Goal: Information Seeking & Learning: Check status

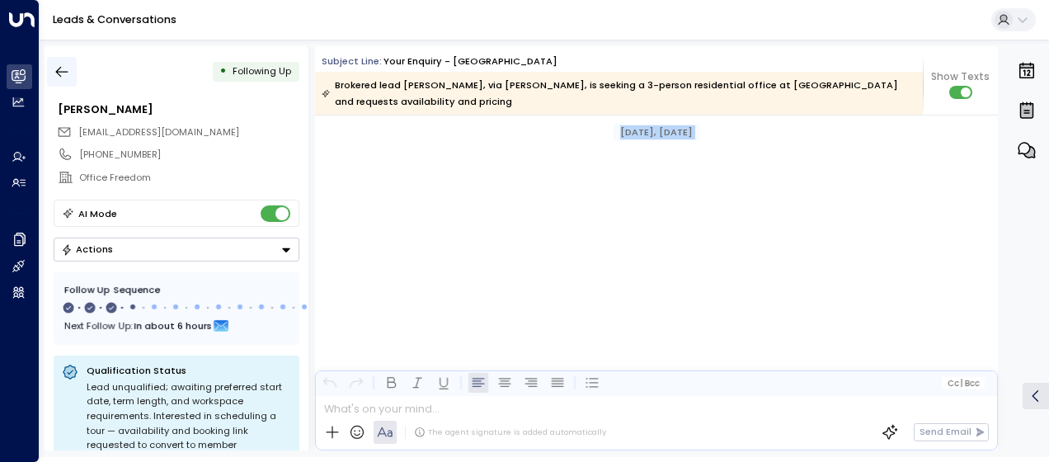
scroll to position [1570, 0]
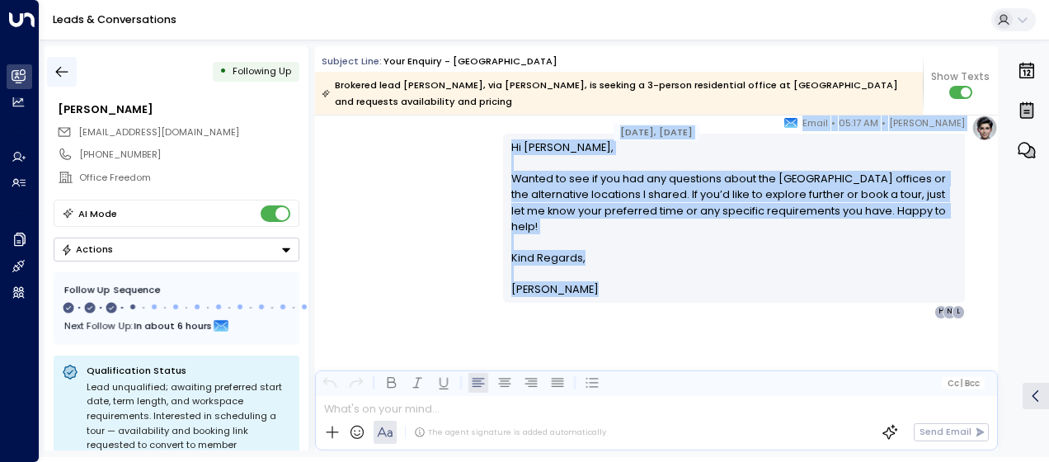
click at [62, 68] on icon "button" at bounding box center [62, 72] width 16 height 16
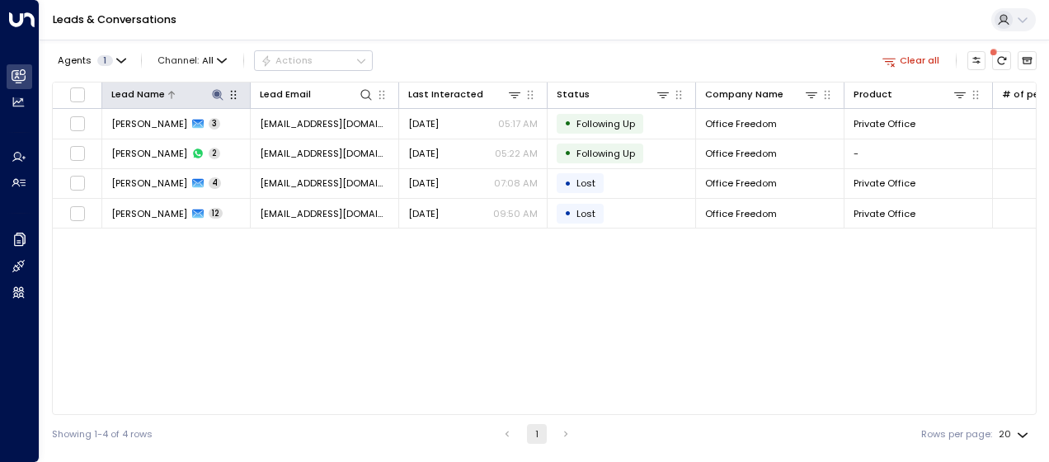
click at [218, 89] on icon at bounding box center [217, 94] width 13 height 13
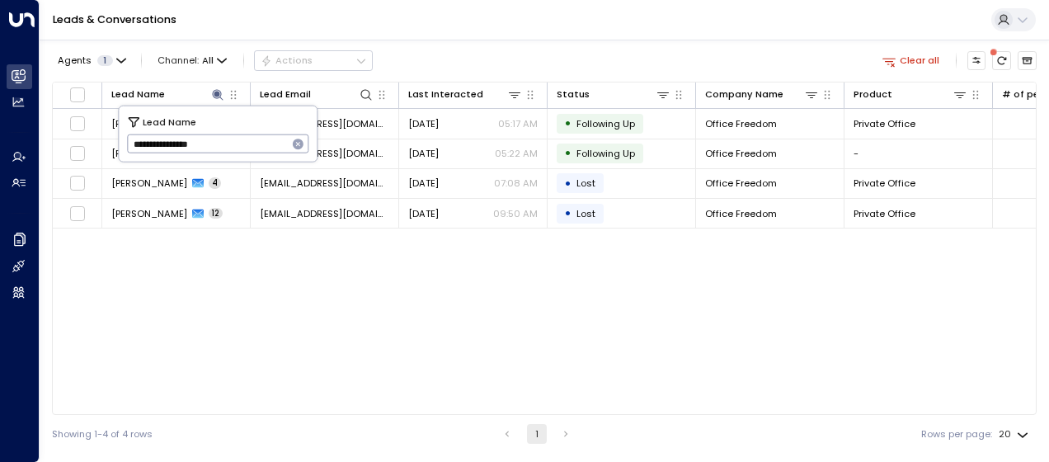
drag, startPoint x: 127, startPoint y: 137, endPoint x: 261, endPoint y: 130, distance: 133.8
click at [261, 130] on input "**********" at bounding box center [207, 143] width 161 height 27
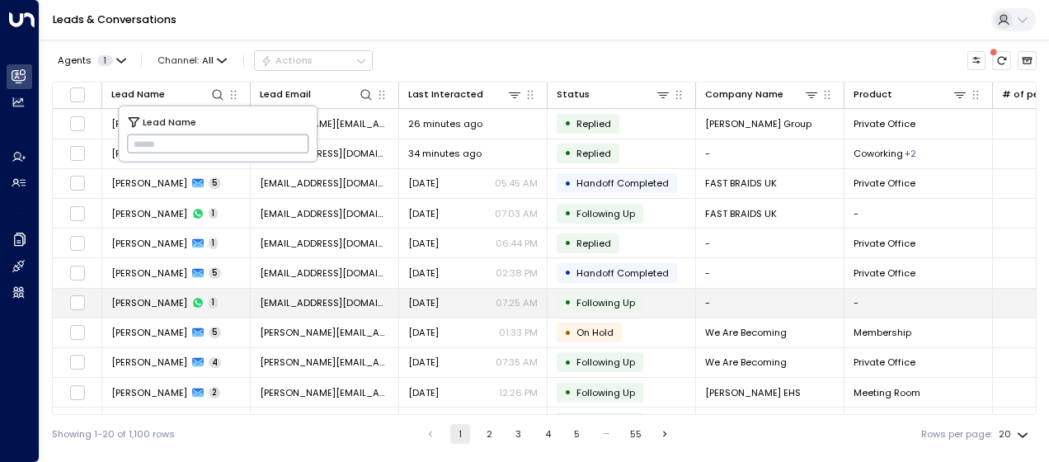
type input "**********"
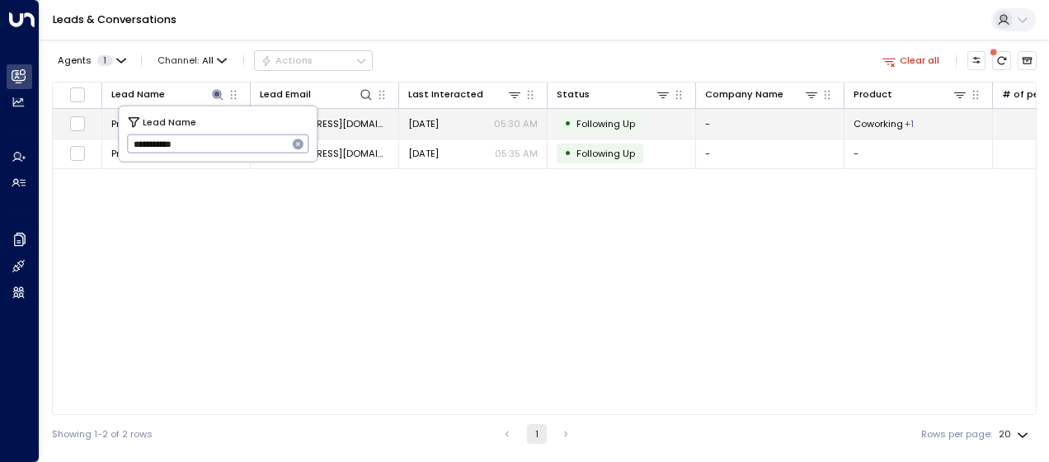
click at [416, 121] on span "[DATE]" at bounding box center [423, 123] width 31 height 13
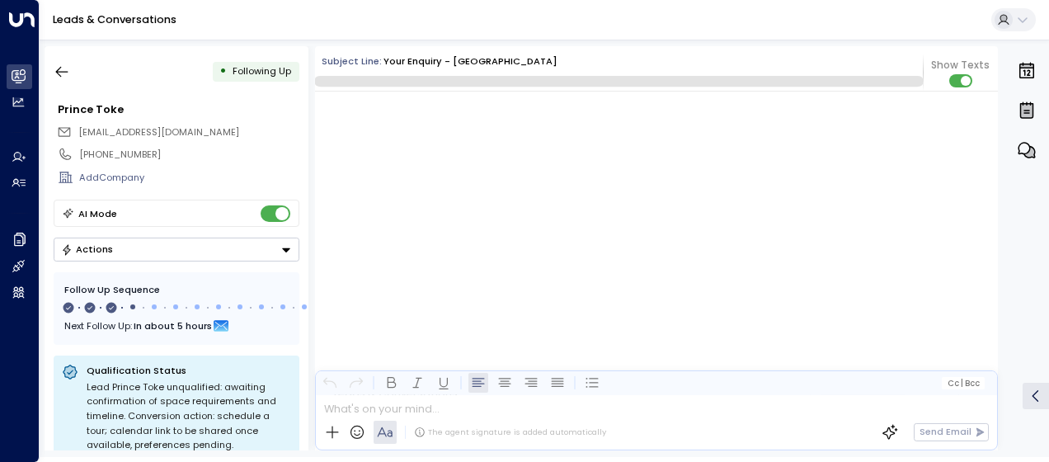
scroll to position [1278, 0]
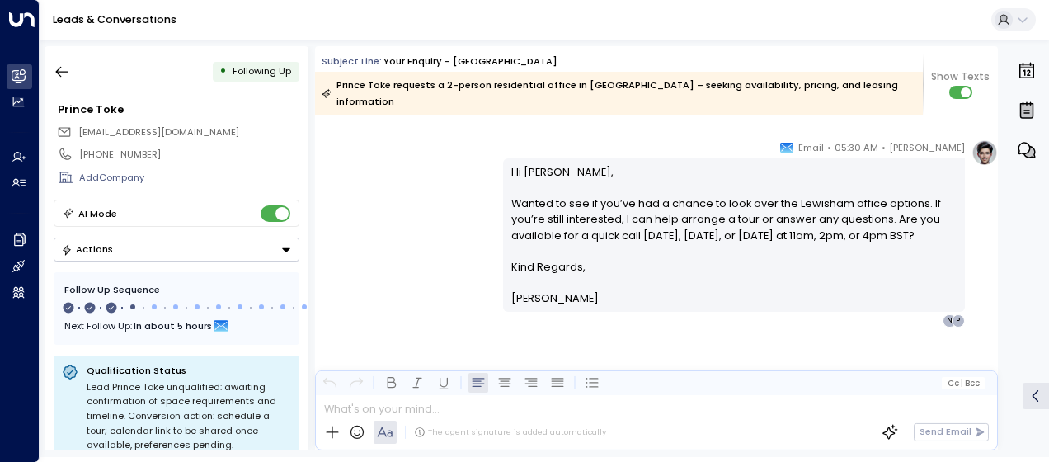
click at [460, 165] on div "[PERSON_NAME] • 05:30 AM • Email Hi Prince, Wanted to see if you’ve had a chanc…" at bounding box center [656, 233] width 683 height 188
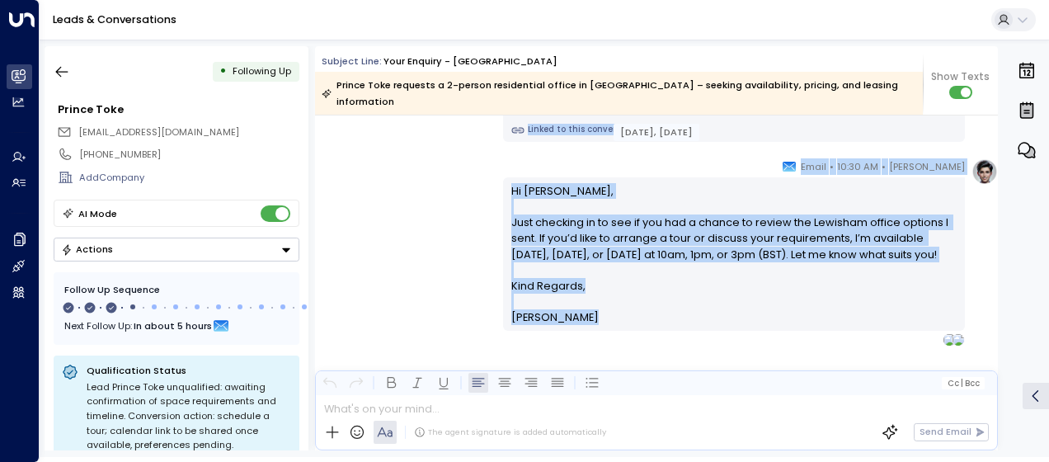
scroll to position [1066, 0]
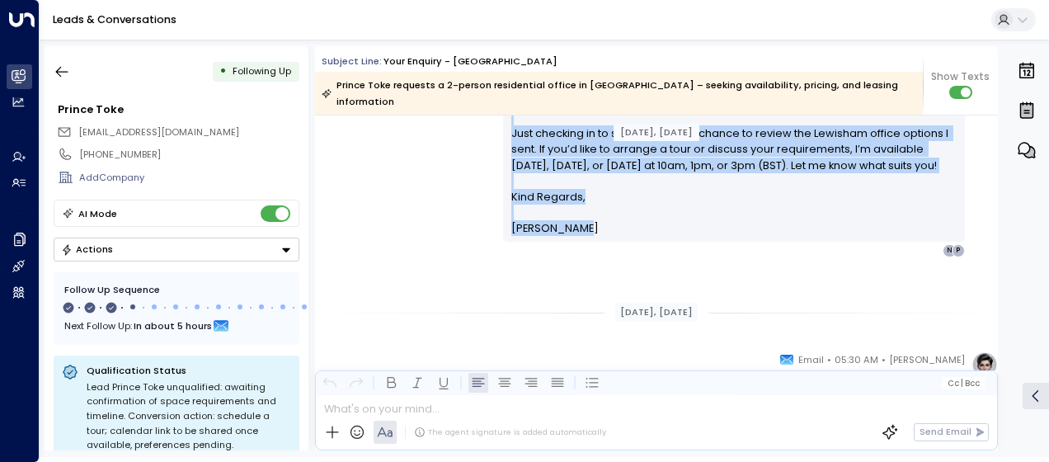
drag, startPoint x: 508, startPoint y: 160, endPoint x: 640, endPoint y: 238, distance: 153.0
click at [403, 167] on div "[PERSON_NAME] • 10:30 AM • Email Hi Prince, Just checking in to see if you had …" at bounding box center [656, 163] width 683 height 188
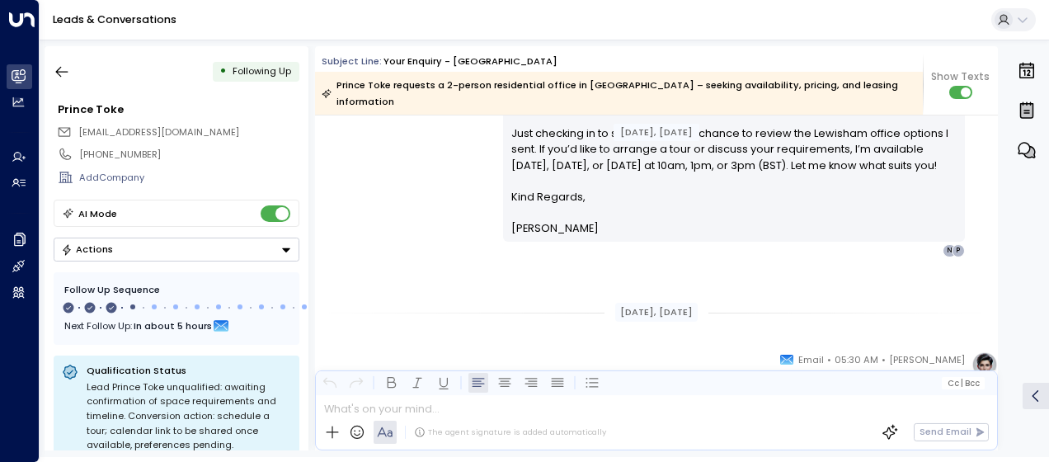
click at [459, 182] on div "[PERSON_NAME] • 10:30 AM • Email Hi Prince, Just checking in to see if you had …" at bounding box center [656, 163] width 683 height 188
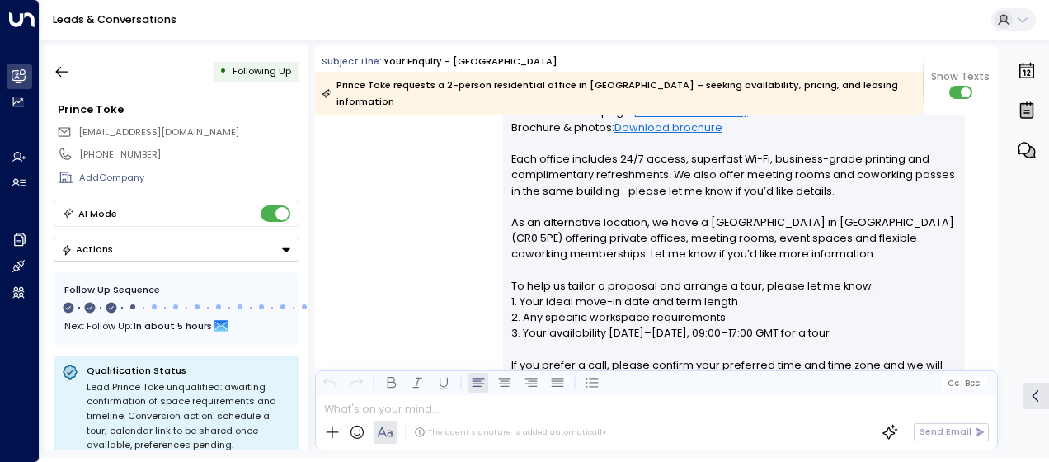
scroll to position [473, 0]
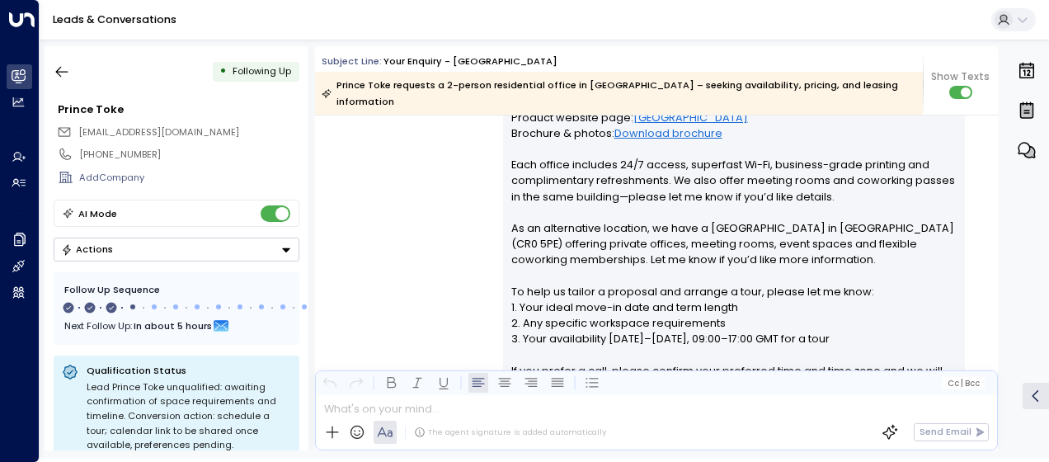
click at [455, 213] on div "[PERSON_NAME] • 05:30 AM • Email Hi Prince, Thank you for your interest in our …" at bounding box center [656, 219] width 683 height 584
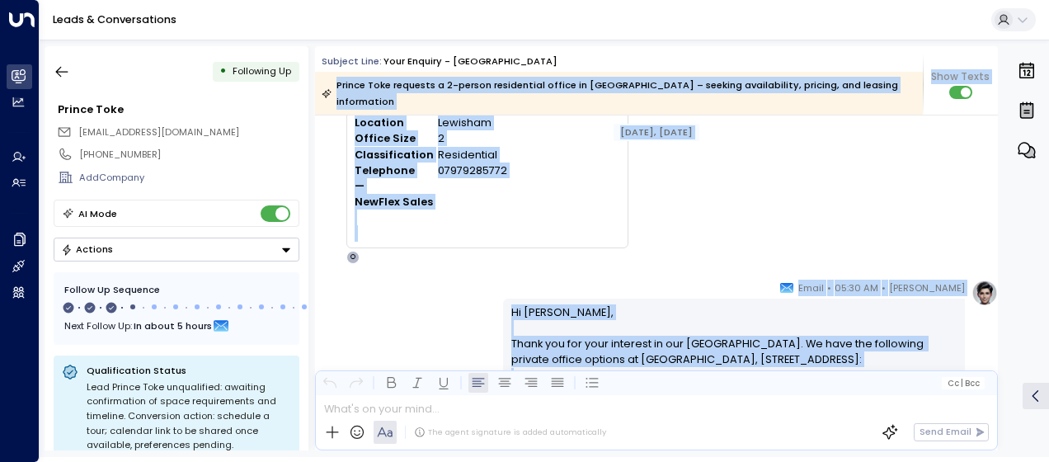
scroll to position [0, 0]
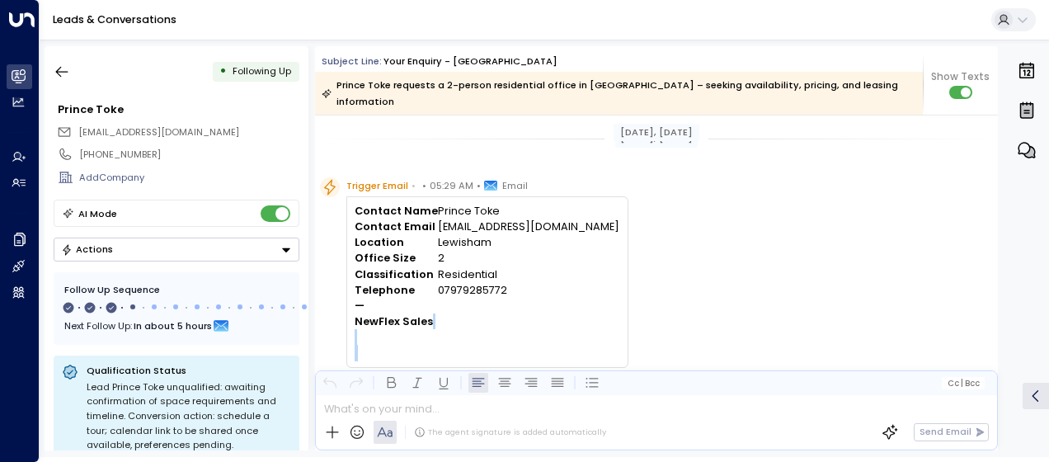
drag, startPoint x: 576, startPoint y: 332, endPoint x: 545, endPoint y: 326, distance: 31.1
drag, startPoint x: 545, startPoint y: 326, endPoint x: 585, endPoint y: 343, distance: 43.2
copy div "L Ipsumd Sitam • 24:69 CO • Adipi El Seddoe, Tempo inc utl etdo magnaali en adm…"
click at [616, 217] on div "Trigger Email • • 05:29 AM • Email Contact Name Prince Toke Contact Email [EMAI…" at bounding box center [659, 280] width 678 height 206
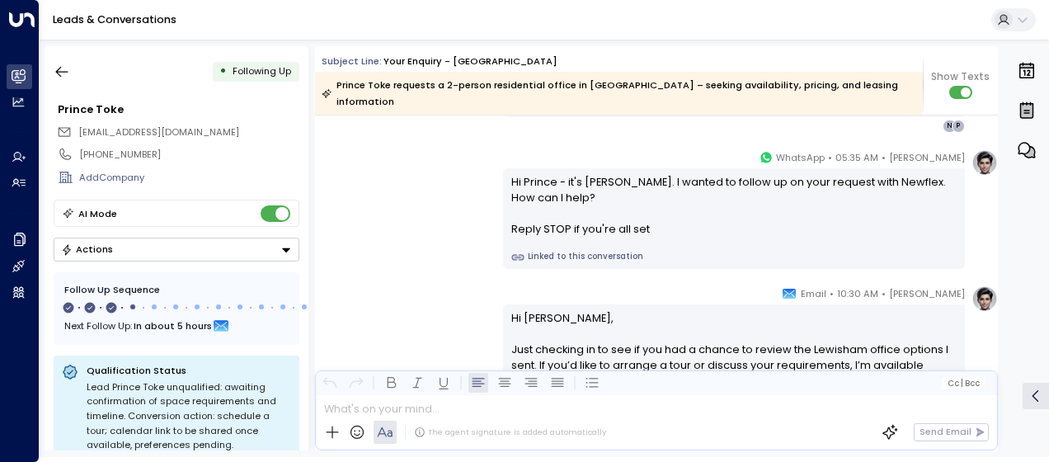
scroll to position [858, 0]
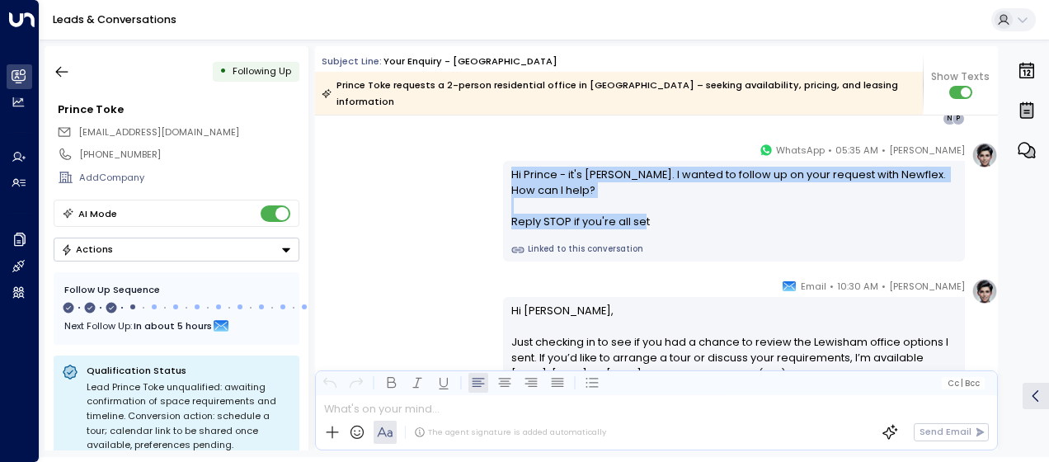
drag, startPoint x: 508, startPoint y: 155, endPoint x: 647, endPoint y: 211, distance: 150.2
click at [647, 211] on div "Hi Prince - it's [PERSON_NAME]. I wanted to follow up on your request with Newf…" at bounding box center [734, 199] width 446 height 64
drag, startPoint x: 647, startPoint y: 211, endPoint x: 560, endPoint y: 174, distance: 95.0
copy div "Hi Prince - it's [PERSON_NAME]. I wanted to follow up on your request with Newf…"
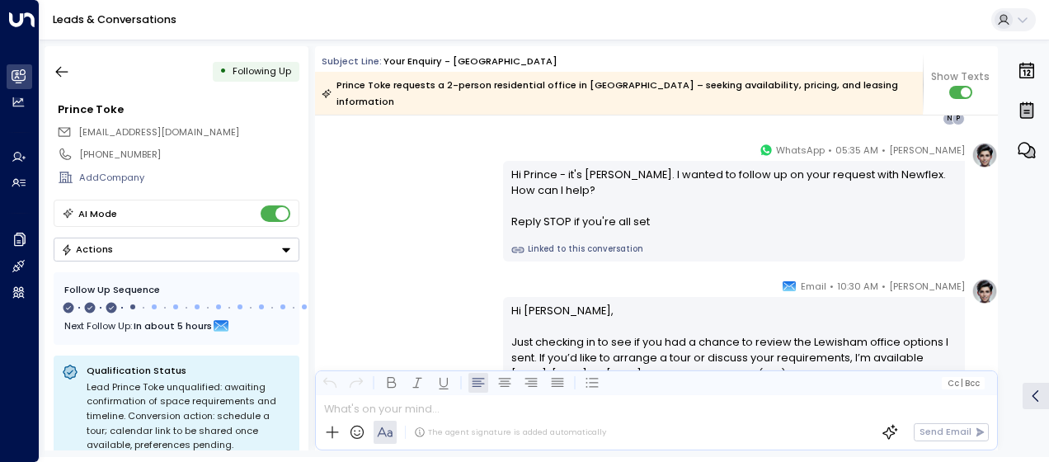
click at [432, 225] on div "[PERSON_NAME] • 05:35 AM • WhatsApp Hi Prince - it's [PERSON_NAME]. I wanted to…" at bounding box center [656, 202] width 683 height 120
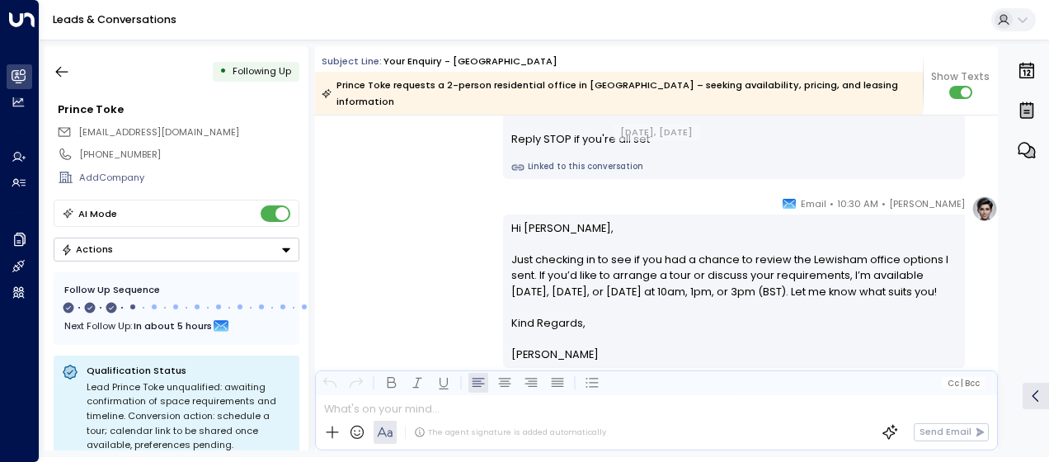
scroll to position [957, 0]
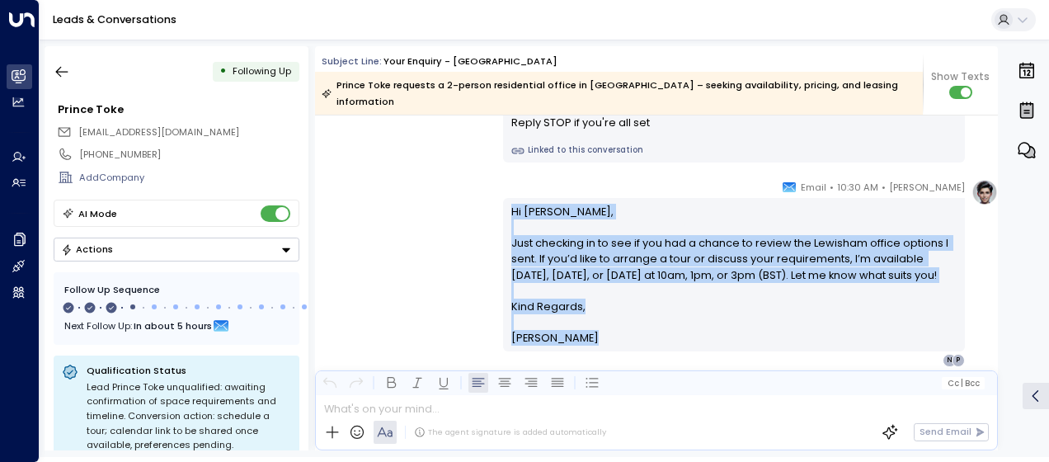
drag, startPoint x: 509, startPoint y: 191, endPoint x: 562, endPoint y: 371, distance: 188.4
click at [562, 371] on div "Subject Line: Your enquiry - Lewisham Prince Toke requests a 2-person residenti…" at bounding box center [656, 248] width 683 height 404
drag, startPoint x: 562, startPoint y: 371, endPoint x: 531, endPoint y: 274, distance: 102.2
copy div "Lo Ipsumd, Sita consecte ad el sed do eiu tem i utlabo et dolore mag Aliquaen a…"
click at [64, 69] on icon "button" at bounding box center [62, 72] width 16 height 16
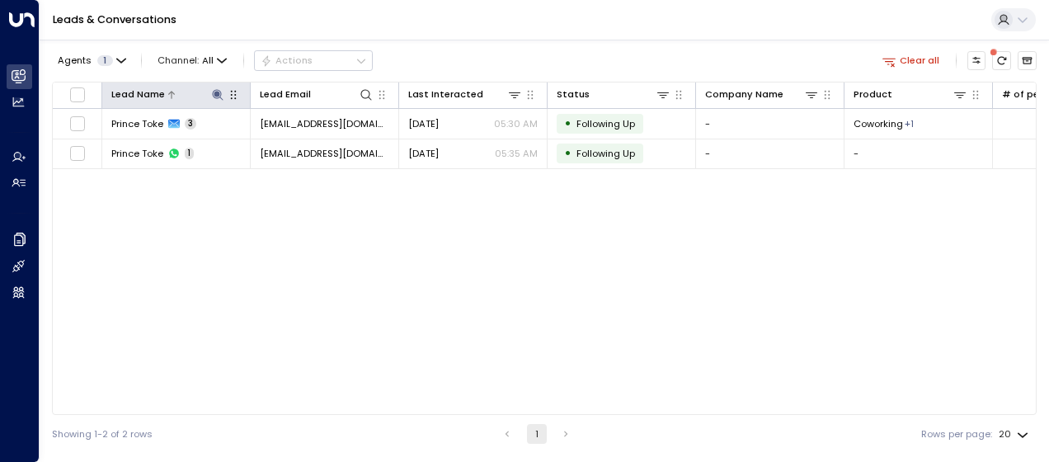
click at [213, 93] on icon at bounding box center [217, 94] width 11 height 11
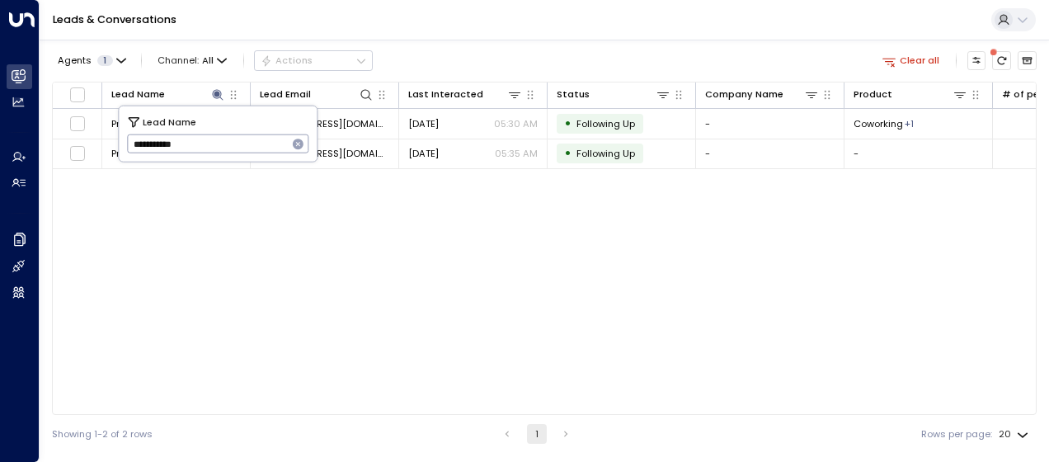
drag, startPoint x: 129, startPoint y: 143, endPoint x: 233, endPoint y: 140, distance: 104.0
click at [233, 140] on input "**********" at bounding box center [207, 143] width 161 height 27
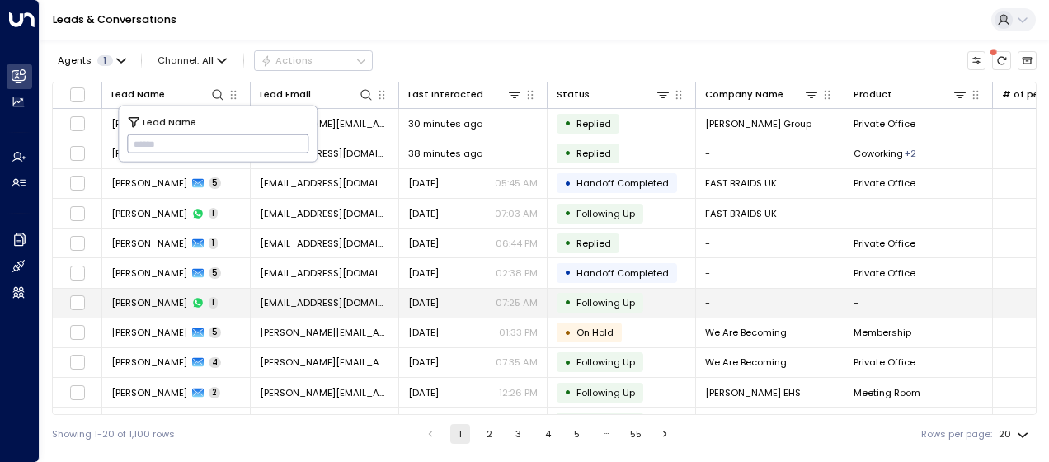
type input "**********"
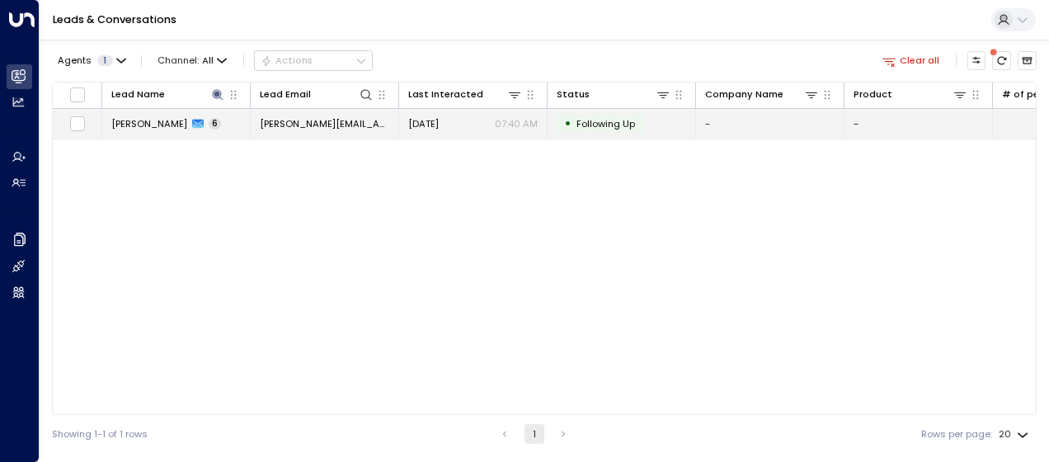
click at [352, 120] on span "[PERSON_NAME][EMAIL_ADDRESS][PERSON_NAME][DOMAIN_NAME]" at bounding box center [324, 123] width 129 height 13
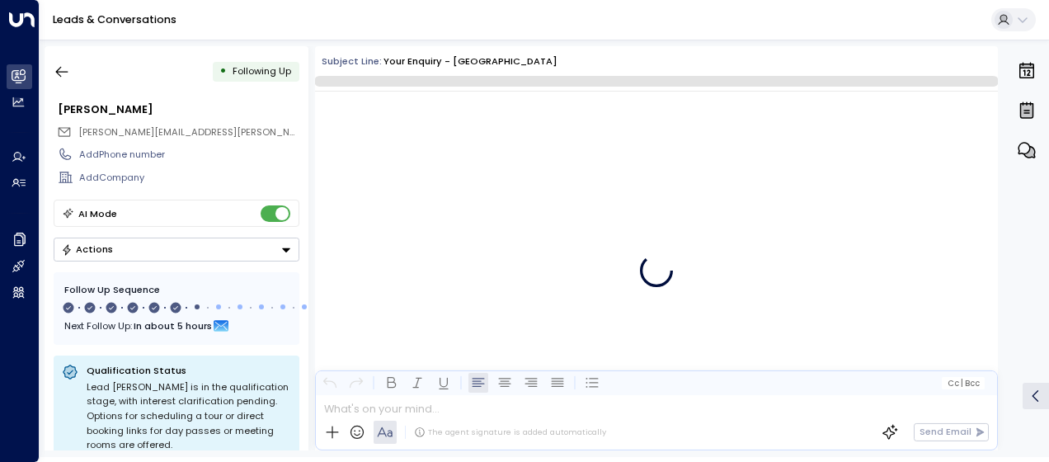
scroll to position [3348, 0]
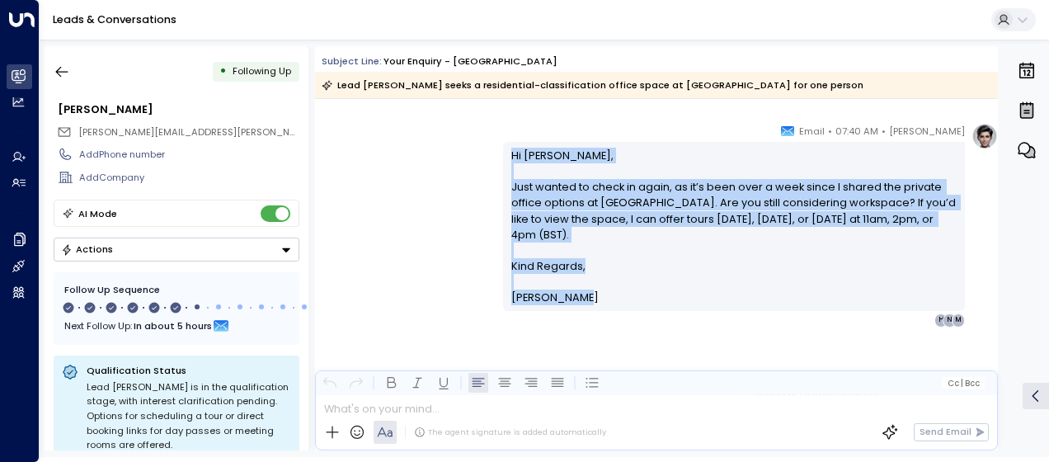
drag, startPoint x: 509, startPoint y: 152, endPoint x: 600, endPoint y: 314, distance: 186.1
click at [600, 314] on div "[PERSON_NAME] • 07:40 AM • Email Hi [PERSON_NAME], Just wanted to check in agai…" at bounding box center [734, 225] width 462 height 204
drag, startPoint x: 600, startPoint y: 314, endPoint x: 536, endPoint y: 221, distance: 112.8
copy div "Hi [PERSON_NAME], Just wanted to check in again, as it’s been over a week since…"
click at [59, 65] on icon "button" at bounding box center [62, 72] width 16 height 16
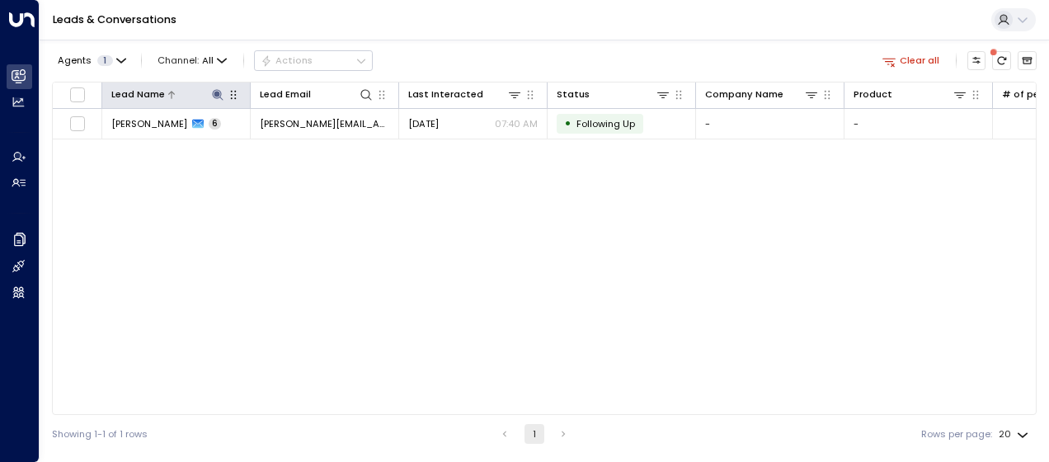
click at [218, 96] on icon at bounding box center [217, 94] width 11 height 11
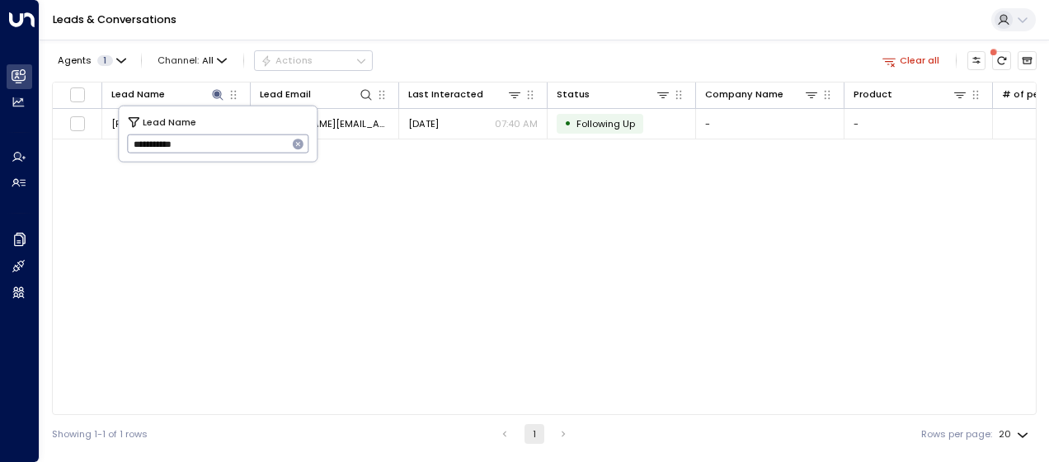
drag, startPoint x: 129, startPoint y: 141, endPoint x: 243, endPoint y: 131, distance: 114.2
click at [243, 131] on input "**********" at bounding box center [207, 143] width 161 height 27
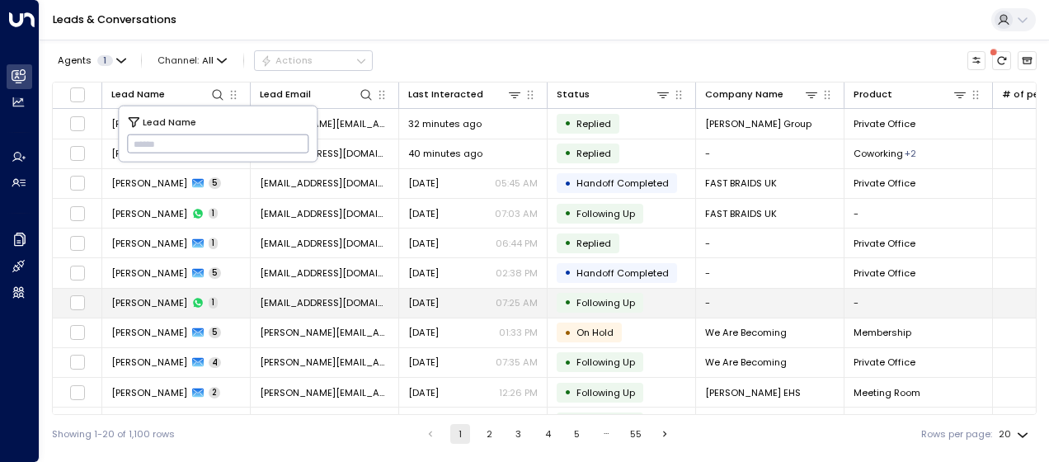
type input "*********"
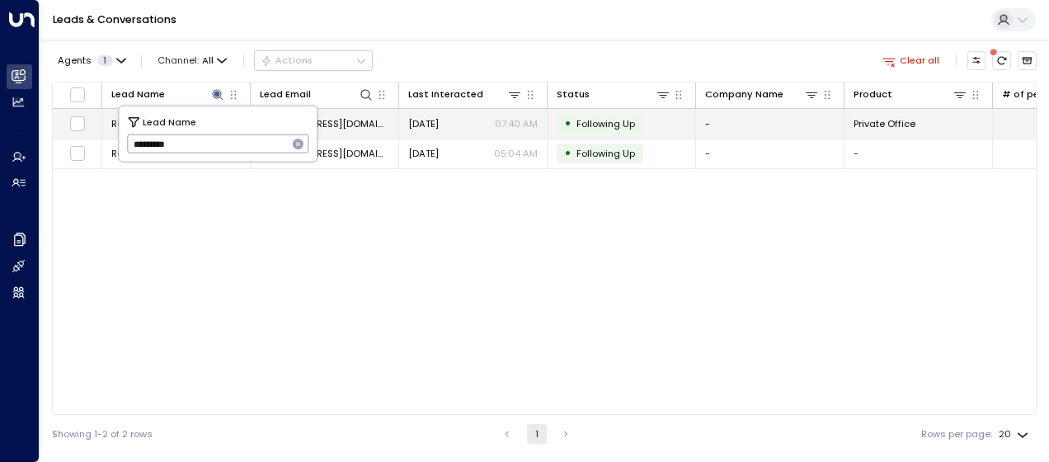
click at [373, 120] on span "[EMAIL_ADDRESS][DOMAIN_NAME]" at bounding box center [324, 123] width 129 height 13
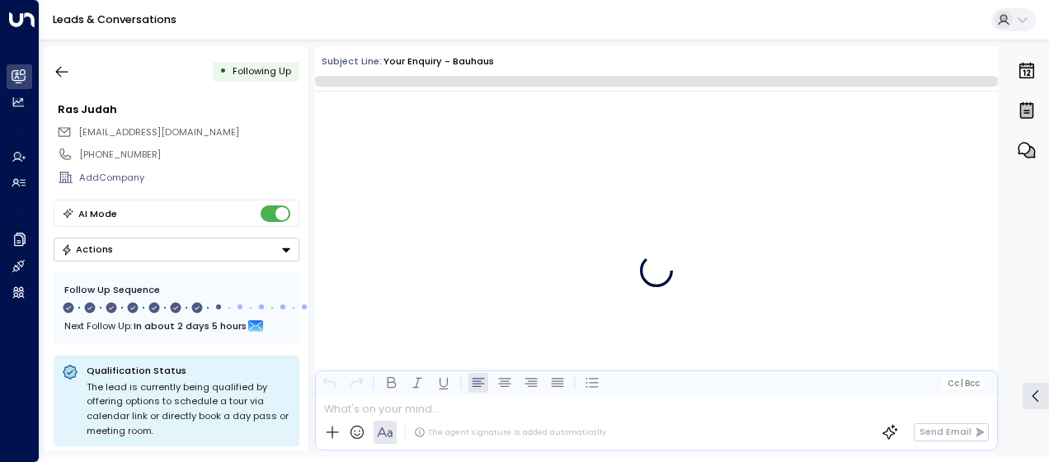
scroll to position [4283, 0]
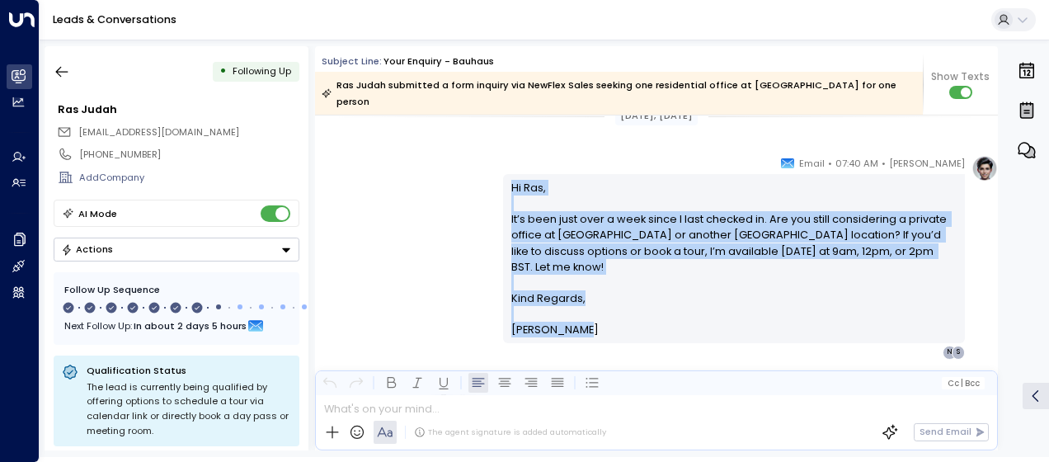
drag, startPoint x: 506, startPoint y: 172, endPoint x: 595, endPoint y: 299, distance: 154.6
click at [595, 299] on div "Hi Ras, It’s been just over a week since I last checked in. Are you still consi…" at bounding box center [734, 258] width 462 height 169
drag, startPoint x: 595, startPoint y: 299, endPoint x: 529, endPoint y: 253, distance: 80.1
copy div "Hi Ras, It’s been just over a week since I last checked in. Are you still consi…"
click at [67, 71] on icon "button" at bounding box center [62, 72] width 16 height 16
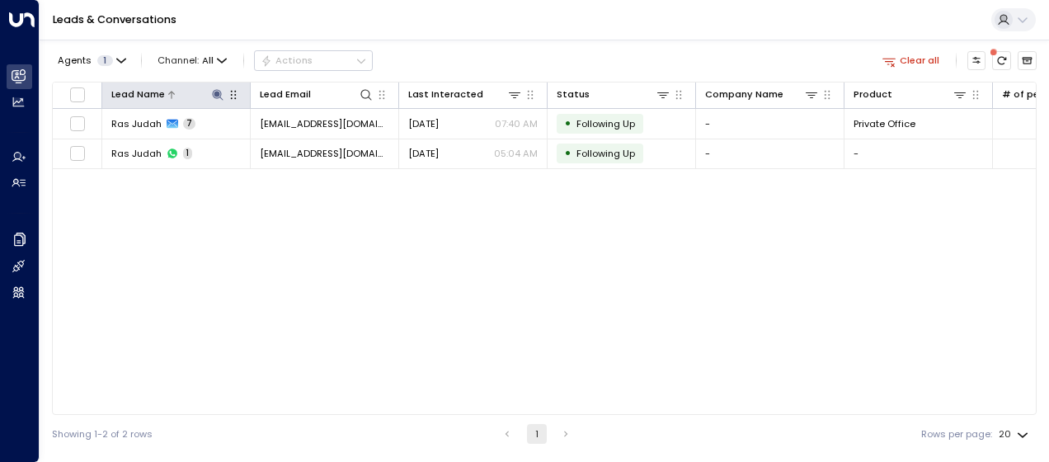
click at [219, 92] on icon at bounding box center [217, 94] width 13 height 13
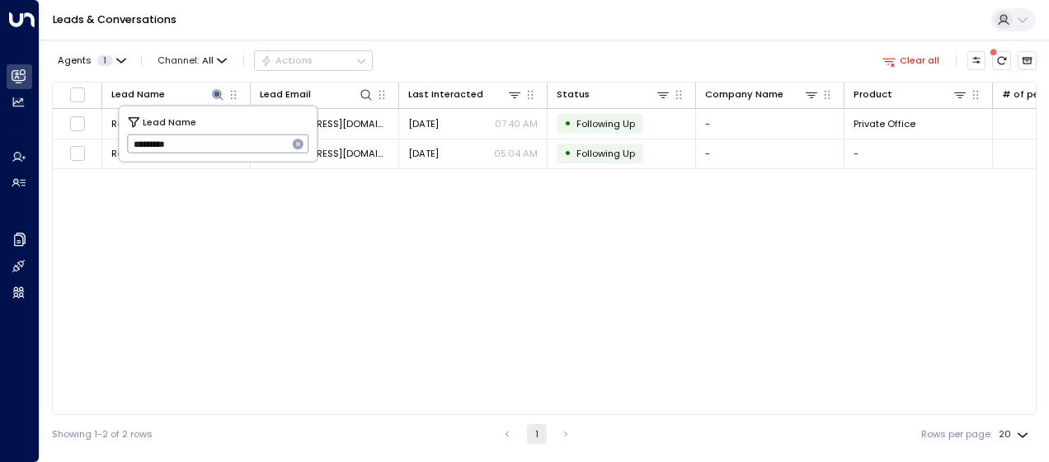
drag, startPoint x: 130, startPoint y: 142, endPoint x: 242, endPoint y: 150, distance: 112.5
click at [242, 150] on input "*********" at bounding box center [207, 143] width 161 height 27
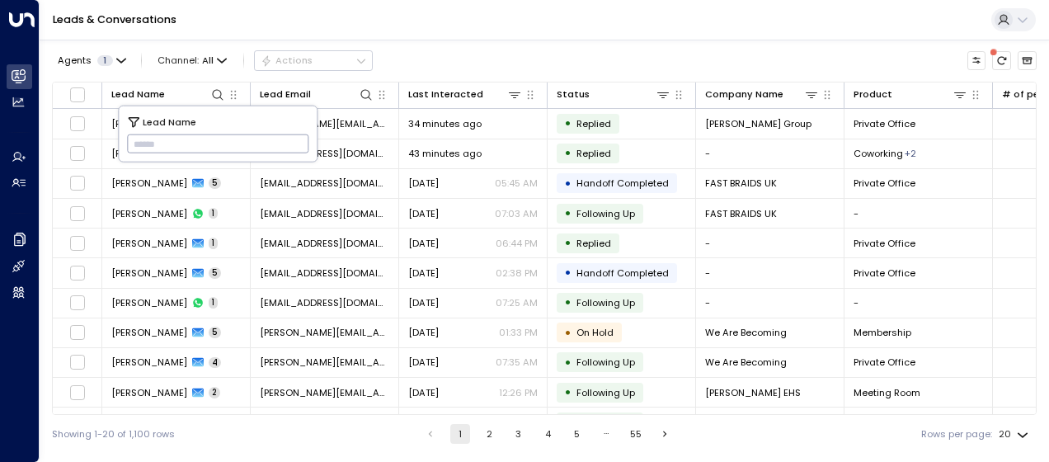
click at [143, 143] on input "text" at bounding box center [218, 143] width 182 height 27
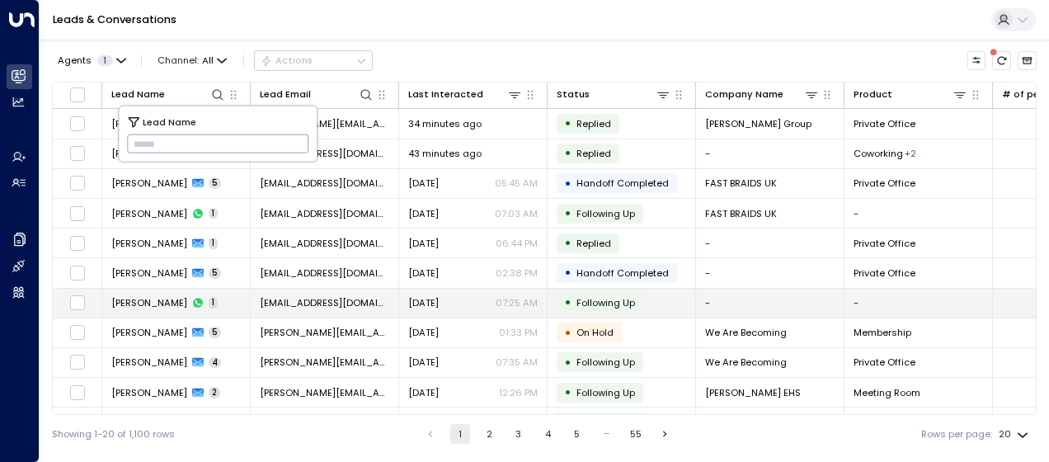
type input "**********"
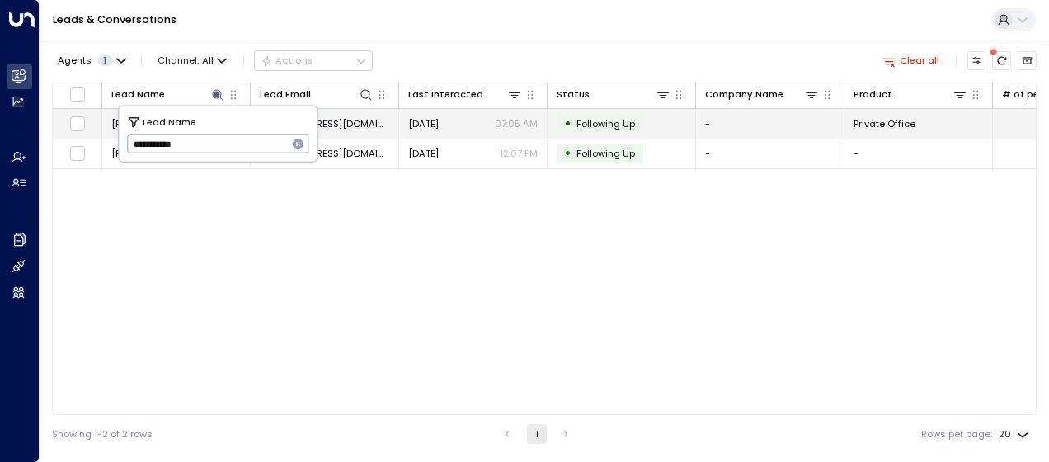
click at [421, 125] on span "[DATE]" at bounding box center [423, 123] width 31 height 13
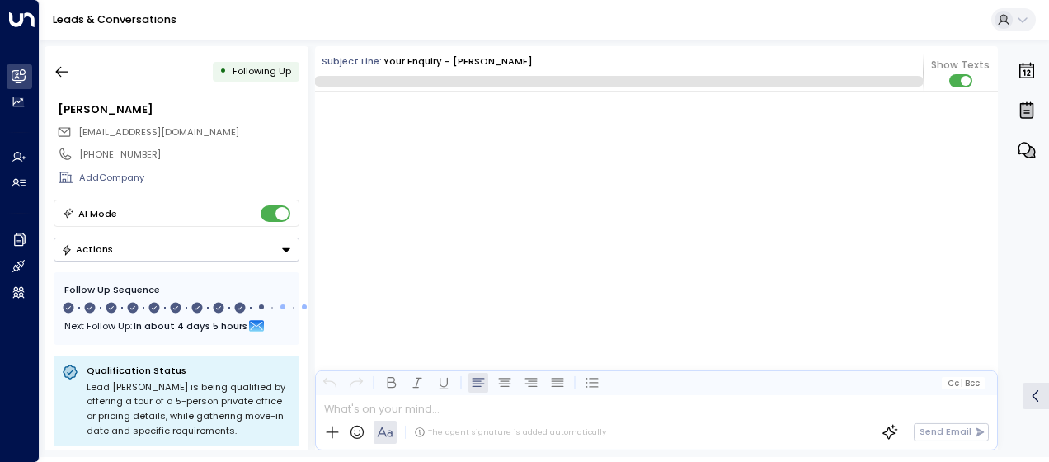
scroll to position [6396, 0]
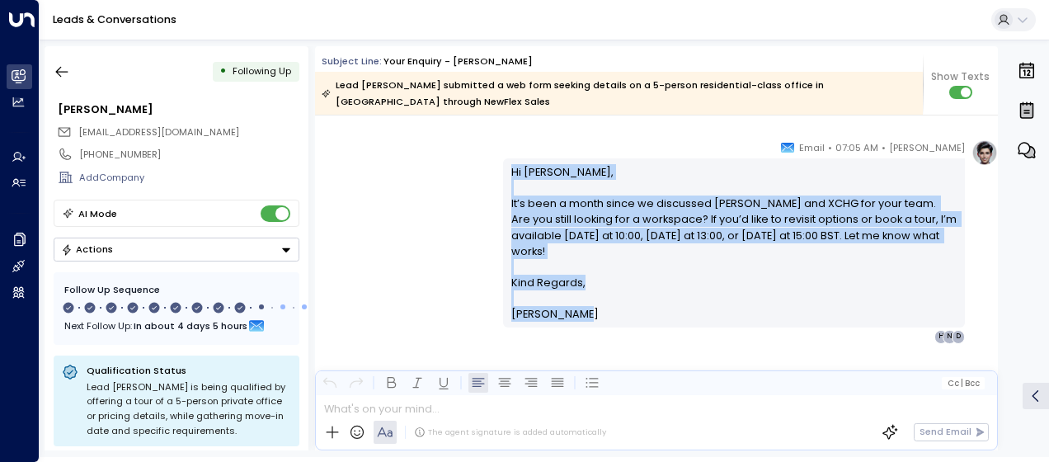
drag, startPoint x: 506, startPoint y: 167, endPoint x: 593, endPoint y: 320, distance: 175.8
click at [593, 320] on div "Hi [PERSON_NAME], It’s been a month since we discussed [PERSON_NAME] and XCHG f…" at bounding box center [734, 242] width 462 height 169
drag, startPoint x: 593, startPoint y: 320, endPoint x: 538, endPoint y: 241, distance: 96.5
copy div "Hi [PERSON_NAME], It’s been a month since we discussed [PERSON_NAME] and XCHG f…"
click at [61, 66] on icon "button" at bounding box center [62, 72] width 16 height 16
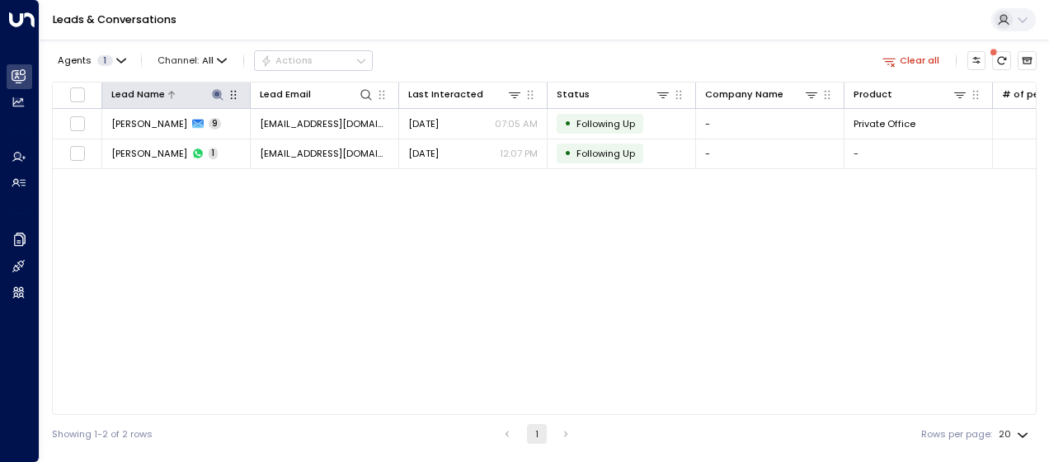
click at [217, 94] on icon at bounding box center [217, 94] width 11 height 11
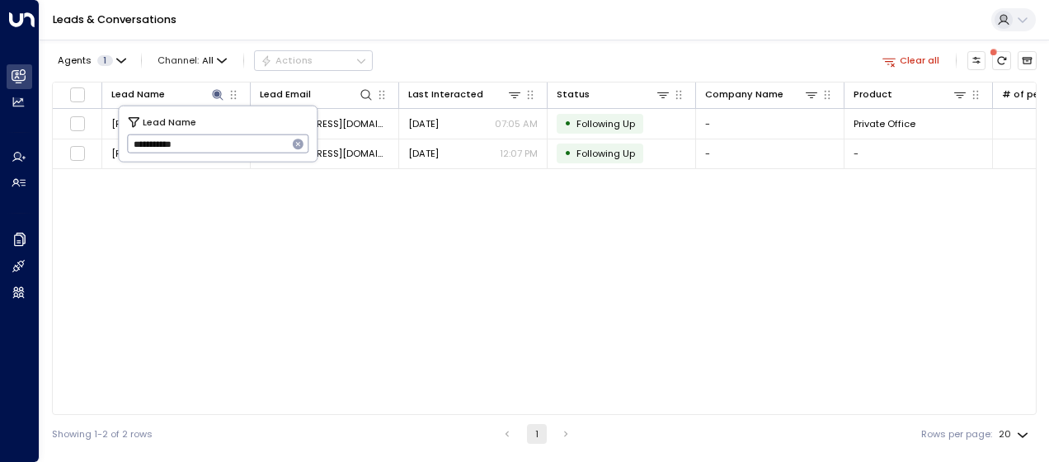
drag, startPoint x: 128, startPoint y: 139, endPoint x: 237, endPoint y: 138, distance: 108.9
click at [237, 138] on input "**********" at bounding box center [207, 143] width 161 height 27
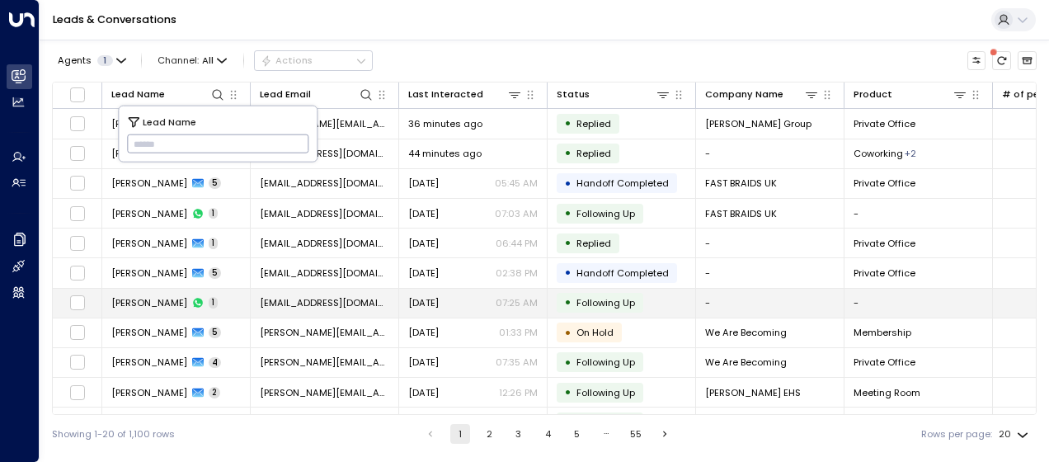
type input "**********"
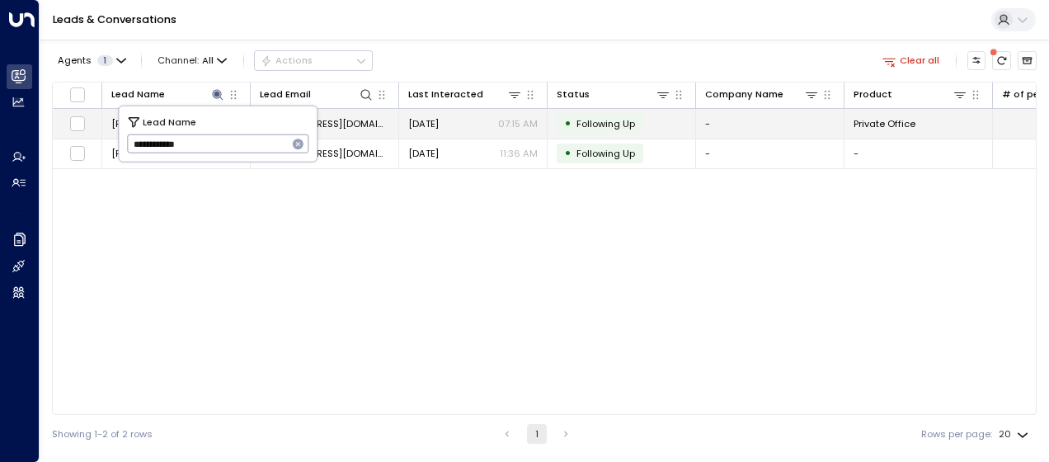
click at [421, 125] on span "[DATE]" at bounding box center [423, 123] width 31 height 13
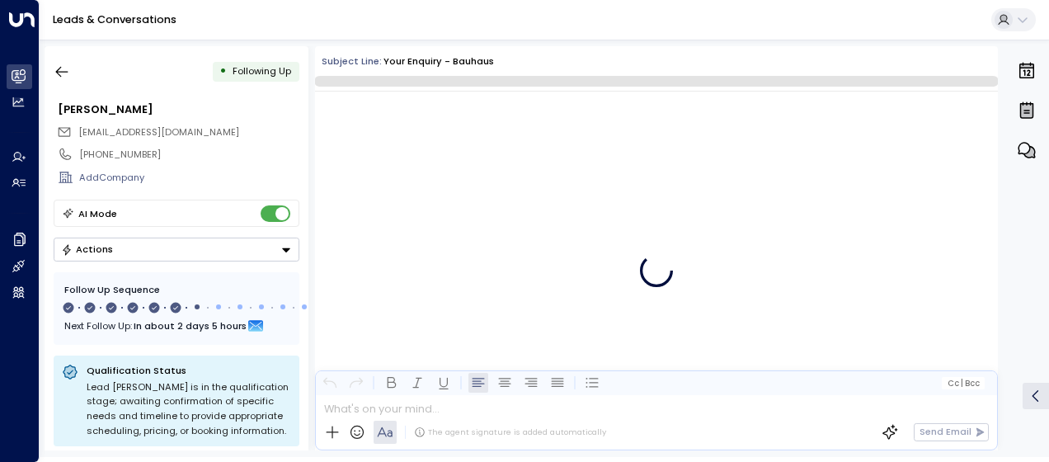
scroll to position [3712, 0]
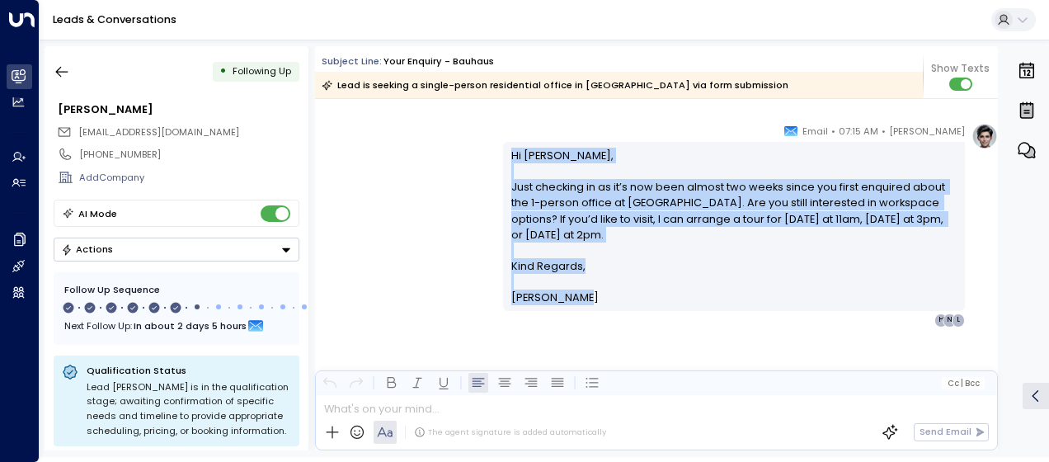
drag, startPoint x: 508, startPoint y: 149, endPoint x: 581, endPoint y: 300, distance: 167.5
click at [581, 300] on div "Hi [PERSON_NAME], Just checking in as it’s now been almost two weeks since you …" at bounding box center [734, 227] width 446 height 158
drag, startPoint x: 581, startPoint y: 300, endPoint x: 528, endPoint y: 203, distance: 110.7
copy div "Hi [PERSON_NAME], Just checking in as it’s now been almost two weeks since you …"
click at [62, 69] on icon "button" at bounding box center [62, 72] width 16 height 16
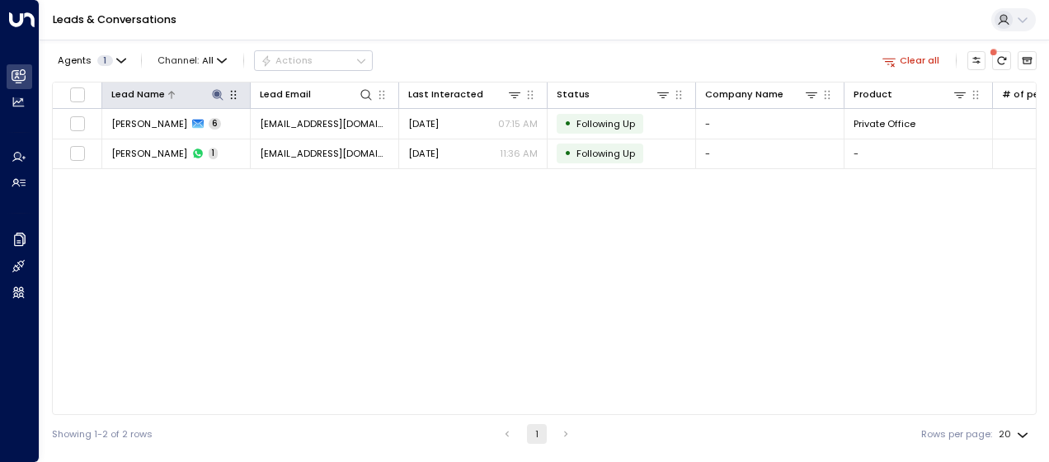
click at [217, 96] on icon at bounding box center [217, 94] width 11 height 11
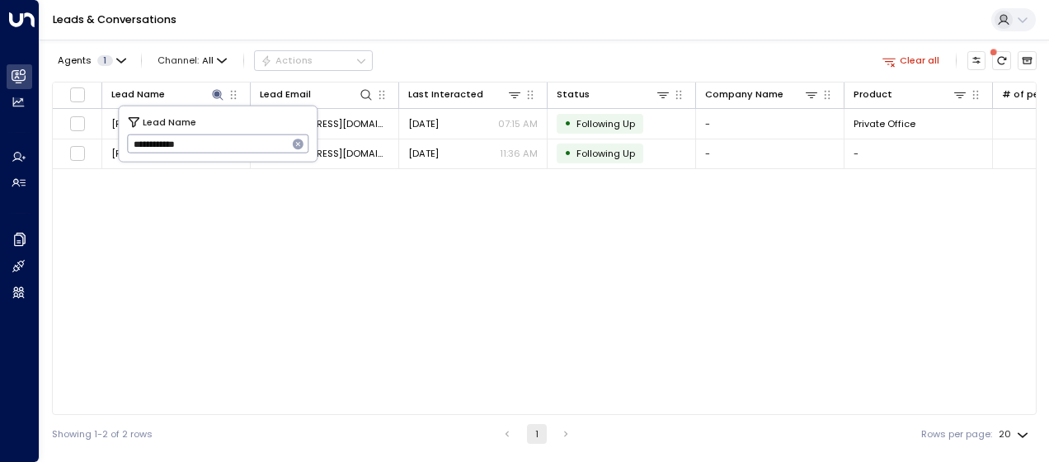
drag, startPoint x: 129, startPoint y: 138, endPoint x: 229, endPoint y: 147, distance: 101.0
click at [229, 147] on input "**********" at bounding box center [207, 143] width 161 height 27
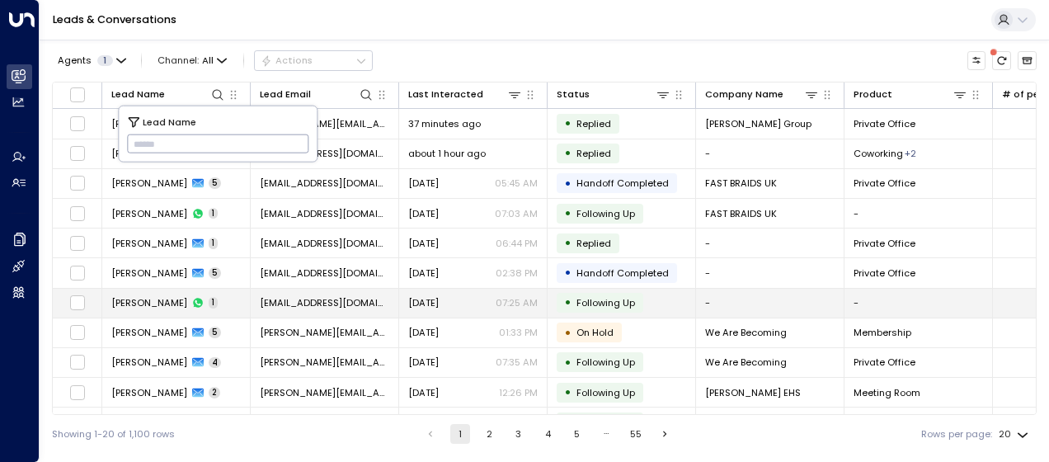
type input "**********"
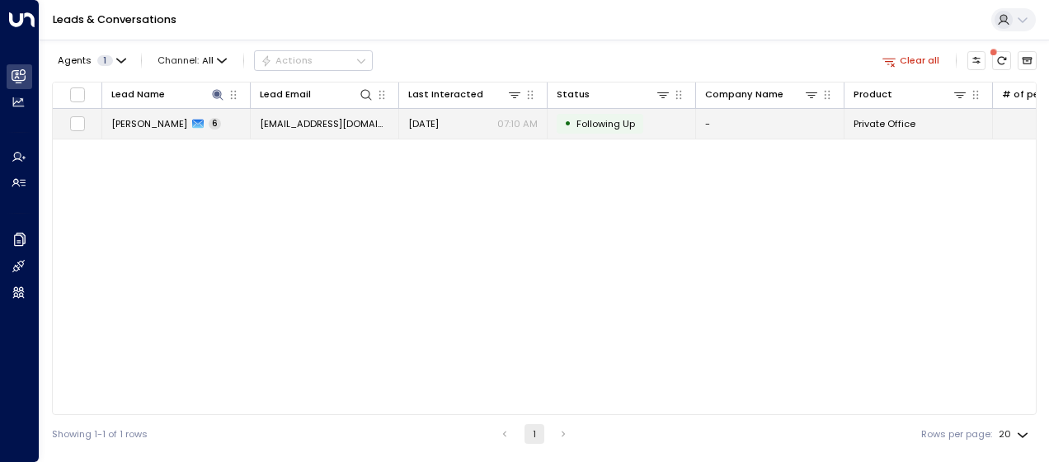
click at [437, 126] on span "[DATE]" at bounding box center [423, 123] width 31 height 13
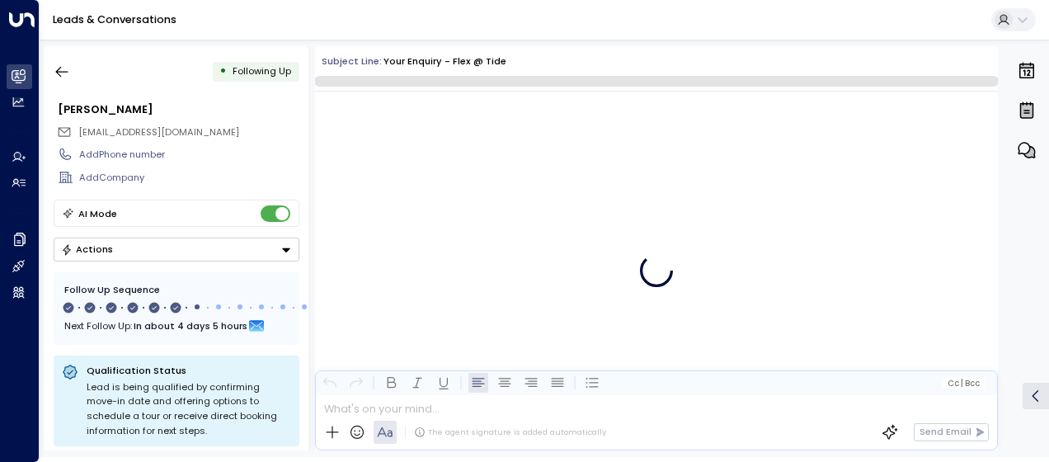
scroll to position [3587, 0]
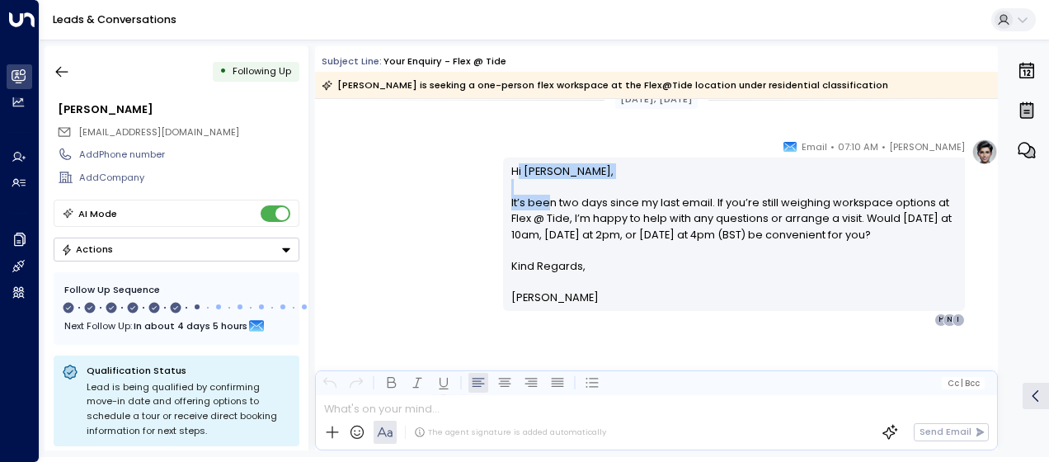
drag, startPoint x: 512, startPoint y: 169, endPoint x: 544, endPoint y: 200, distance: 44.3
click at [544, 200] on p "Hi [PERSON_NAME], It’s been two days since my last email. If you’re still weigh…" at bounding box center [734, 210] width 446 height 95
drag, startPoint x: 544, startPoint y: 200, endPoint x: 419, endPoint y: 168, distance: 129.2
click at [419, 168] on div "[PERSON_NAME] • 07:10 AM • Email Hi [PERSON_NAME], It’s been two days since my …" at bounding box center [656, 233] width 683 height 188
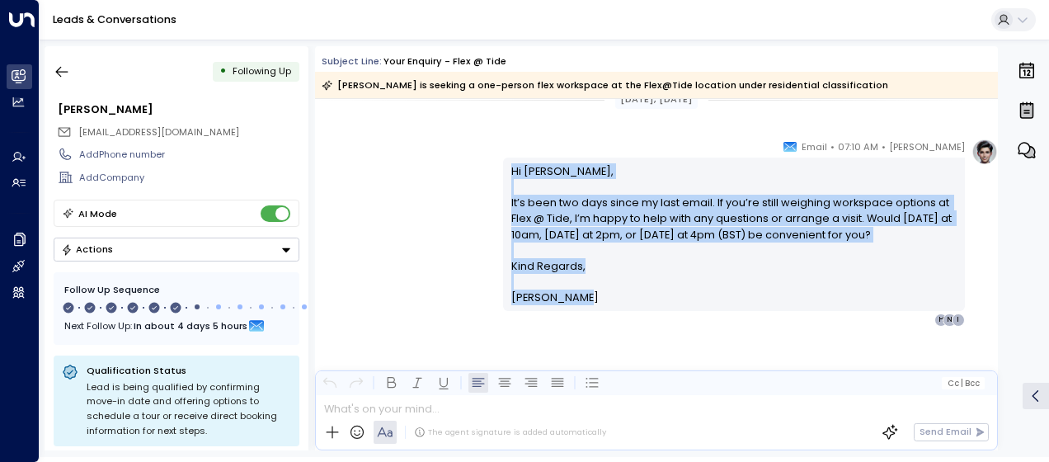
drag, startPoint x: 505, startPoint y: 162, endPoint x: 582, endPoint y: 308, distance: 166.0
click at [582, 308] on div "Hi [PERSON_NAME], It’s been two days since my last email. If you’re still weigh…" at bounding box center [734, 234] width 462 height 153
drag, startPoint x: 582, startPoint y: 308, endPoint x: 553, endPoint y: 260, distance: 57.0
copy div "Hi [PERSON_NAME], It’s been two days since my last email. If you’re still weigh…"
click at [63, 64] on icon "button" at bounding box center [62, 72] width 16 height 16
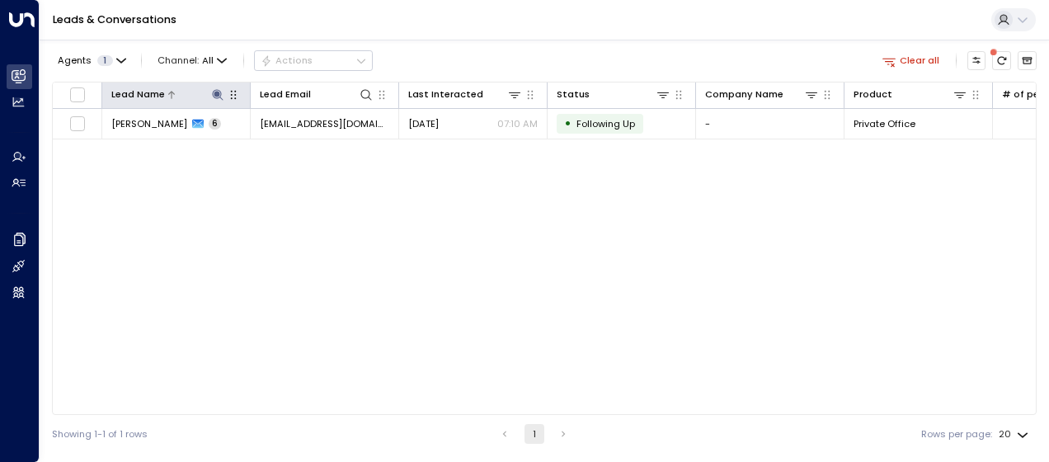
click at [218, 93] on icon at bounding box center [217, 94] width 11 height 11
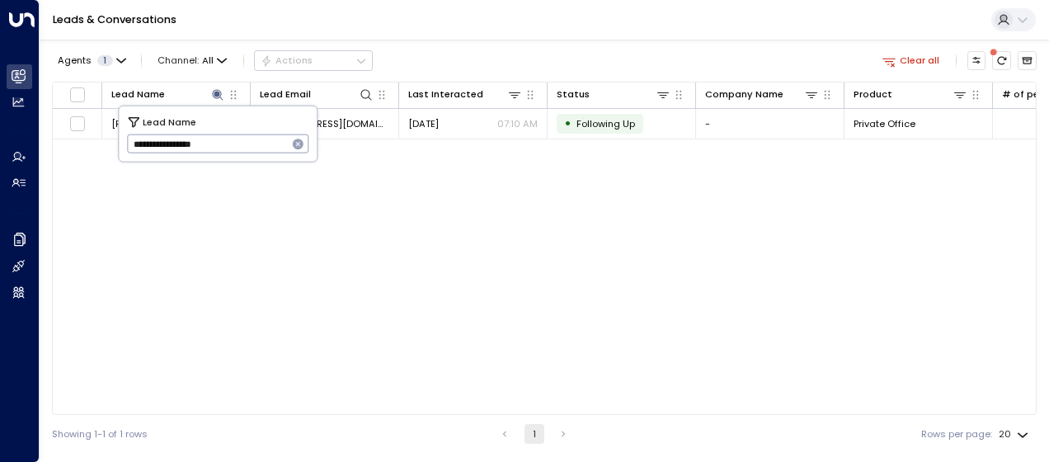
drag, startPoint x: 129, startPoint y: 143, endPoint x: 268, endPoint y: 140, distance: 138.6
click at [268, 140] on input "**********" at bounding box center [207, 143] width 161 height 27
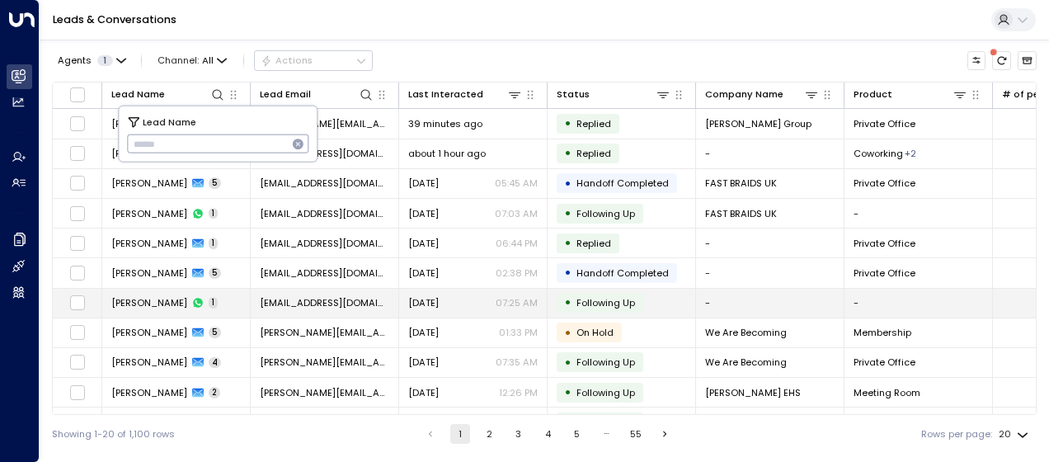
type input "**********"
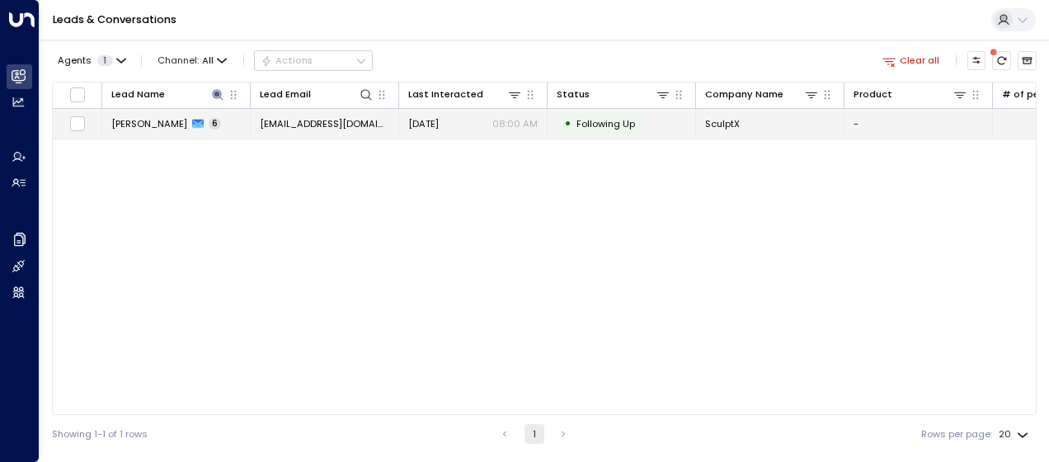
click at [340, 120] on span "[EMAIL_ADDRESS][DOMAIN_NAME]" at bounding box center [324, 123] width 129 height 13
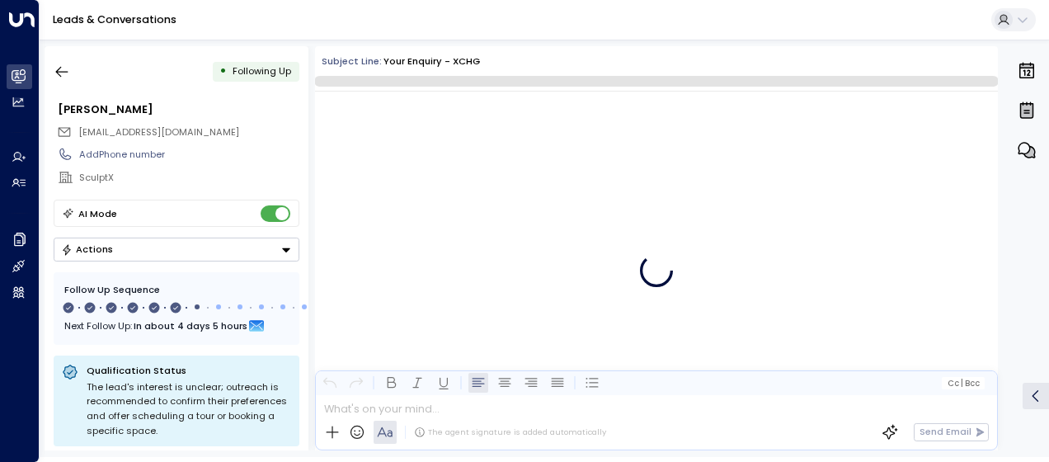
scroll to position [3682, 0]
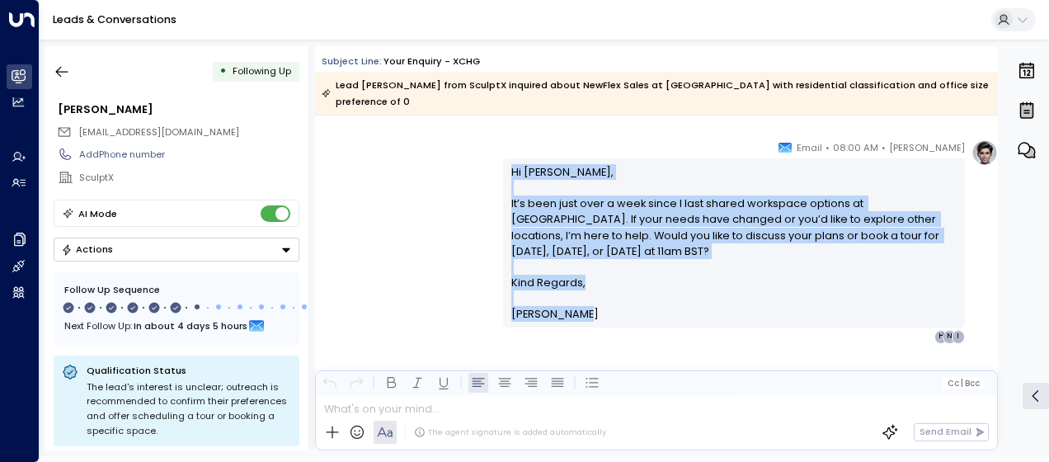
drag, startPoint x: 508, startPoint y: 152, endPoint x: 597, endPoint y: 303, distance: 176.0
click at [597, 303] on div "Hi [PERSON_NAME], It’s been just over a week since I last shared workspace opti…" at bounding box center [734, 243] width 446 height 158
drag, startPoint x: 597, startPoint y: 303, endPoint x: 546, endPoint y: 225, distance: 93.6
copy div "Hi [PERSON_NAME], It’s been just over a week since I last shared workspace opti…"
click at [63, 73] on icon "button" at bounding box center [62, 72] width 16 height 16
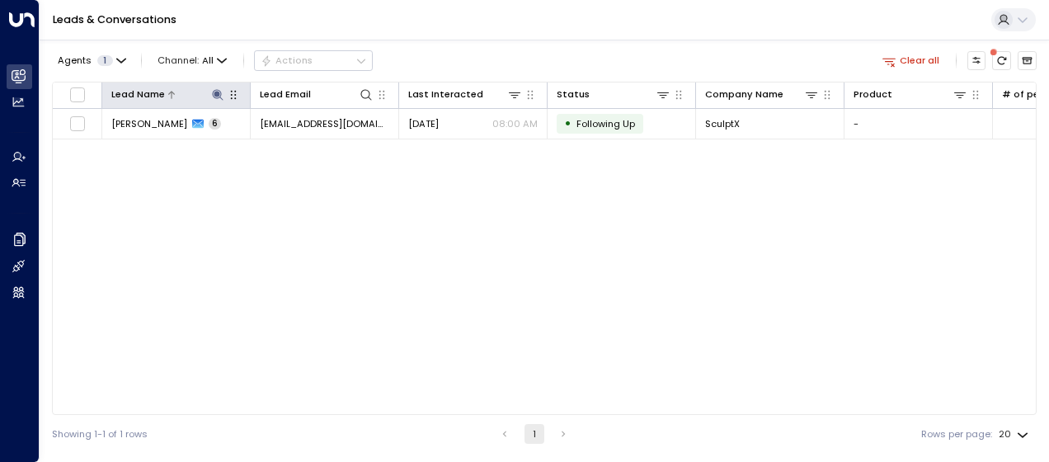
click at [216, 95] on icon at bounding box center [217, 94] width 11 height 11
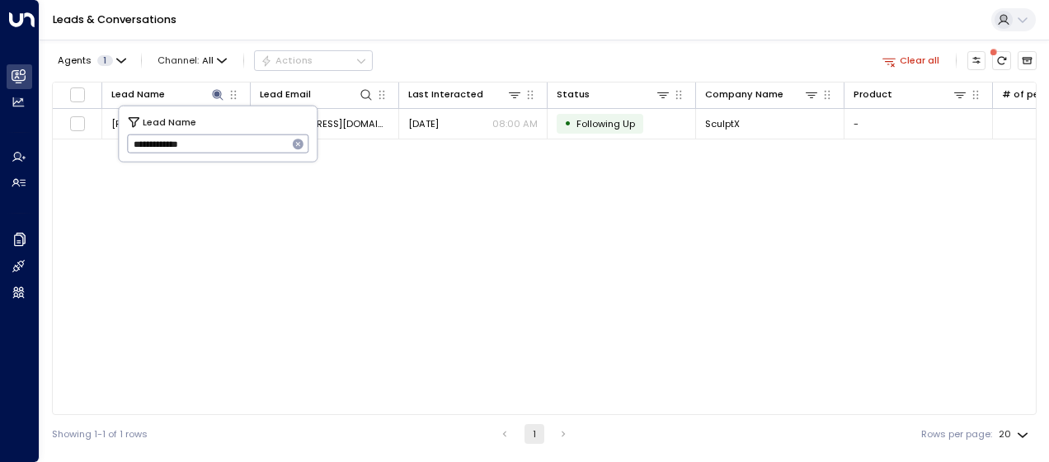
drag, startPoint x: 130, startPoint y: 144, endPoint x: 299, endPoint y: 150, distance: 168.3
click at [299, 150] on div "**********" at bounding box center [218, 143] width 182 height 19
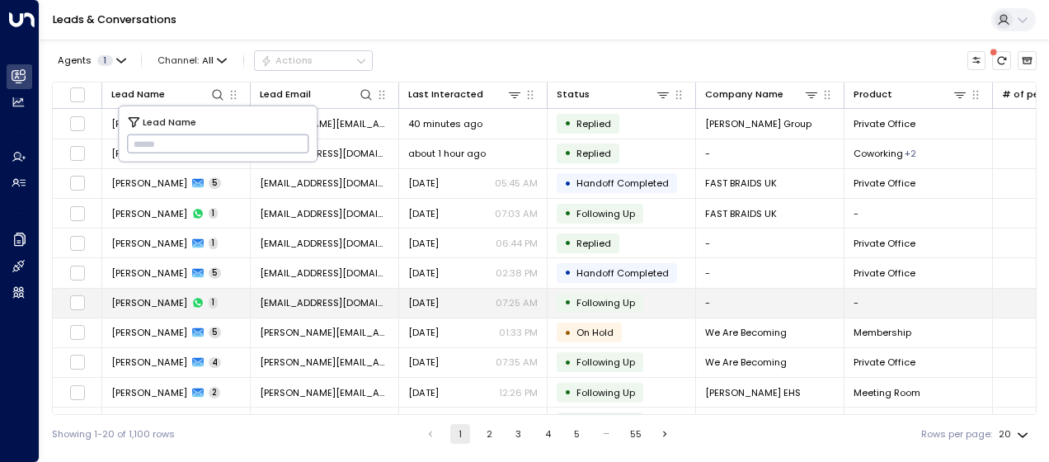
type input "**********"
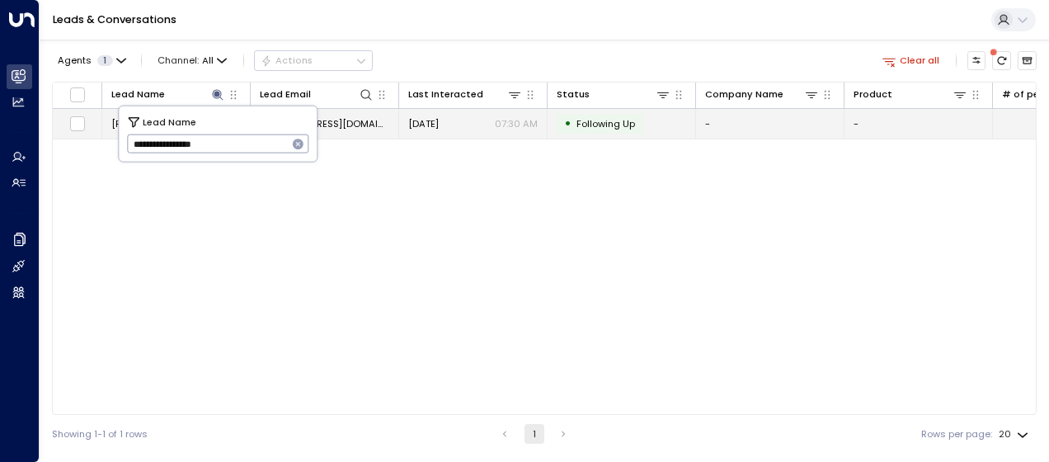
click at [439, 122] on span "[DATE]" at bounding box center [423, 123] width 31 height 13
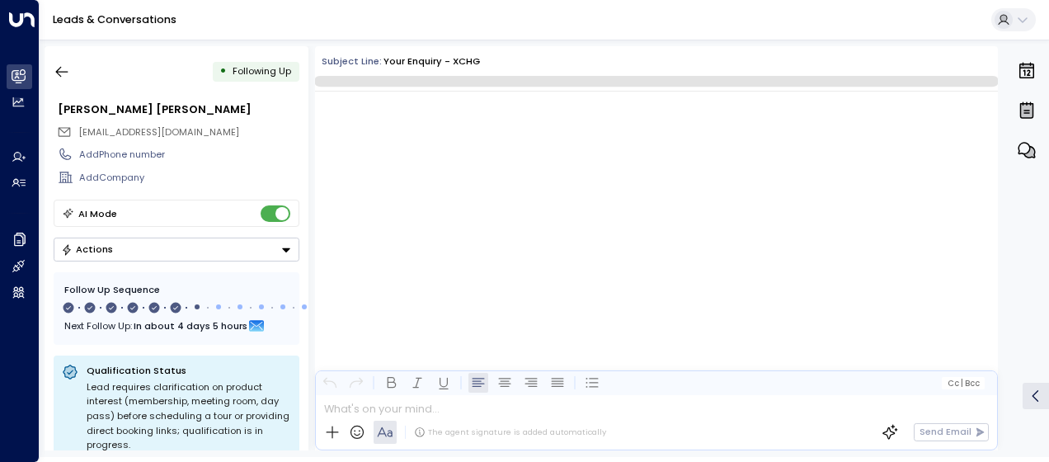
scroll to position [3603, 0]
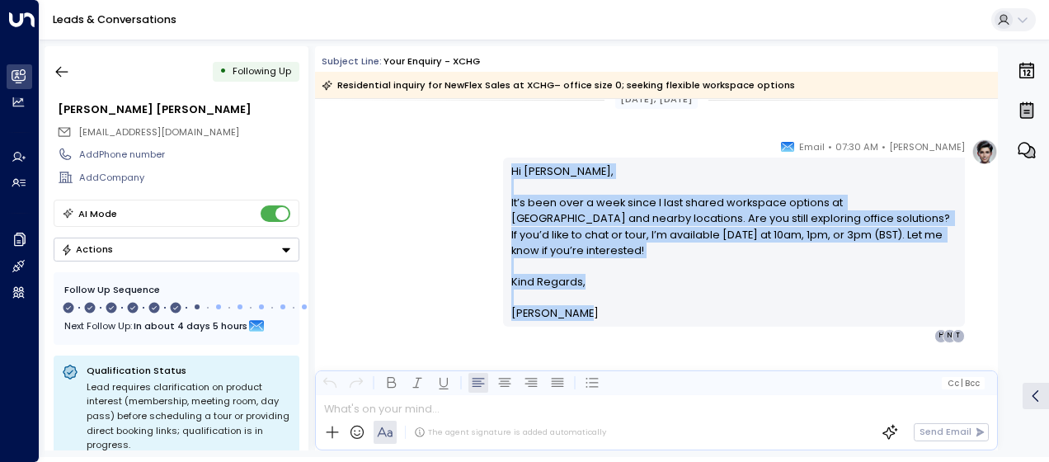
drag, startPoint x: 508, startPoint y: 167, endPoint x: 582, endPoint y: 299, distance: 150.7
click at [582, 299] on div "Hi [PERSON_NAME], It’s been over a week since I last shared workspace options a…" at bounding box center [734, 242] width 446 height 158
drag, startPoint x: 582, startPoint y: 299, endPoint x: 551, endPoint y: 234, distance: 71.6
copy div "Hi [PERSON_NAME], It’s been over a week since I last shared workspace options a…"
click at [424, 238] on div "[PERSON_NAME] • 07:30 AM • Email Hi [PERSON_NAME], It’s been over a week since …" at bounding box center [656, 241] width 683 height 204
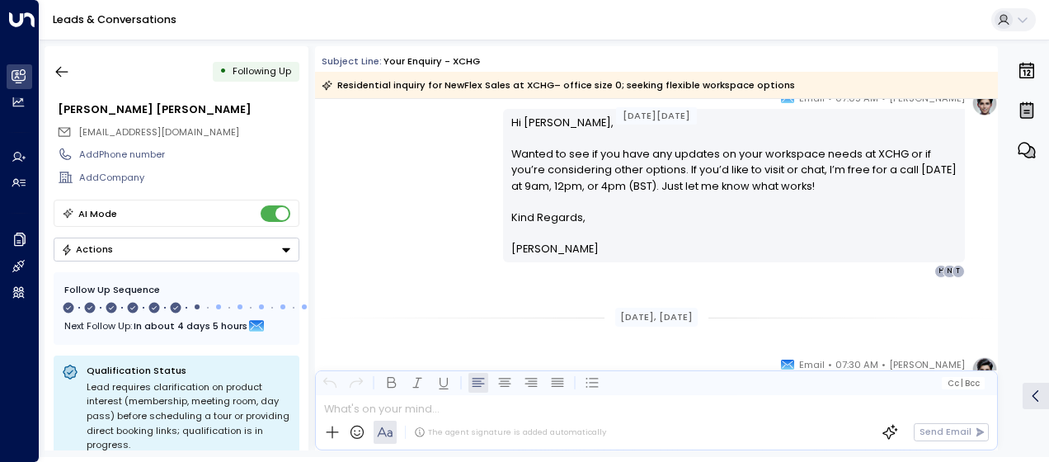
scroll to position [1296, 0]
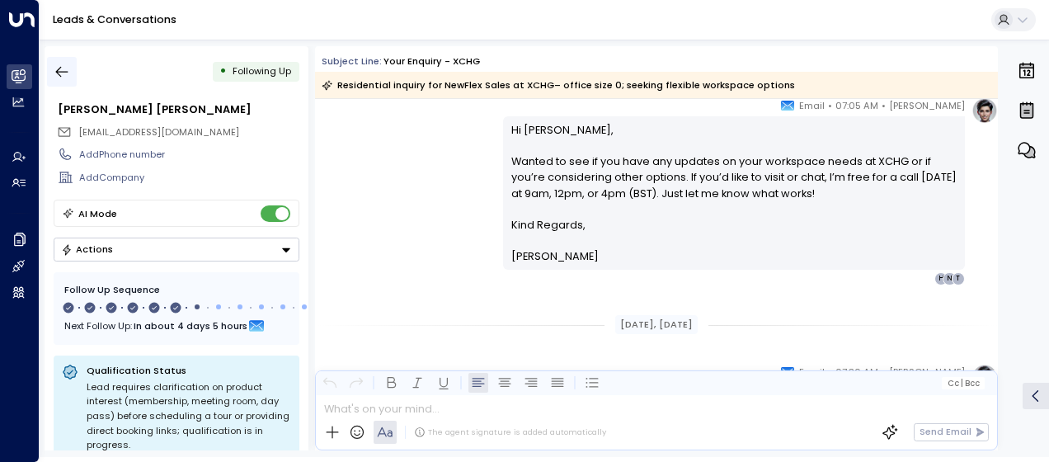
click at [54, 69] on icon "button" at bounding box center [62, 72] width 16 height 16
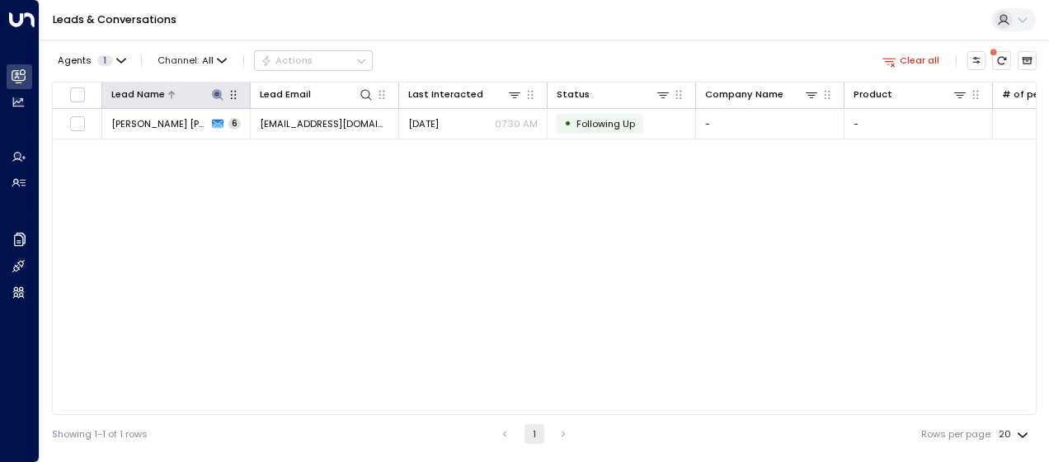
click at [223, 92] on icon at bounding box center [217, 94] width 13 height 13
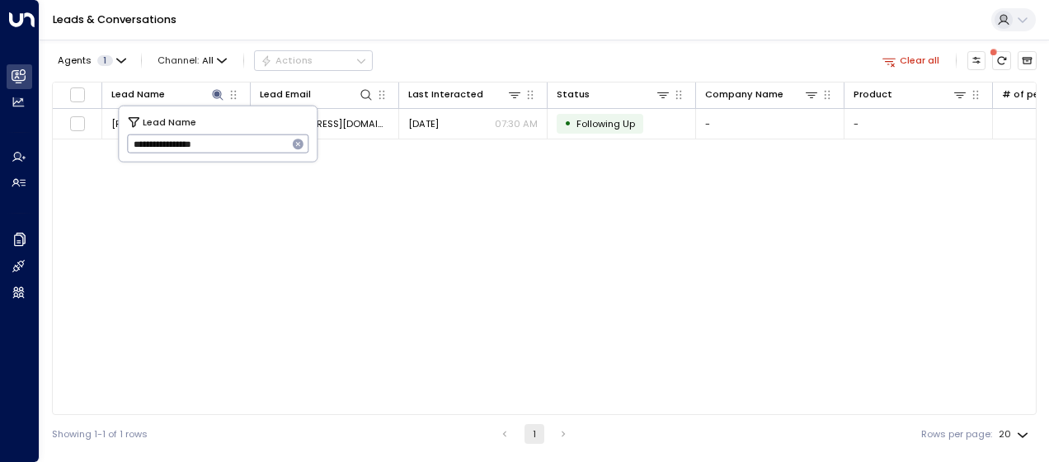
drag, startPoint x: 233, startPoint y: 147, endPoint x: 45, endPoint y: 154, distance: 188.2
click at [45, 154] on body "**********" at bounding box center [524, 226] width 1049 height 453
type input "*"
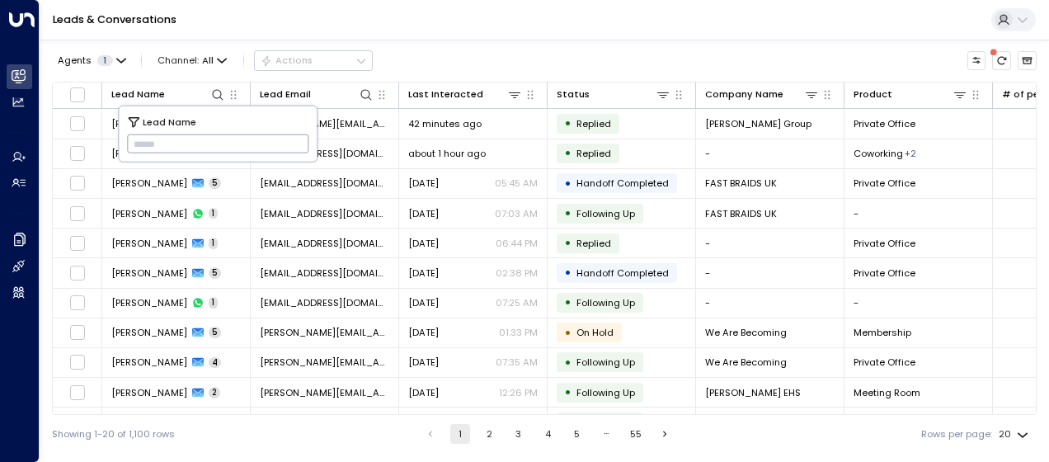
click at [134, 140] on input "text" at bounding box center [218, 143] width 182 height 27
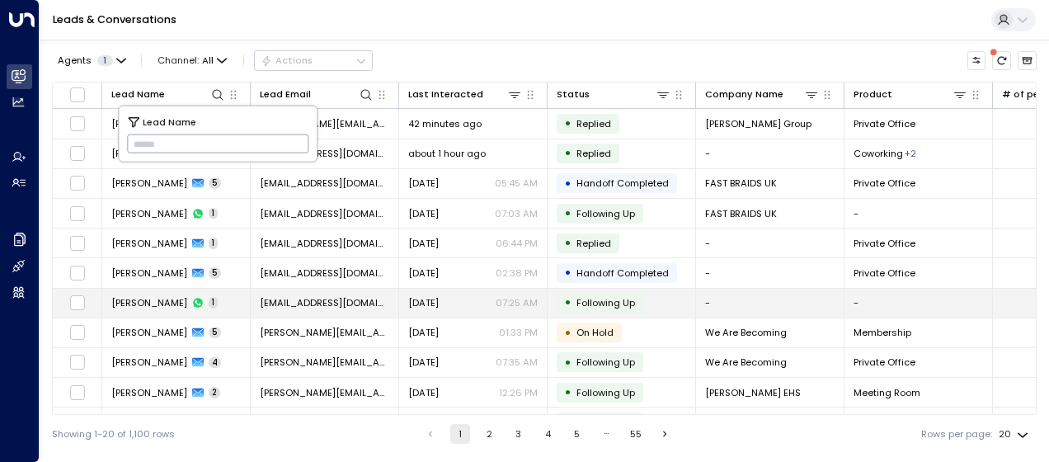
type input "**********"
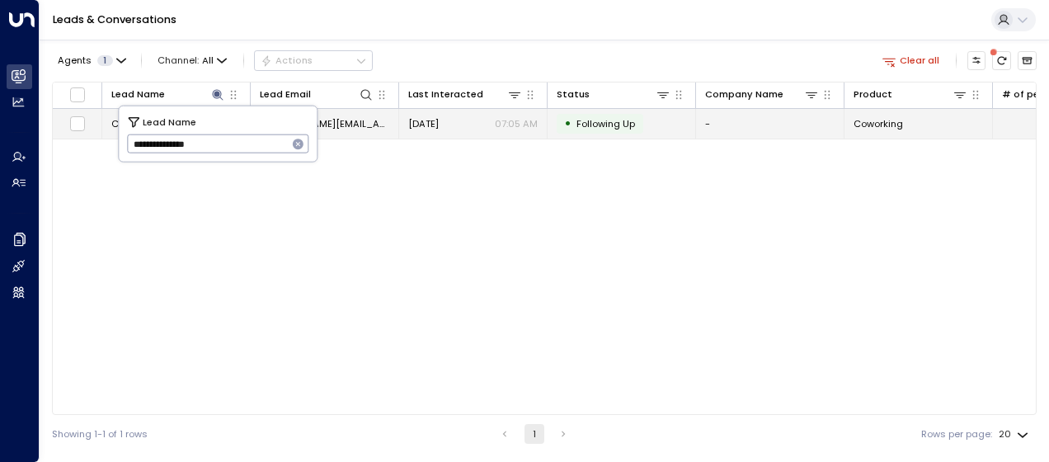
click at [348, 120] on span "[PERSON_NAME][EMAIL_ADDRESS][DOMAIN_NAME]" at bounding box center [324, 123] width 129 height 13
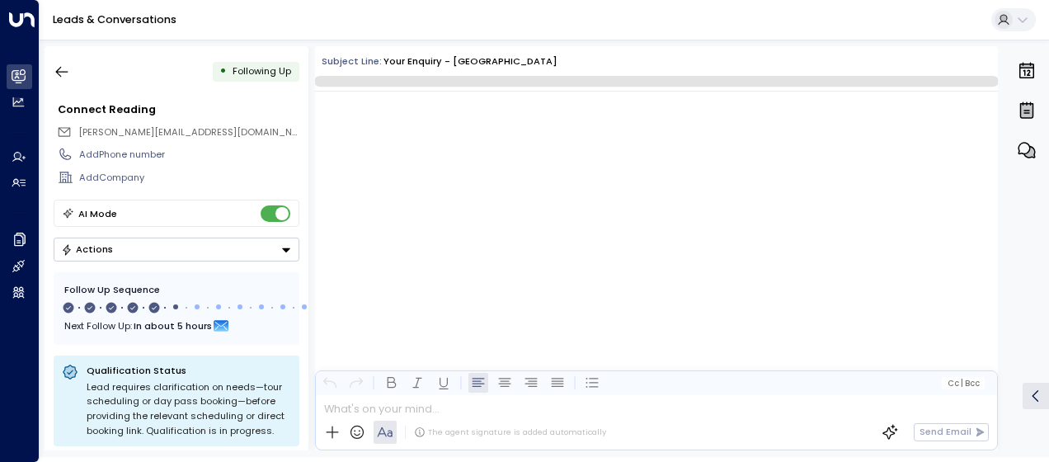
scroll to position [2475, 0]
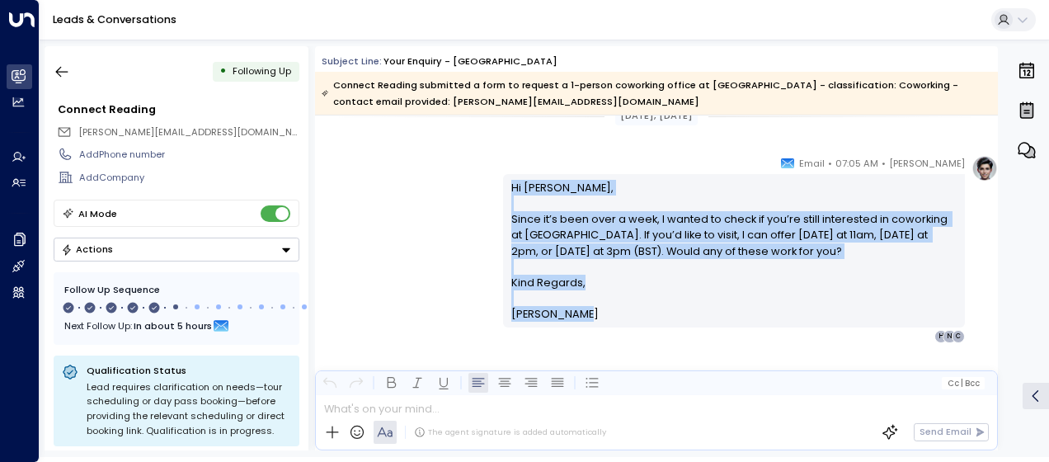
drag, startPoint x: 505, startPoint y: 178, endPoint x: 598, endPoint y: 326, distance: 174.6
click at [598, 326] on div "Hi [PERSON_NAME], Since it’s been over a week, I wanted to check if you’re stil…" at bounding box center [734, 250] width 462 height 153
drag, startPoint x: 598, startPoint y: 326, endPoint x: 548, endPoint y: 269, distance: 76.0
click at [60, 67] on icon "button" at bounding box center [62, 72] width 12 height 11
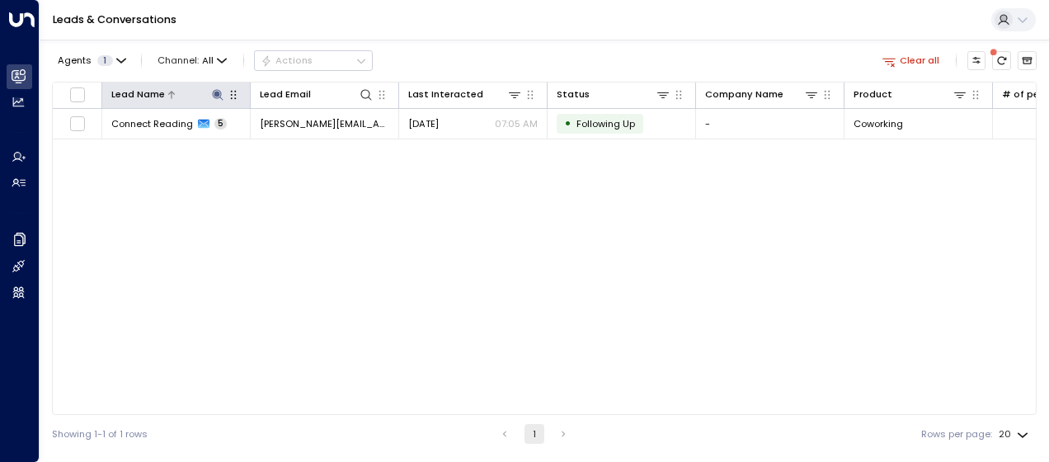
click at [222, 88] on icon at bounding box center [217, 94] width 13 height 13
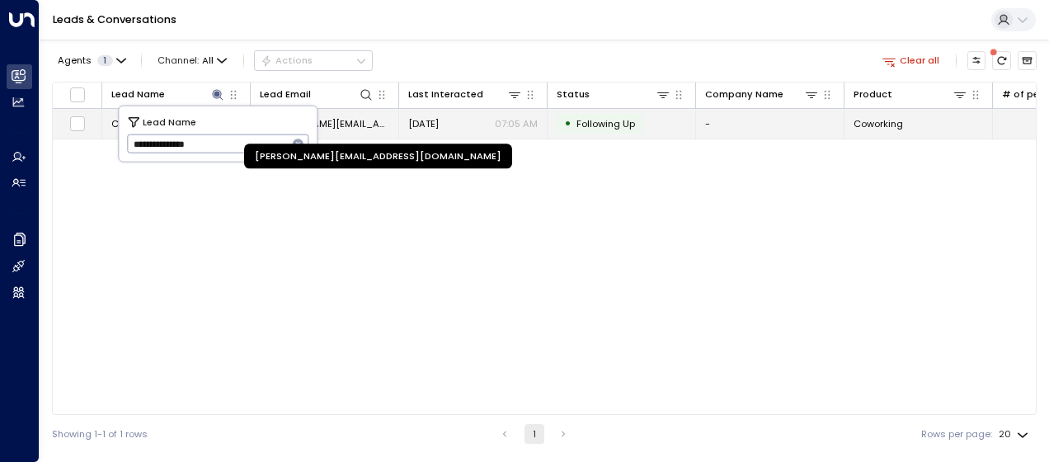
drag, startPoint x: 127, startPoint y: 139, endPoint x: 338, endPoint y: 115, distance: 212.5
click at [338, 115] on body "**********" at bounding box center [524, 226] width 1049 height 453
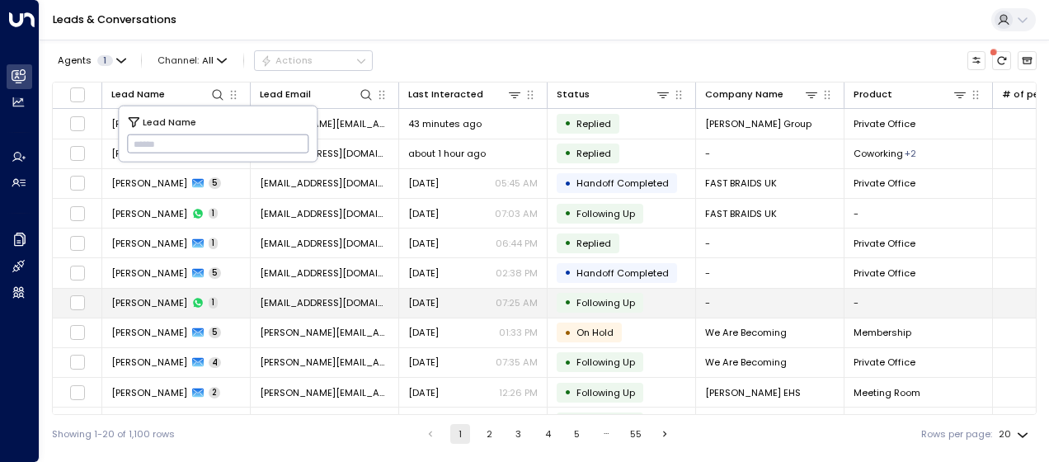
type input "**********"
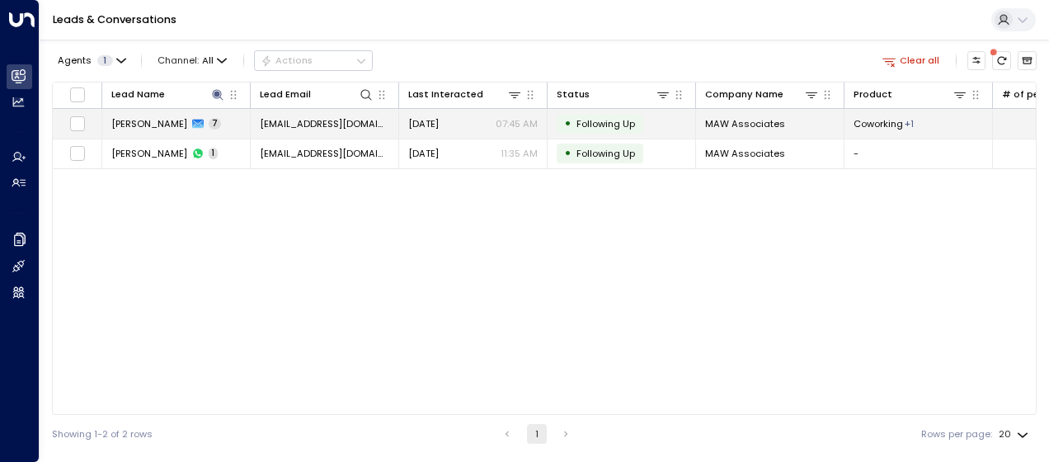
click at [439, 124] on span "[DATE]" at bounding box center [423, 123] width 31 height 13
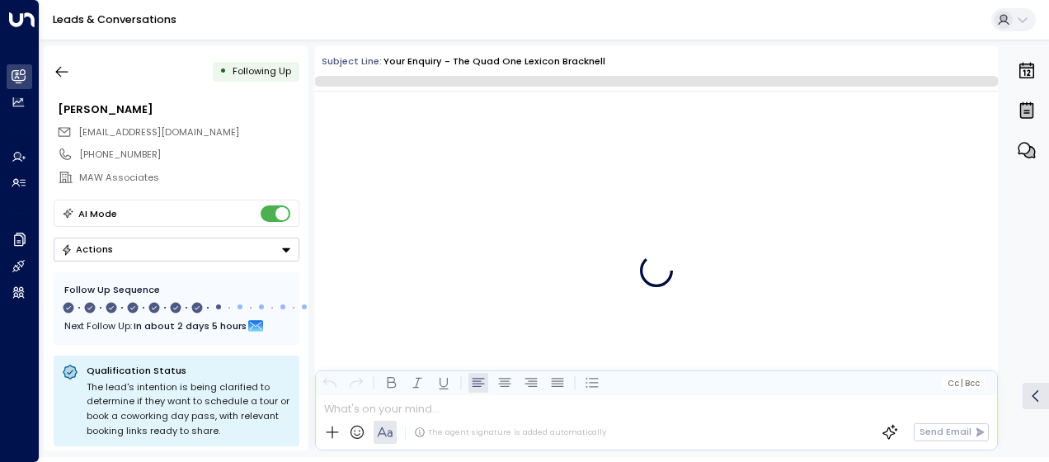
scroll to position [4570, 0]
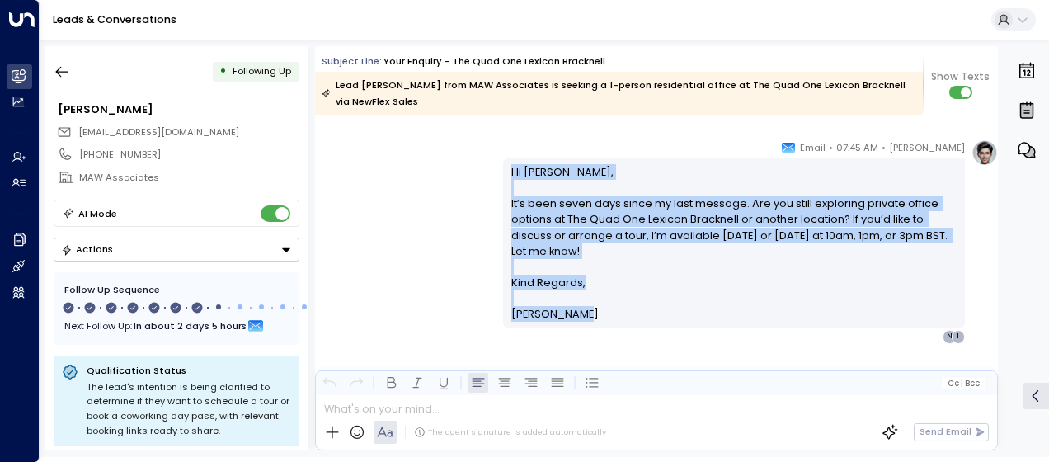
drag, startPoint x: 505, startPoint y: 167, endPoint x: 595, endPoint y: 317, distance: 174.2
click at [595, 317] on div "Hi [PERSON_NAME], It’s been seven days since my last message. Are you still exp…" at bounding box center [734, 242] width 462 height 169
drag, startPoint x: 595, startPoint y: 317, endPoint x: 532, endPoint y: 242, distance: 97.8
click at [62, 72] on icon "button" at bounding box center [62, 72] width 12 height 11
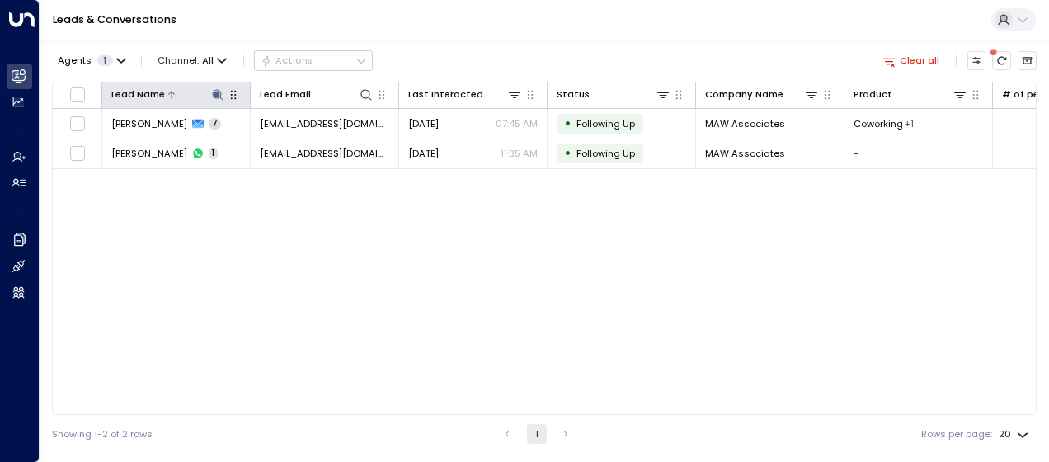
click at [214, 88] on icon at bounding box center [217, 94] width 13 height 13
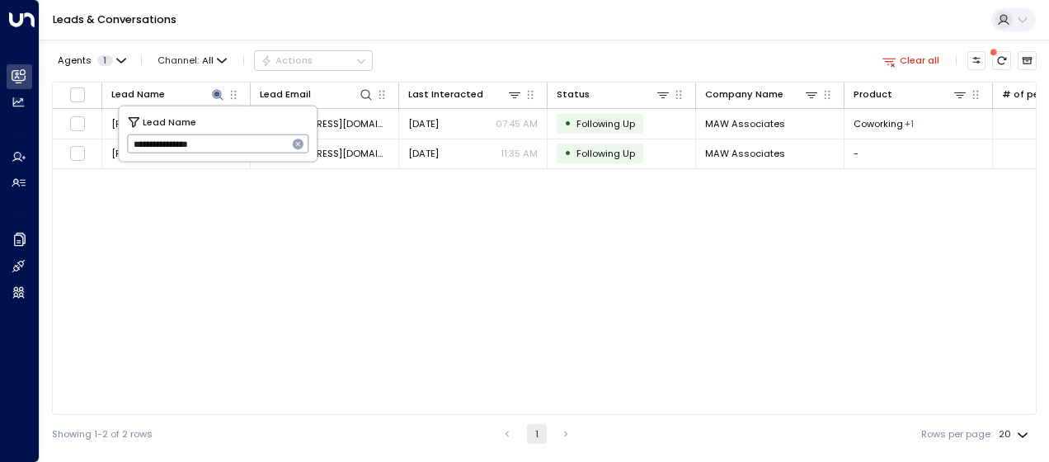
drag, startPoint x: 125, startPoint y: 145, endPoint x: 273, endPoint y: 139, distance: 147.8
click at [273, 139] on div "**********" at bounding box center [218, 133] width 198 height 55
drag, startPoint x: 129, startPoint y: 137, endPoint x: 241, endPoint y: 131, distance: 112.3
click at [241, 131] on input "**********" at bounding box center [207, 143] width 161 height 27
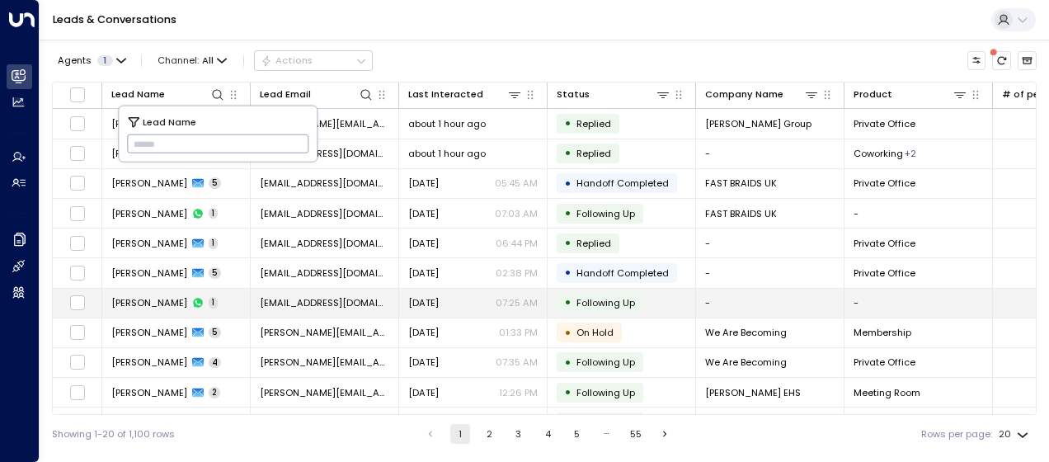
type input "******"
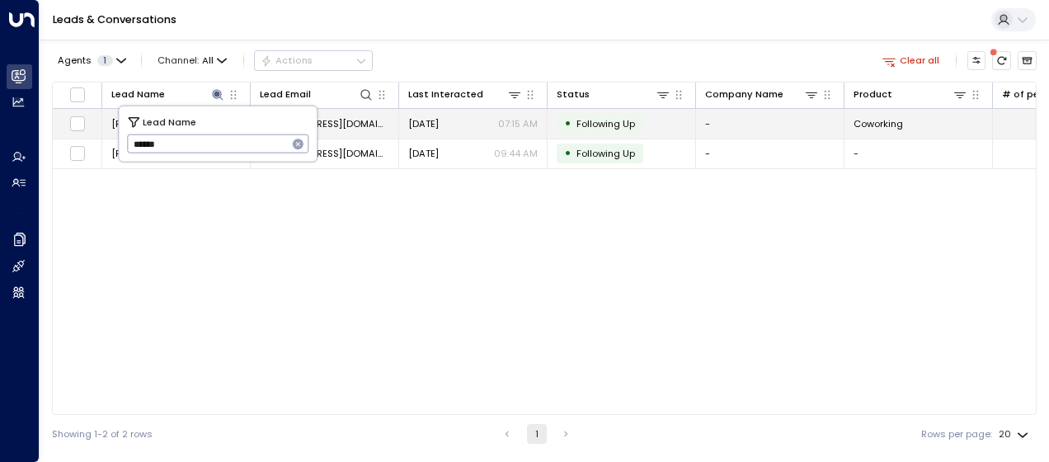
click at [348, 125] on span "[EMAIL_ADDRESS][DOMAIN_NAME]" at bounding box center [324, 123] width 129 height 13
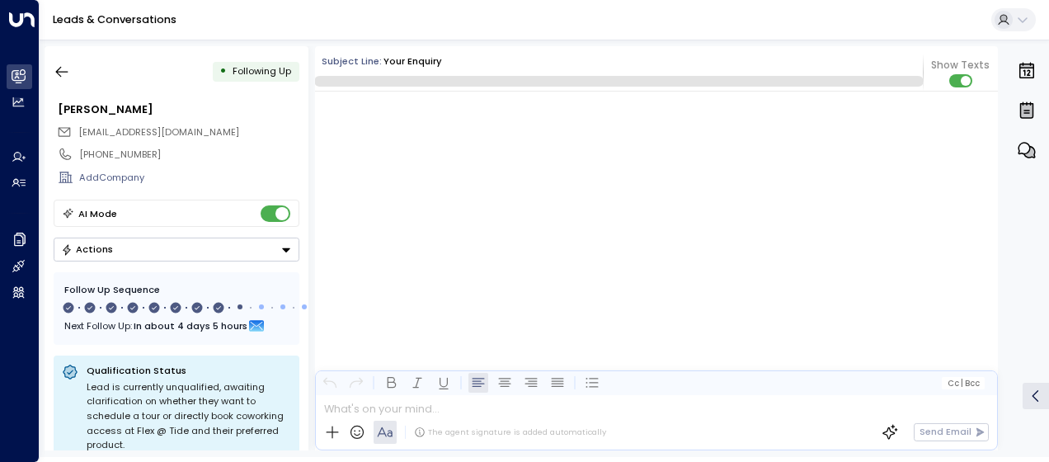
scroll to position [5427, 0]
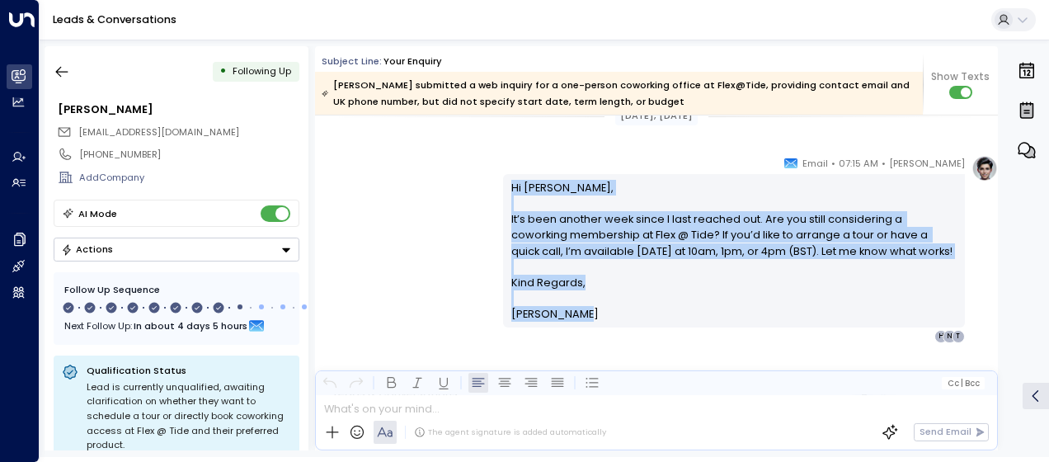
drag, startPoint x: 508, startPoint y: 186, endPoint x: 600, endPoint y: 313, distance: 157.2
click at [600, 313] on div "Hi [PERSON_NAME], It’s been another week since I last reached out. Are you stil…" at bounding box center [734, 251] width 446 height 143
drag, startPoint x: 600, startPoint y: 313, endPoint x: 546, endPoint y: 234, distance: 95.6
click at [57, 68] on icon "button" at bounding box center [62, 72] width 16 height 16
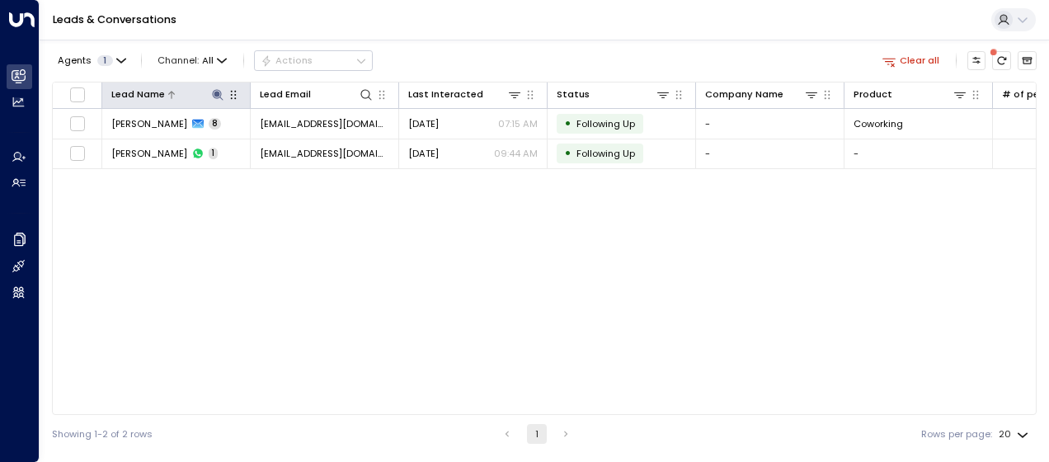
click at [217, 95] on icon at bounding box center [217, 94] width 11 height 11
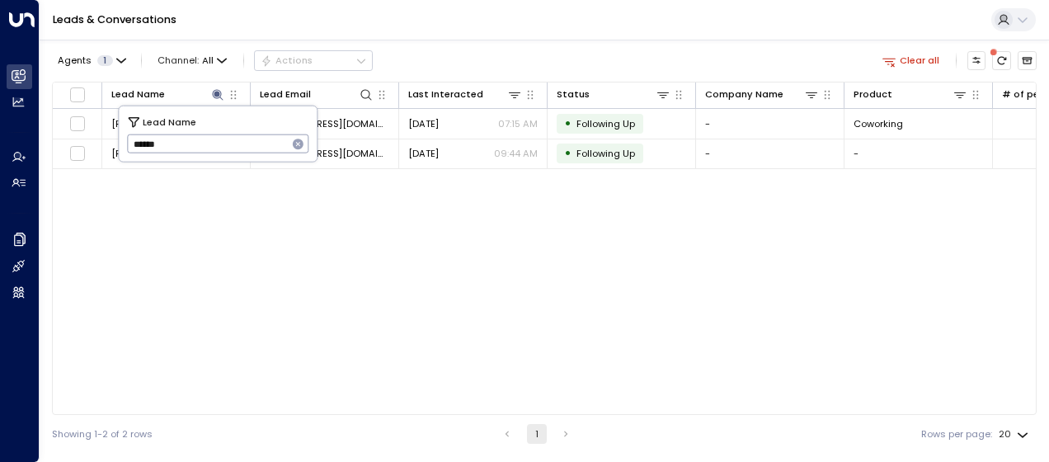
drag, startPoint x: 124, startPoint y: 143, endPoint x: 175, endPoint y: 139, distance: 51.4
click at [175, 139] on div "Lead Name ****** ​" at bounding box center [218, 133] width 198 height 55
drag, startPoint x: 134, startPoint y: 141, endPoint x: 181, endPoint y: 134, distance: 47.6
click at [181, 134] on input "******" at bounding box center [207, 143] width 161 height 27
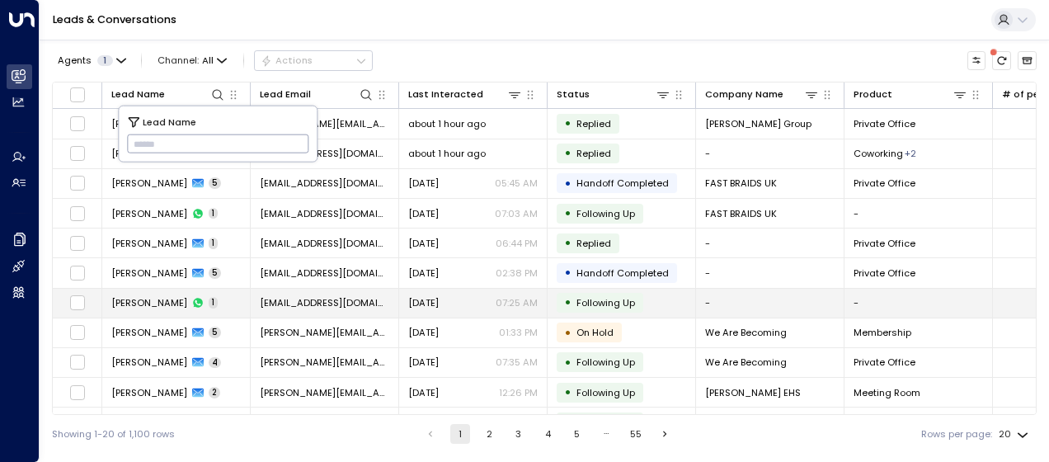
type input "*****"
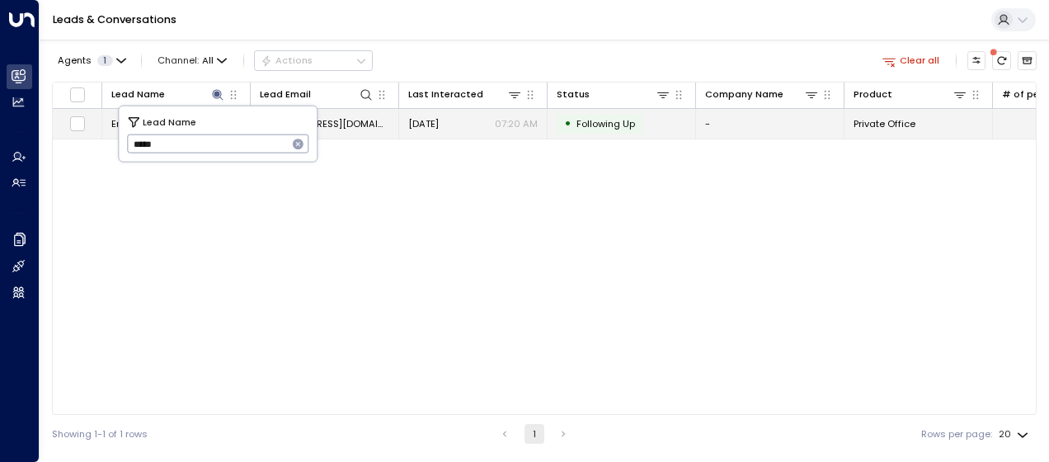
click at [436, 125] on span "[DATE]" at bounding box center [423, 123] width 31 height 13
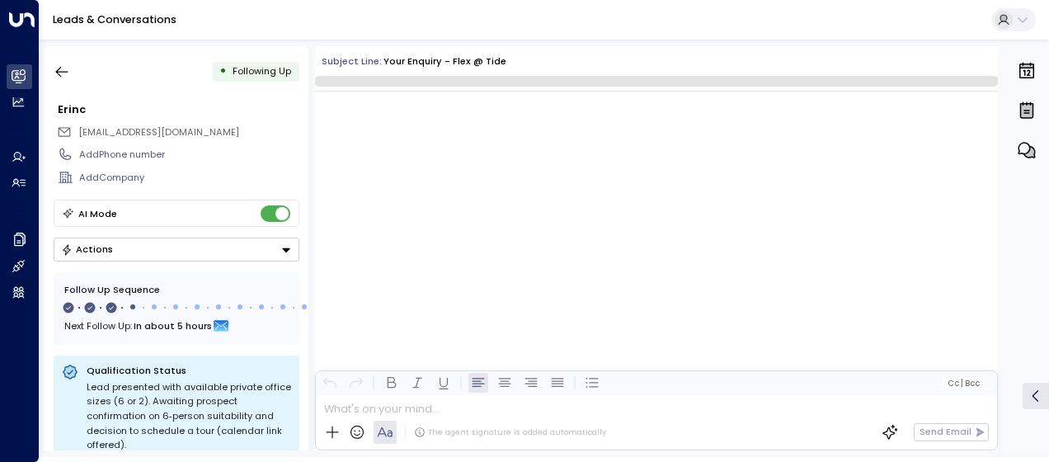
scroll to position [1235, 0]
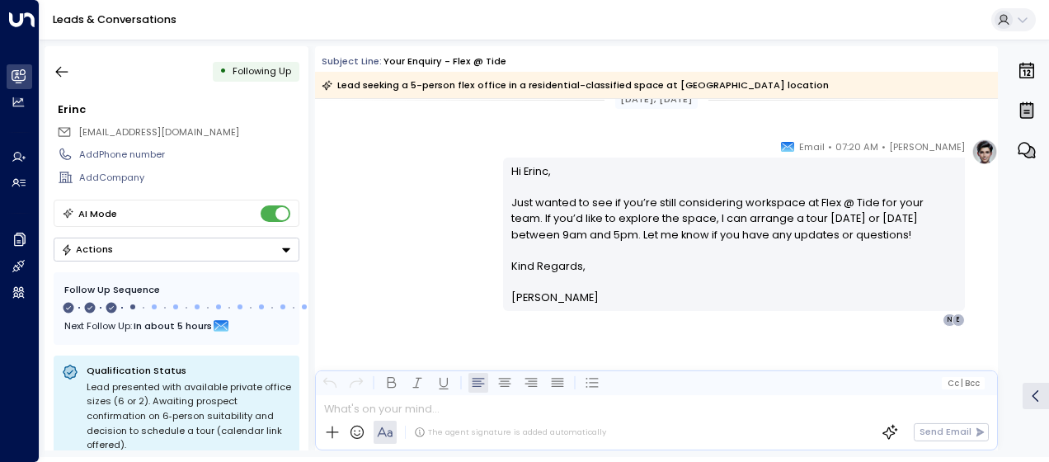
click at [430, 165] on div "[PERSON_NAME] • 07:20 AM • Email Hi Erinc, Just wanted to see if you’re still c…" at bounding box center [656, 233] width 683 height 188
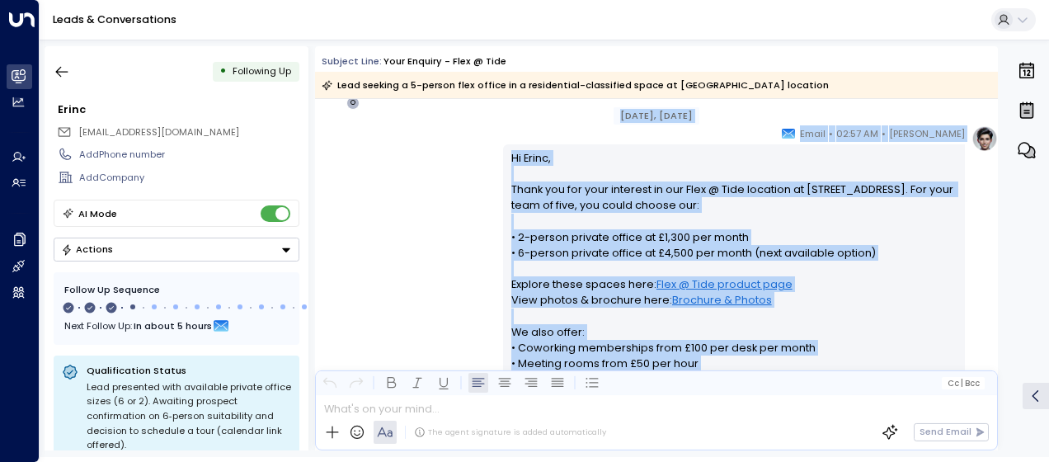
scroll to position [234, 0]
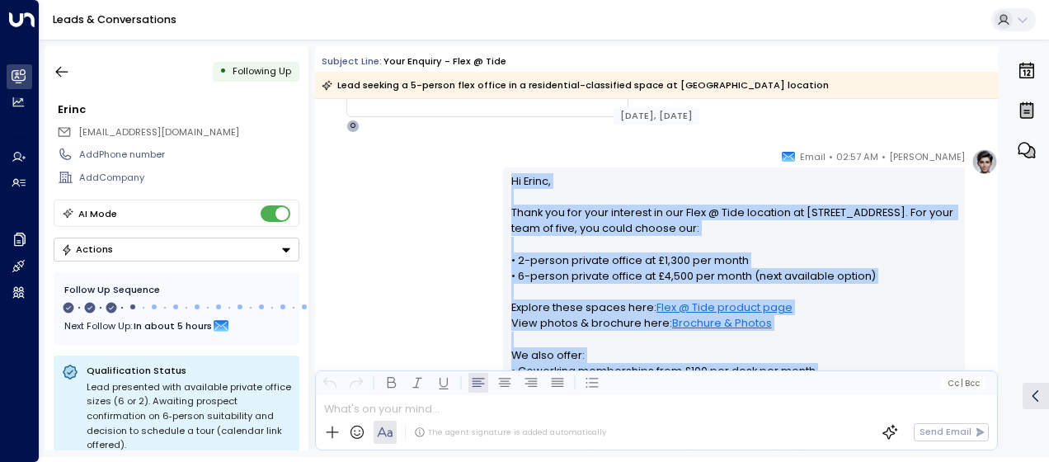
drag, startPoint x: 576, startPoint y: 365, endPoint x: 505, endPoint y: 158, distance: 218.8
click at [505, 158] on div "[PERSON_NAME] • 02:57 AM • Email Hi Erinc, Thank you for your interest in our F…" at bounding box center [734, 392] width 462 height 489
drag, startPoint x: 505, startPoint y: 158, endPoint x: 533, endPoint y: 200, distance: 50.5
click at [451, 214] on div "[PERSON_NAME] • 02:57 AM • Email Hi Erinc, Thank you for your interest in our F…" at bounding box center [656, 392] width 683 height 489
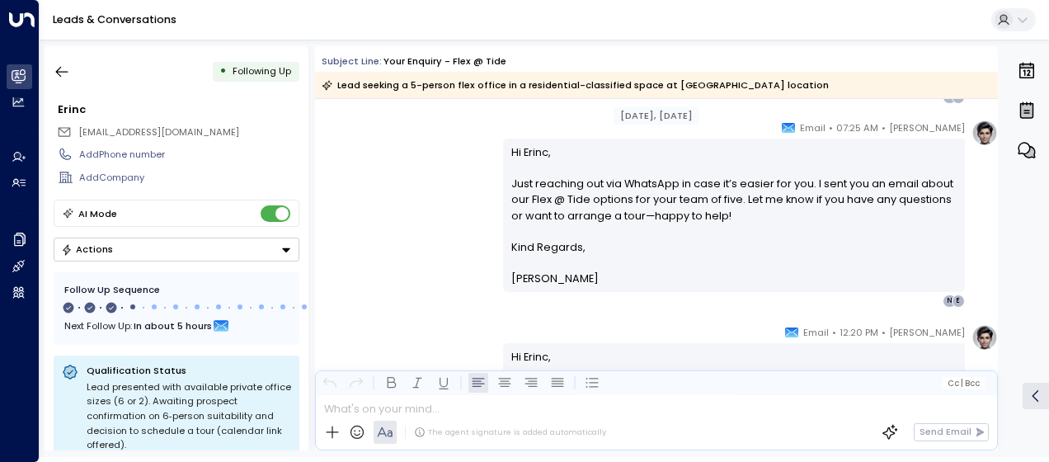
scroll to position [795, 0]
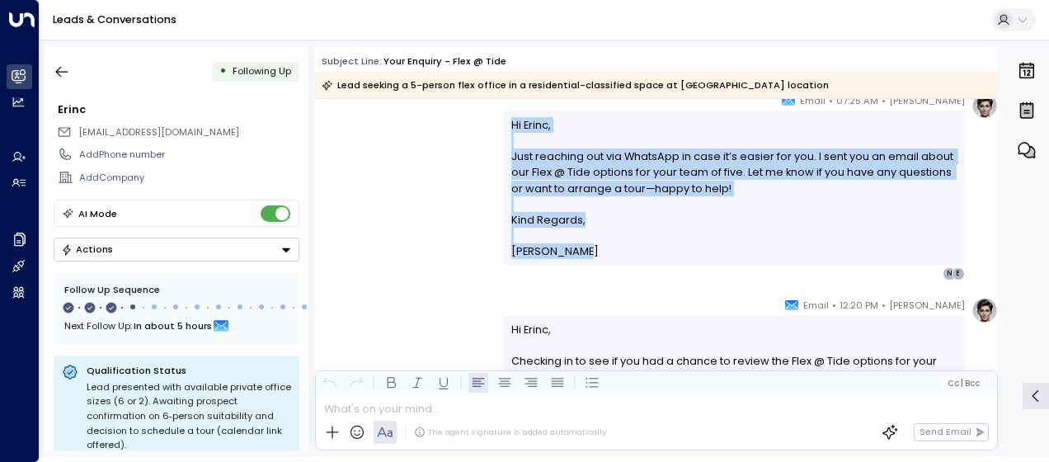
drag, startPoint x: 507, startPoint y: 117, endPoint x: 570, endPoint y: 254, distance: 150.6
click at [570, 254] on div "Hi [PERSON_NAME], Just reaching out via WhatsApp in case it’s easier for you. I…" at bounding box center [734, 188] width 446 height 143
drag, startPoint x: 570, startPoint y: 254, endPoint x: 518, endPoint y: 194, distance: 79.5
click at [462, 219] on div "[PERSON_NAME] • 07:25 AM • Email Hi [PERSON_NAME], Just reaching out via WhatsA…" at bounding box center [656, 186] width 683 height 188
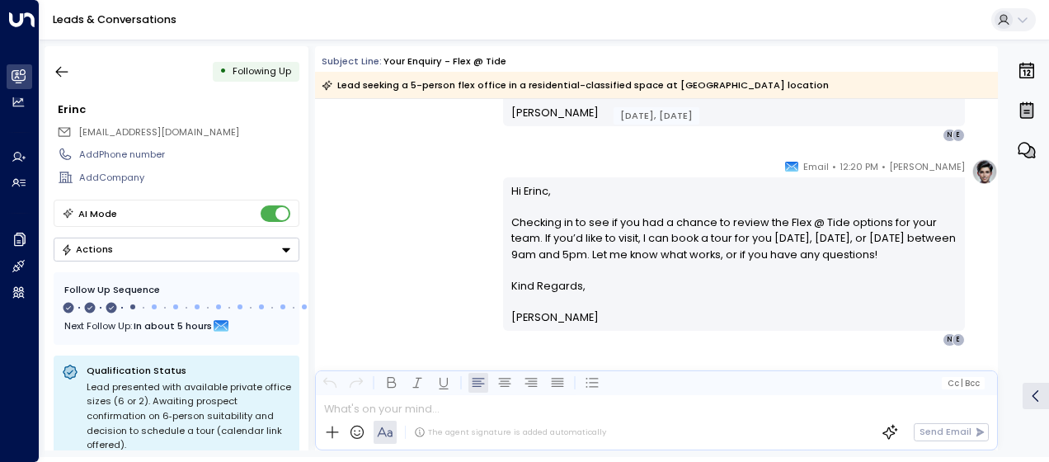
scroll to position [960, 0]
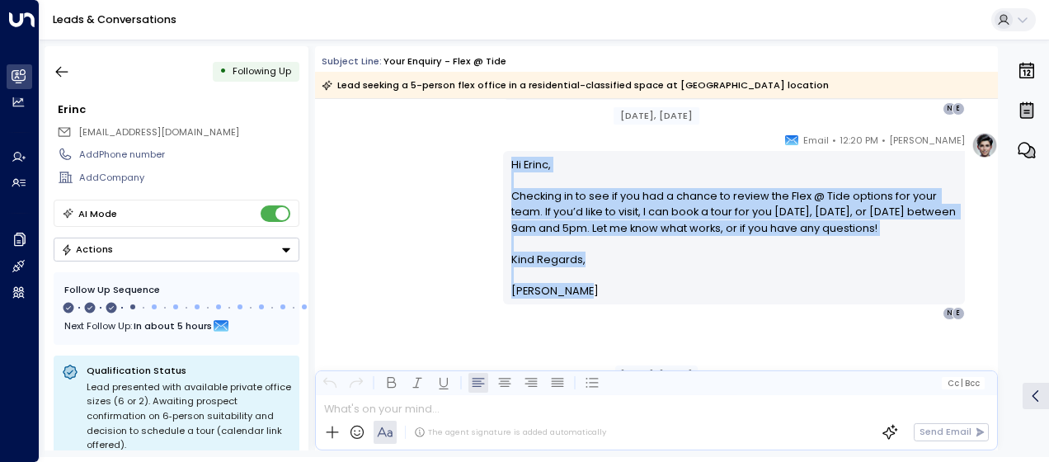
drag, startPoint x: 507, startPoint y: 158, endPoint x: 578, endPoint y: 327, distance: 182.6
click at [578, 320] on div "[PERSON_NAME] • 12:20 PM • Email Hi Erinc, Checking in to see if you had a chan…" at bounding box center [734, 226] width 462 height 188
drag, startPoint x: 578, startPoint y: 327, endPoint x: 534, endPoint y: 253, distance: 85.4
click at [63, 69] on icon "button" at bounding box center [62, 72] width 16 height 16
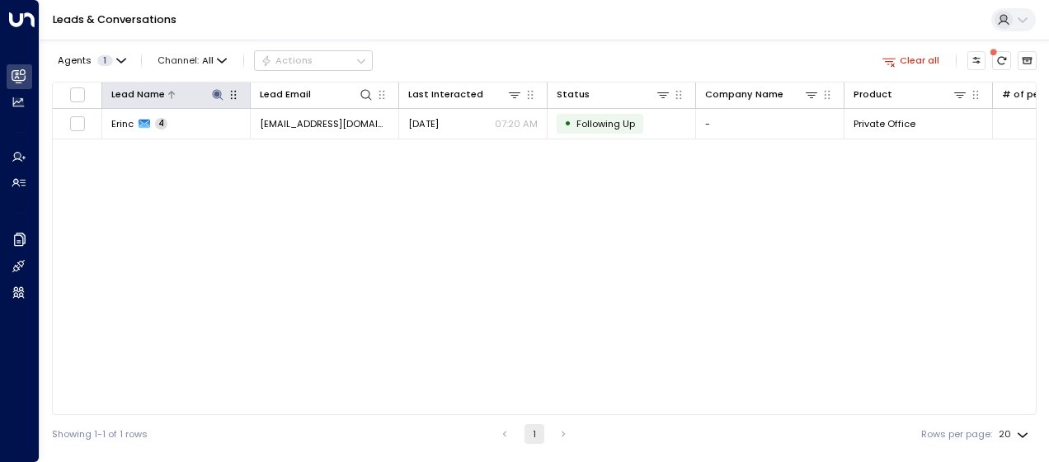
click at [217, 92] on icon at bounding box center [217, 94] width 11 height 11
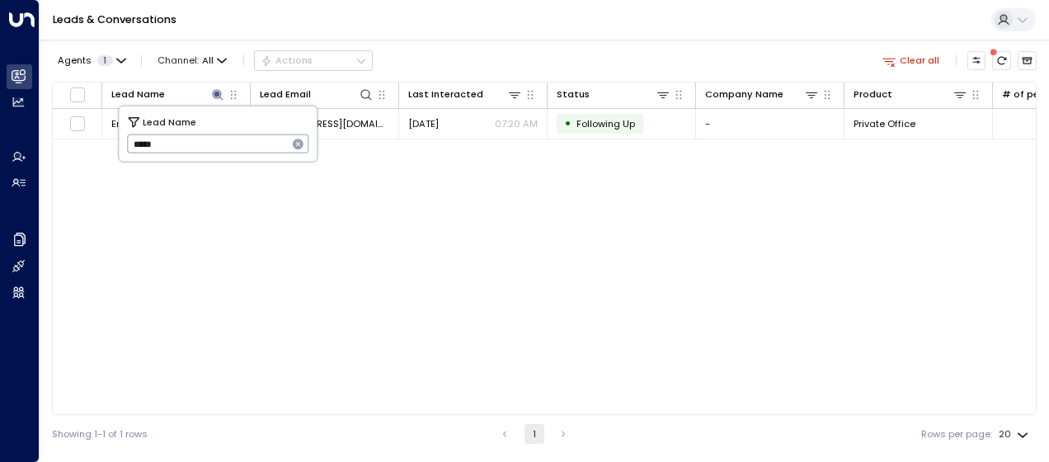
drag, startPoint x: 126, startPoint y: 139, endPoint x: 176, endPoint y: 133, distance: 50.6
click at [176, 133] on input "*****" at bounding box center [207, 143] width 161 height 27
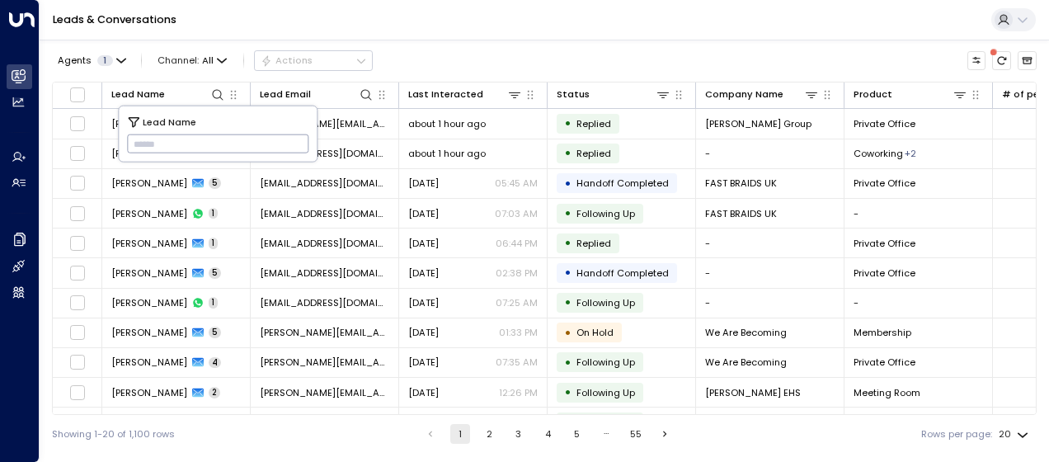
type input "**********"
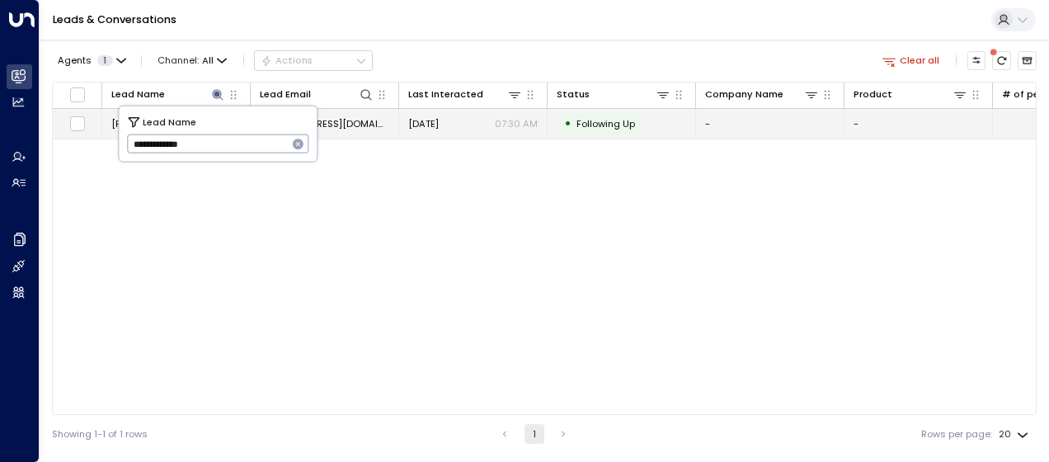
click at [361, 124] on span "[EMAIL_ADDRESS][DOMAIN_NAME]" at bounding box center [324, 123] width 129 height 13
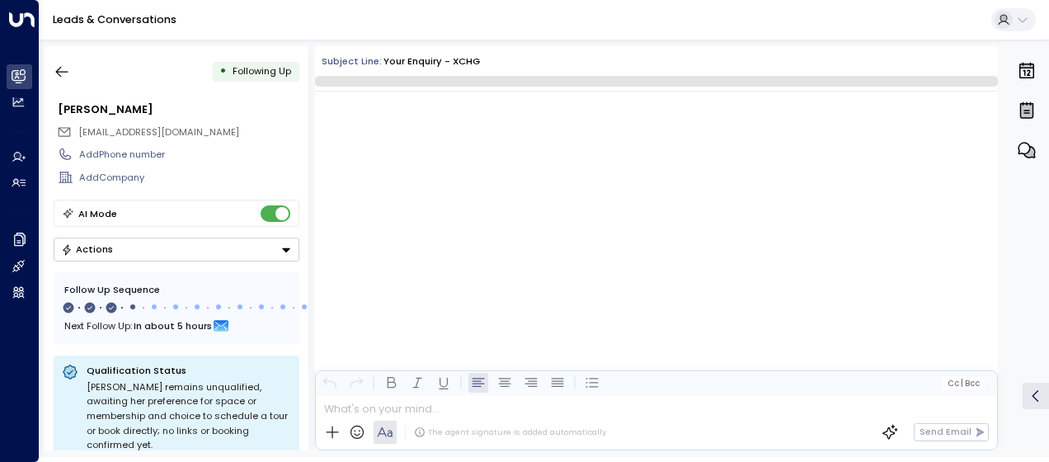
scroll to position [1220, 0]
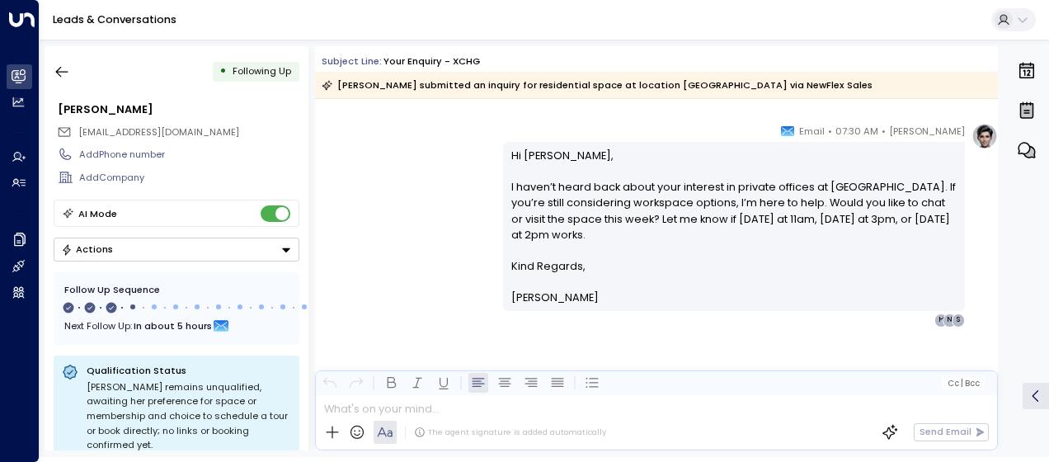
click at [446, 191] on div "[PERSON_NAME] • 07:30 AM • Email Hi [PERSON_NAME], I haven’t heard back about y…" at bounding box center [656, 225] width 683 height 204
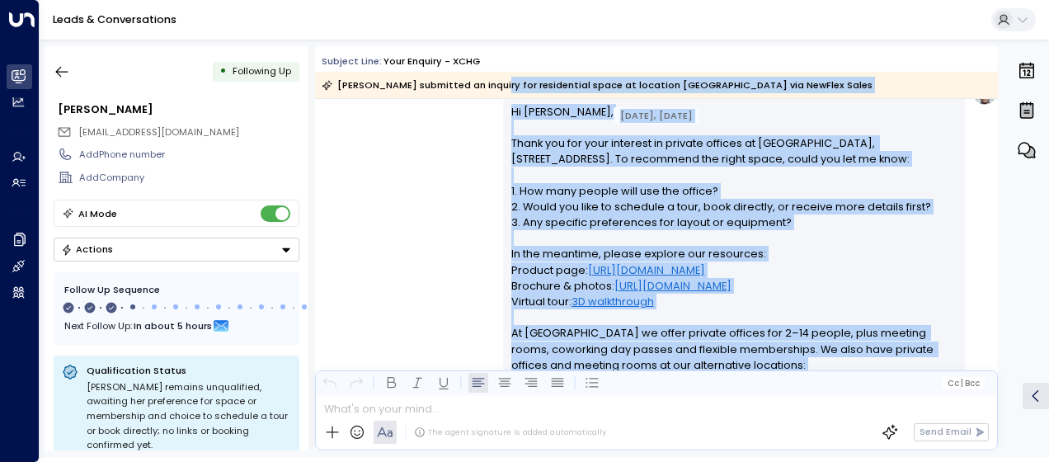
scroll to position [216, 0]
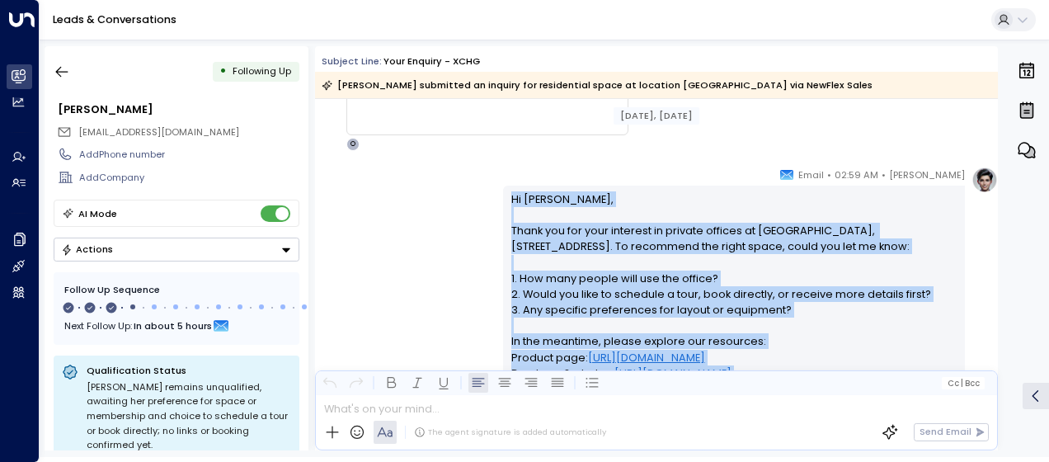
drag, startPoint x: 575, startPoint y: 279, endPoint x: 506, endPoint y: 195, distance: 109.0
click at [506, 195] on div "Hi [PERSON_NAME], Thank you for your interest in private offices at [GEOGRAPHIC…" at bounding box center [734, 397] width 462 height 422
drag, startPoint x: 506, startPoint y: 195, endPoint x: 543, endPoint y: 223, distance: 47.0
click at [447, 201] on div "[PERSON_NAME] • 02:59 AM • Email Hi [PERSON_NAME], Thank you for your interest …" at bounding box center [656, 395] width 683 height 457
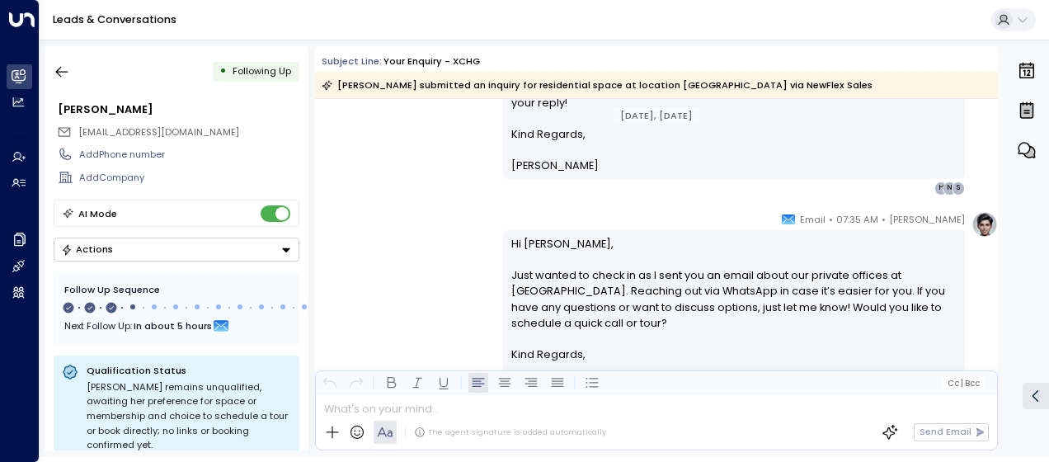
scroll to position [711, 0]
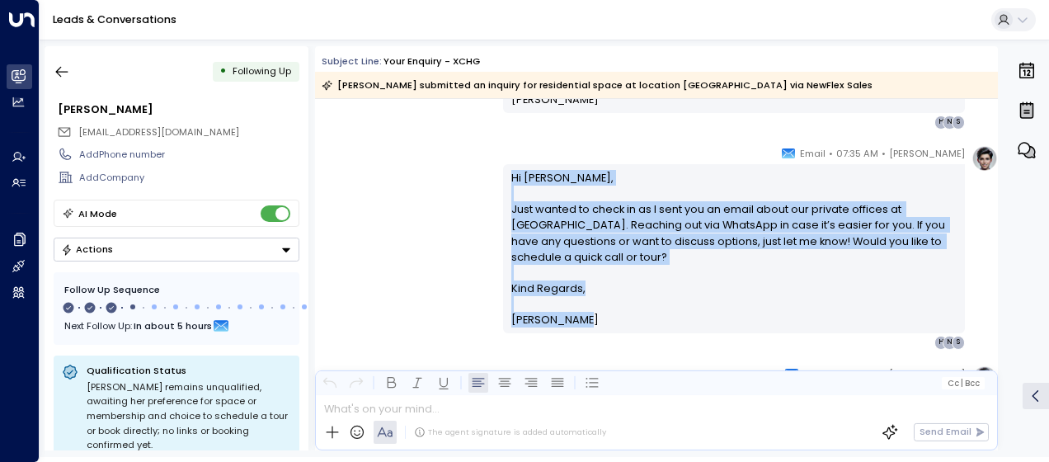
drag, startPoint x: 508, startPoint y: 171, endPoint x: 577, endPoint y: 323, distance: 167.6
click at [577, 323] on div "Hi [PERSON_NAME], Just wanted to check in as I sent you an email about our priv…" at bounding box center [734, 249] width 446 height 158
drag, startPoint x: 577, startPoint y: 323, endPoint x: 538, endPoint y: 267, distance: 68.6
click at [480, 203] on div "[PERSON_NAME] • 07:35 AM • Email Hi [PERSON_NAME], Just wanted to check in as I…" at bounding box center [656, 247] width 683 height 204
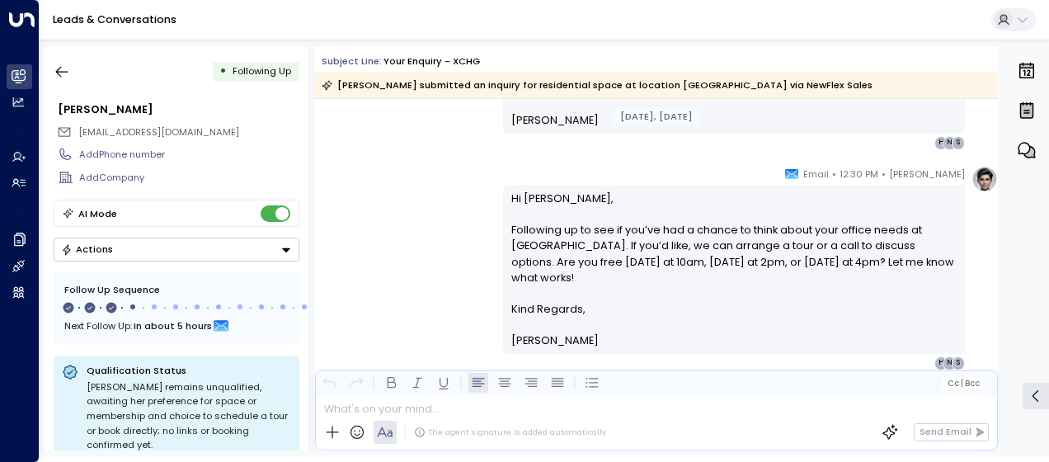
scroll to position [942, 0]
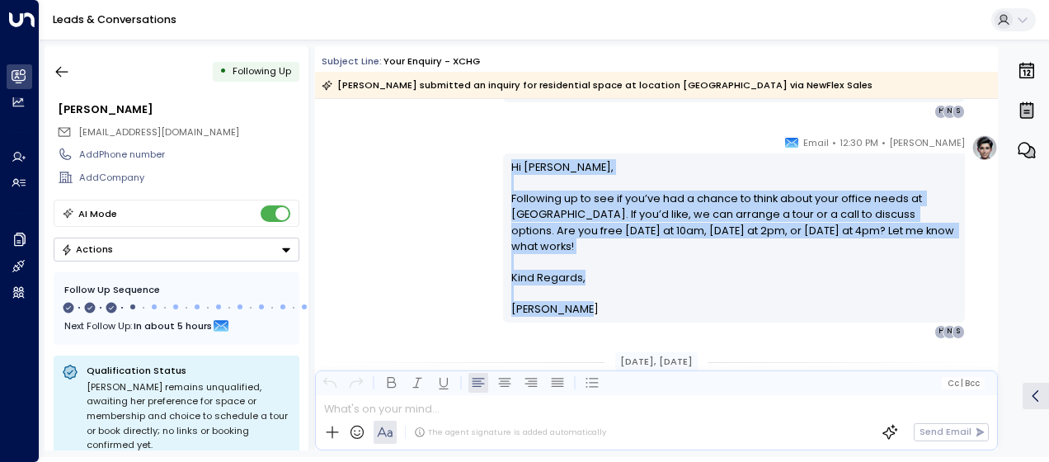
drag, startPoint x: 506, startPoint y: 162, endPoint x: 576, endPoint y: 293, distance: 149.1
click at [576, 293] on div "Hi [PERSON_NAME], Following up to see if you’ve had a chance to think about you…" at bounding box center [734, 237] width 462 height 169
drag, startPoint x: 576, startPoint y: 293, endPoint x: 520, endPoint y: 237, distance: 79.9
click at [64, 66] on icon "button" at bounding box center [62, 72] width 16 height 16
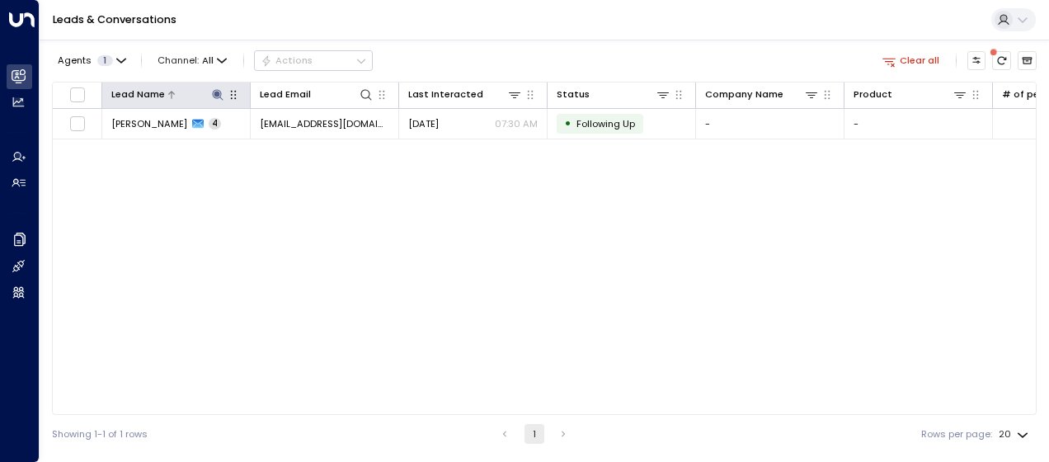
click at [219, 95] on icon at bounding box center [217, 94] width 11 height 11
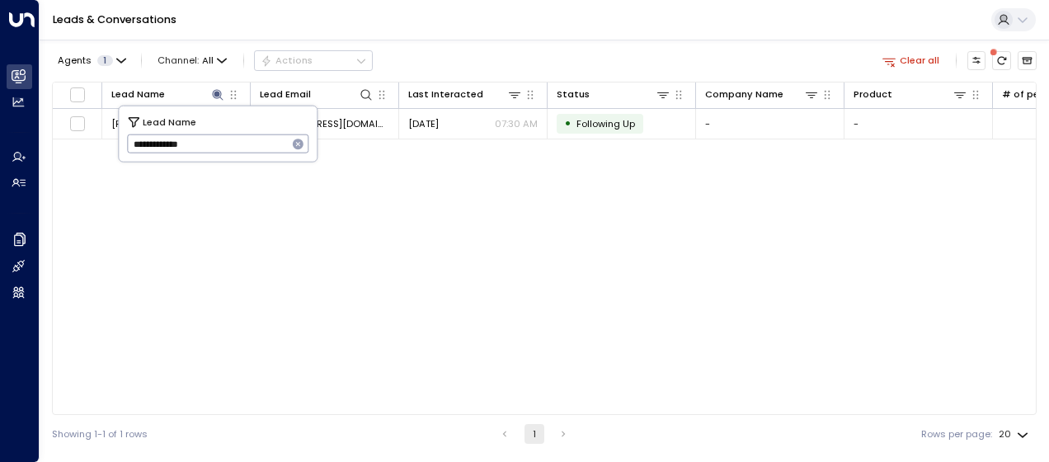
drag, startPoint x: 132, startPoint y: 144, endPoint x: 233, endPoint y: 146, distance: 100.6
click at [233, 146] on input "**********" at bounding box center [207, 143] width 161 height 27
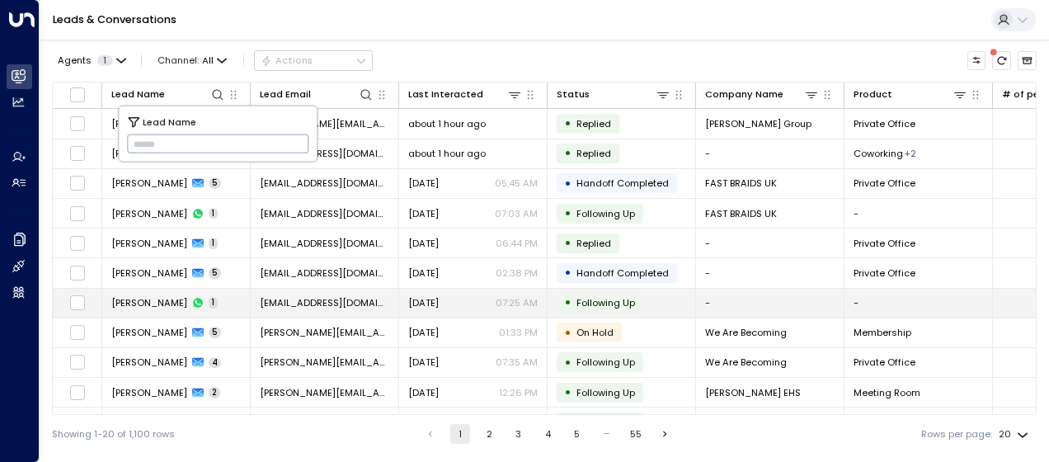
type input "*********"
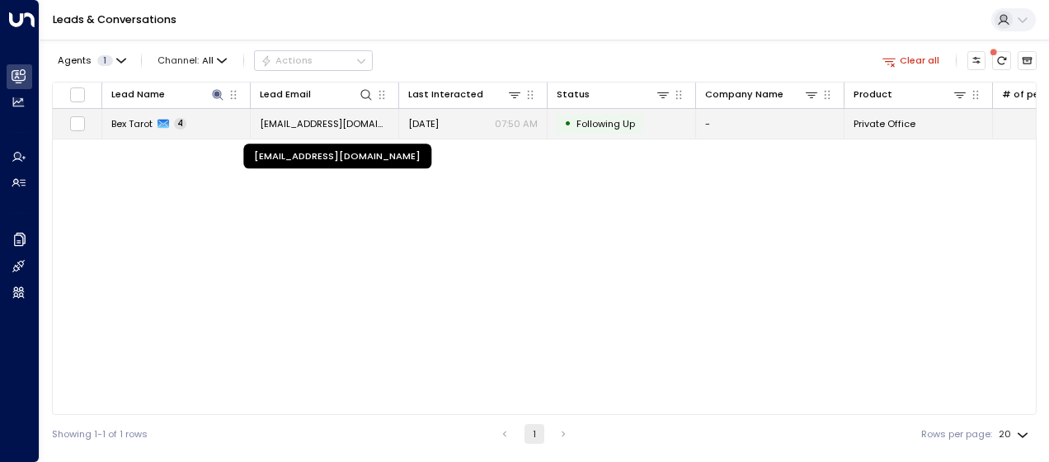
click at [345, 121] on span "[EMAIL_ADDRESS][DOMAIN_NAME]" at bounding box center [324, 123] width 129 height 13
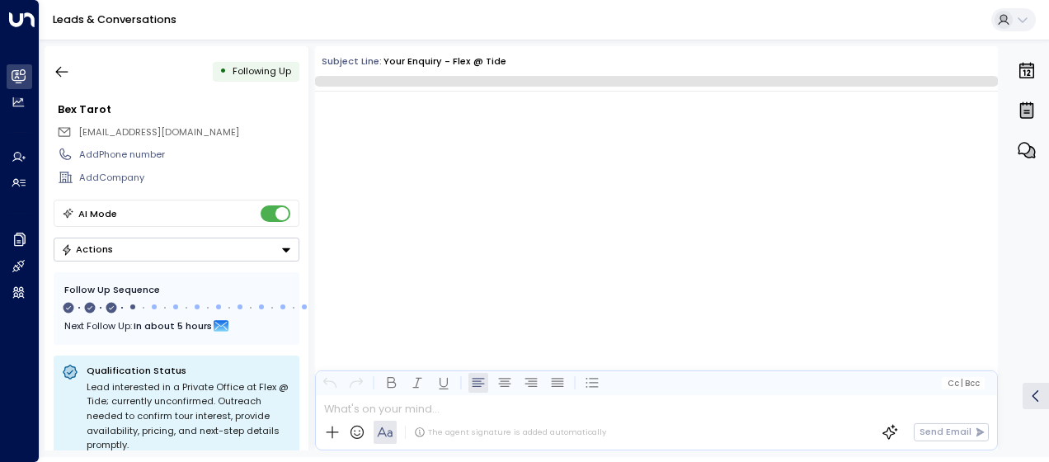
scroll to position [1395, 0]
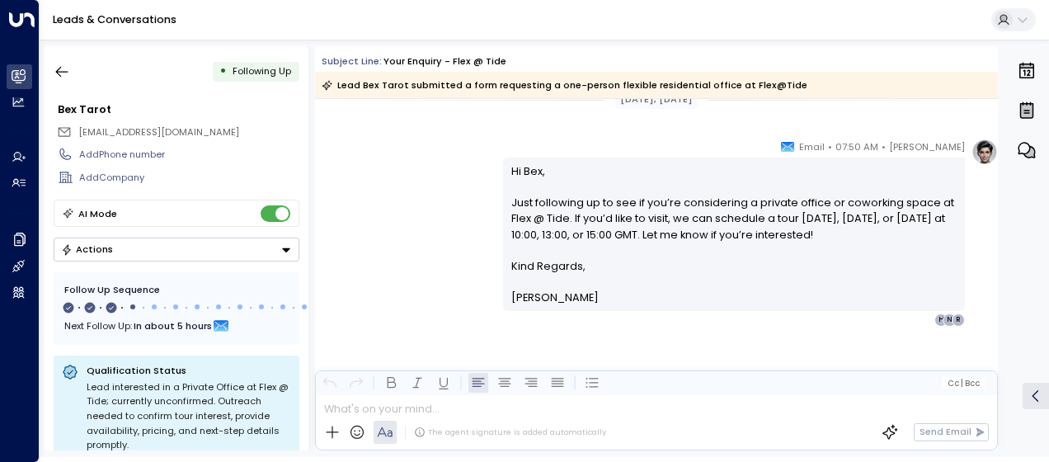
click at [420, 191] on div "[PERSON_NAME] • 07:50 AM • Email Hi Bex, Just following up to see if you’re con…" at bounding box center [656, 233] width 683 height 188
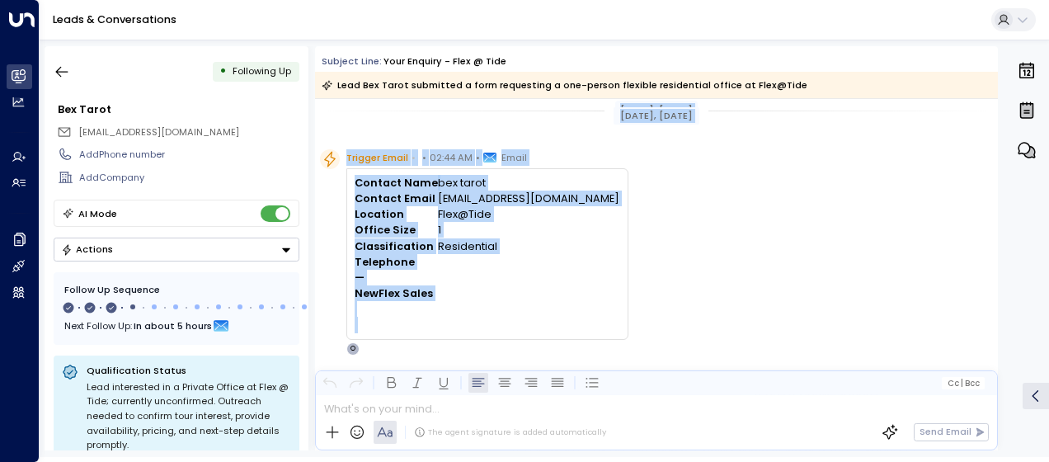
scroll to position [0, 0]
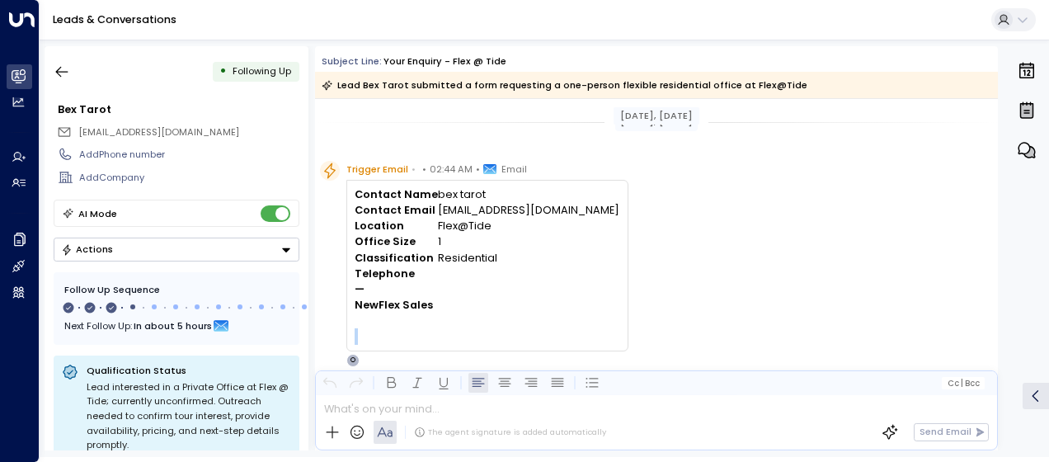
drag, startPoint x: 575, startPoint y: 310, endPoint x: 569, endPoint y: 347, distance: 37.6
click at [642, 175] on div "Trigger Email • • 02:44 AM • Email Contact Name bex tarot Contact Email [EMAIL_…" at bounding box center [659, 264] width 678 height 206
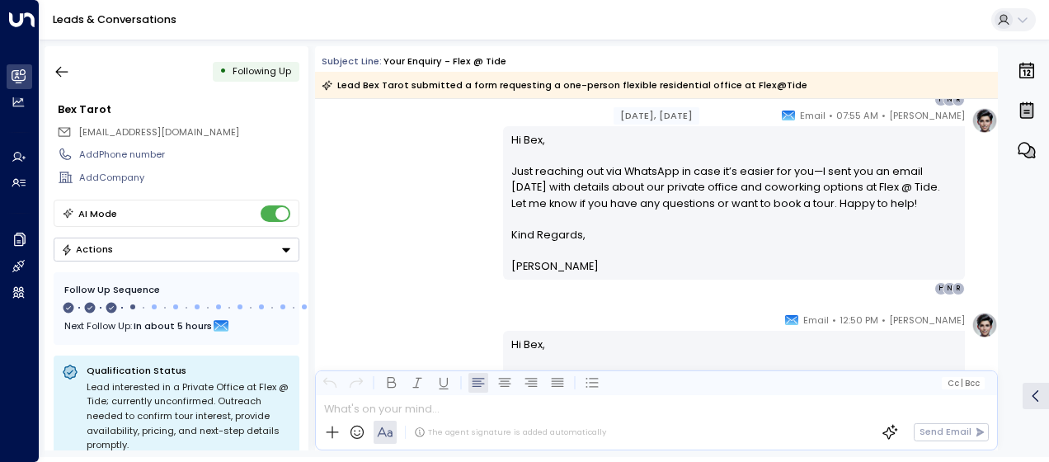
scroll to position [1023, 0]
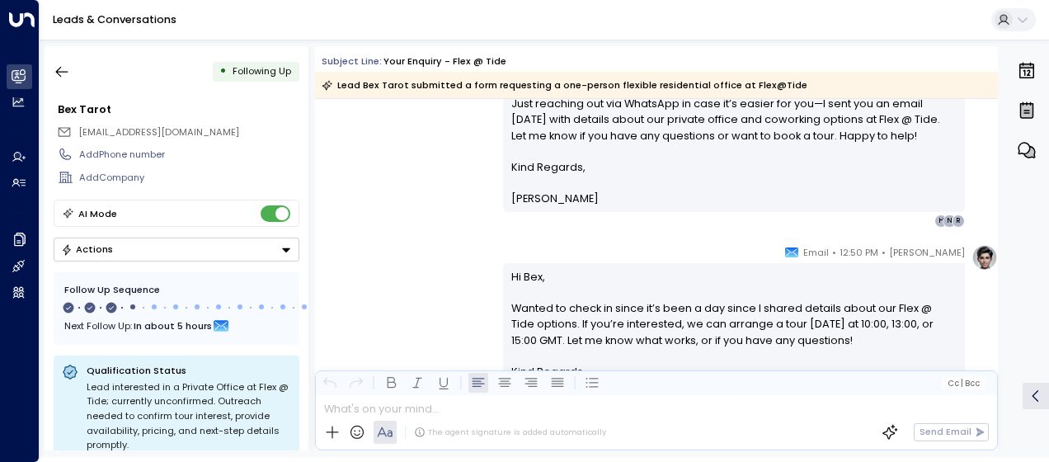
click at [427, 157] on div "[PERSON_NAME] • 07:55 AM • Email Hi Bex, Just reaching out via WhatsApp in case…" at bounding box center [656, 134] width 683 height 188
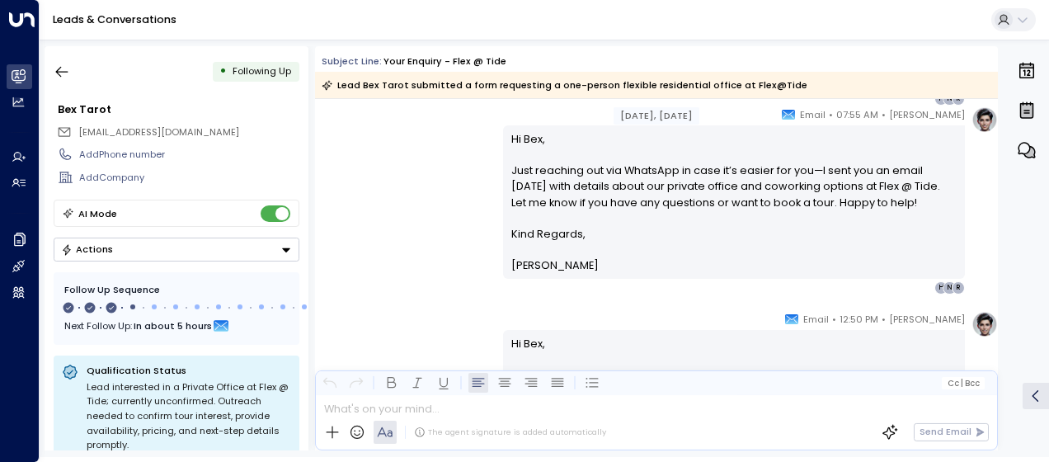
scroll to position [924, 0]
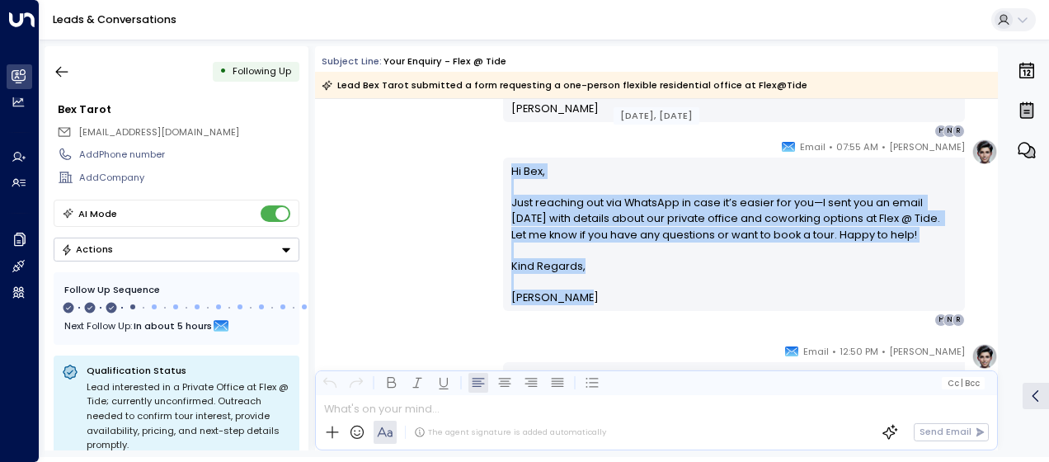
drag, startPoint x: 510, startPoint y: 167, endPoint x: 582, endPoint y: 300, distance: 150.9
click at [582, 300] on div "Hi Bex, Just reaching out via WhatsApp in case it’s easier for you—I sent you a…" at bounding box center [734, 234] width 446 height 143
drag, startPoint x: 582, startPoint y: 300, endPoint x: 534, endPoint y: 247, distance: 71.2
click at [451, 208] on div "[PERSON_NAME] • 07:55 AM • Email Hi Bex, Just reaching out via WhatsApp in case…" at bounding box center [656, 233] width 683 height 188
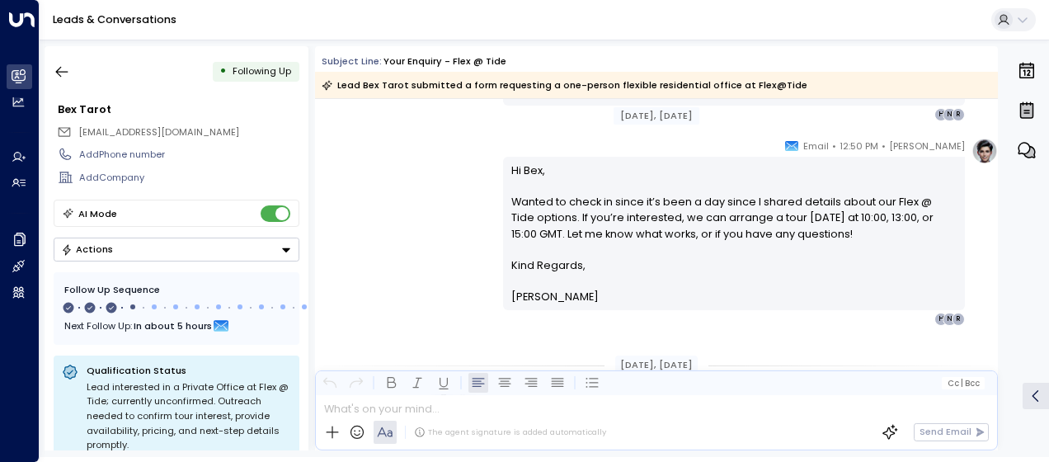
scroll to position [1155, 0]
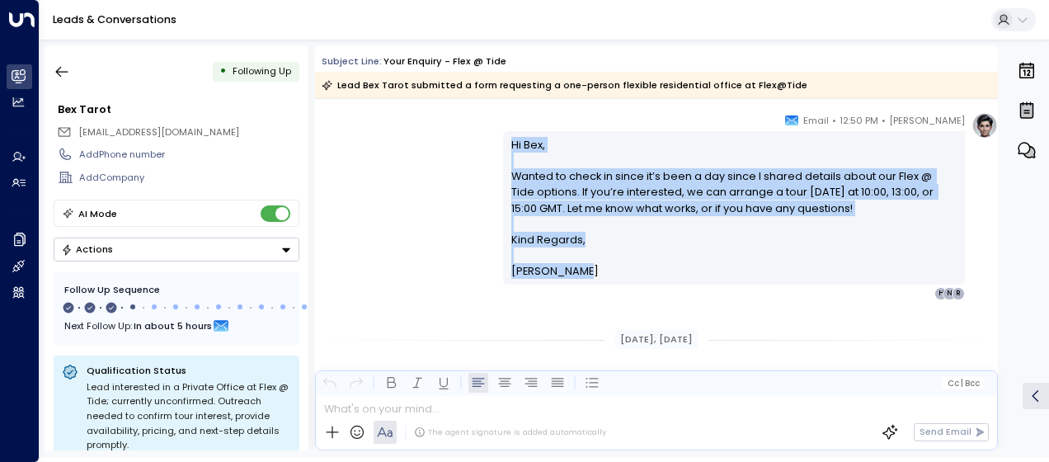
drag, startPoint x: 506, startPoint y: 135, endPoint x: 566, endPoint y: 269, distance: 146.5
click at [566, 269] on div "Hi Bex, Wanted to check in since it’s been a day since I shared details about o…" at bounding box center [734, 207] width 462 height 153
drag, startPoint x: 566, startPoint y: 269, endPoint x: 516, endPoint y: 231, distance: 62.4
click at [516, 232] on span "Kind Regards," at bounding box center [548, 240] width 74 height 16
drag, startPoint x: 506, startPoint y: 139, endPoint x: 603, endPoint y: 277, distance: 168.2
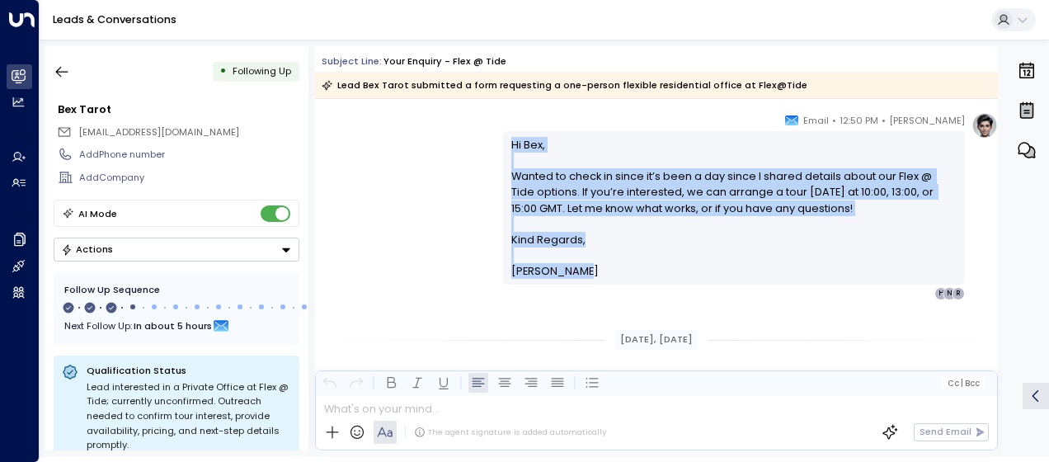
click at [603, 277] on div "Hi Bex, Wanted to check in since it’s been a day since I shared details about o…" at bounding box center [734, 208] width 446 height 143
drag, startPoint x: 603, startPoint y: 277, endPoint x: 520, endPoint y: 223, distance: 98.8
drag, startPoint x: 520, startPoint y: 223, endPoint x: 431, endPoint y: 190, distance: 95.0
click at [431, 190] on div "[PERSON_NAME] • 12:50 PM • Email Hi Bex, Wanted to check in since it’s been a d…" at bounding box center [656, 206] width 683 height 188
click at [449, 180] on div "[PERSON_NAME] • 12:50 PM • Email Hi Bex, Wanted to check in since it’s been a d…" at bounding box center [656, 206] width 683 height 188
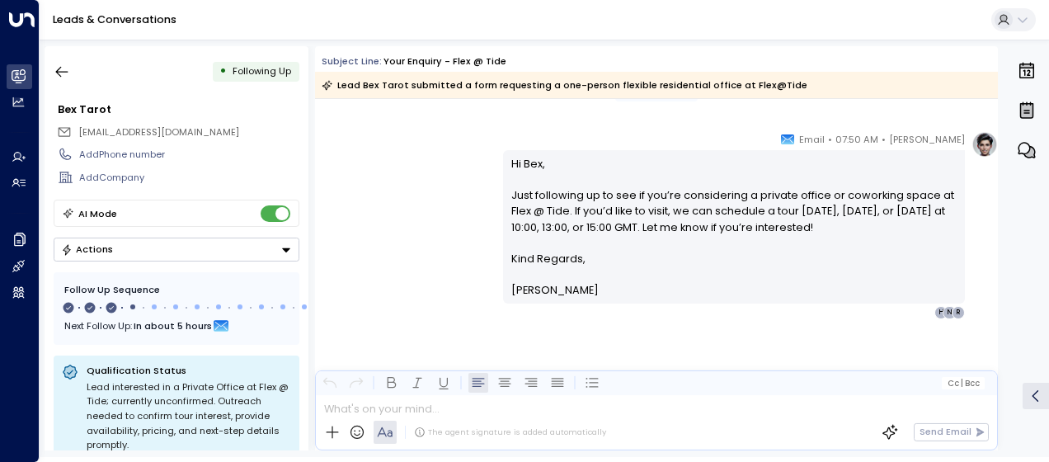
scroll to position [1403, 0]
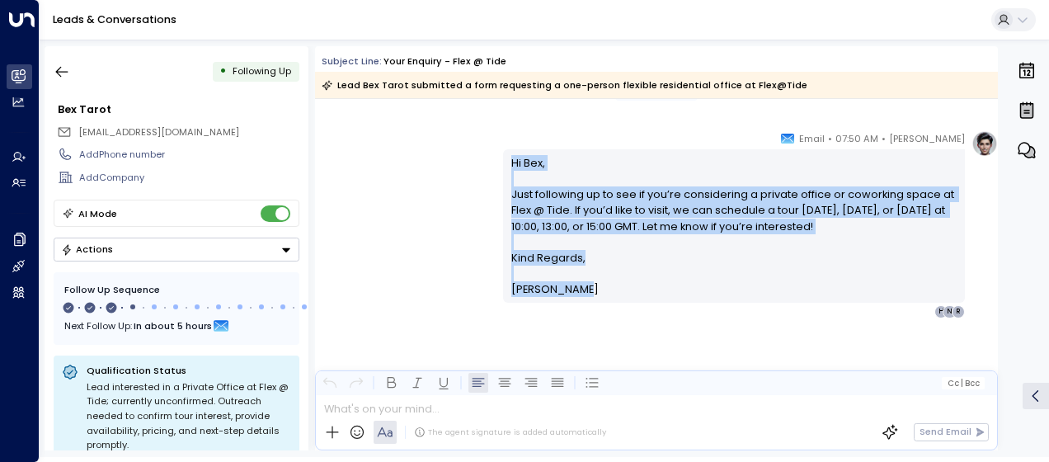
drag, startPoint x: 506, startPoint y: 157, endPoint x: 572, endPoint y: 294, distance: 152.0
click at [572, 294] on div "Hi [PERSON_NAME], Just following up to see if you’re considering a private offi…" at bounding box center [734, 225] width 462 height 153
drag, startPoint x: 572, startPoint y: 294, endPoint x: 531, endPoint y: 255, distance: 56.6
drag, startPoint x: 493, startPoint y: 5, endPoint x: 418, endPoint y: 127, distance: 143.3
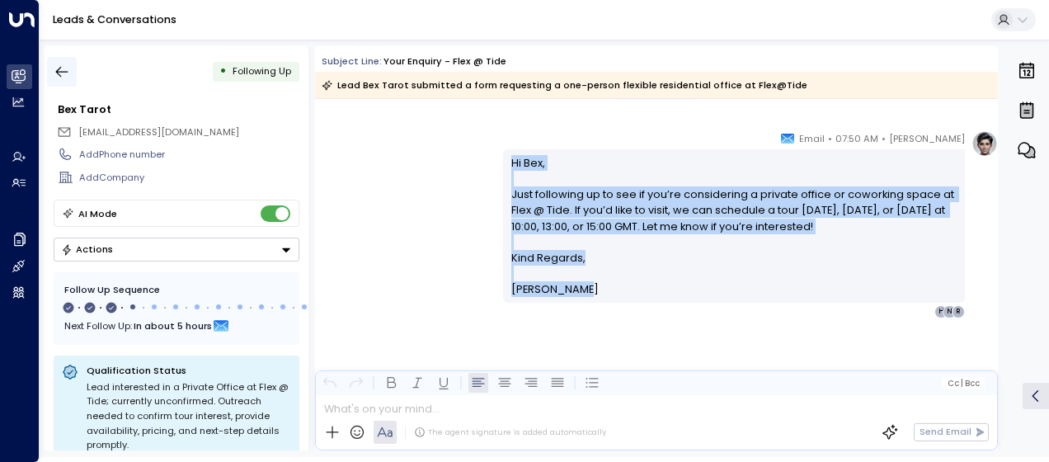
click at [68, 69] on icon "button" at bounding box center [62, 72] width 16 height 16
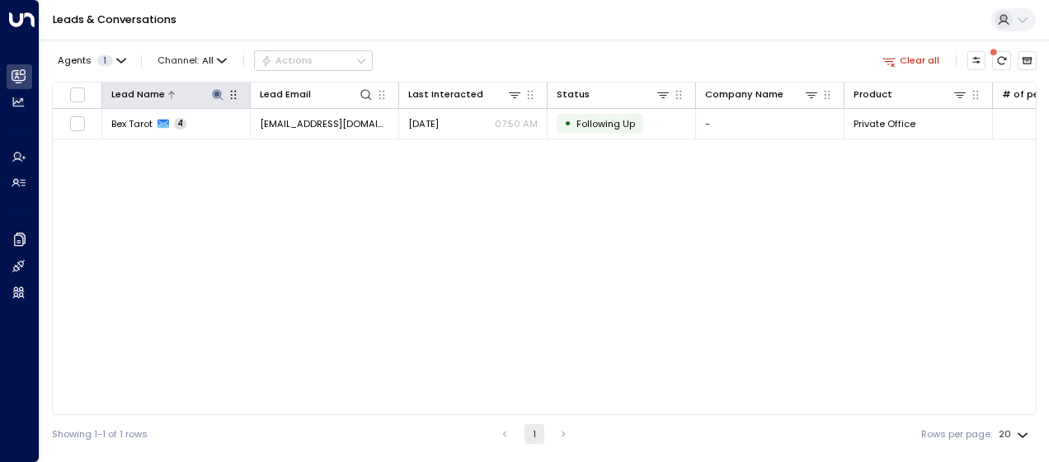
click at [218, 92] on icon at bounding box center [217, 94] width 11 height 11
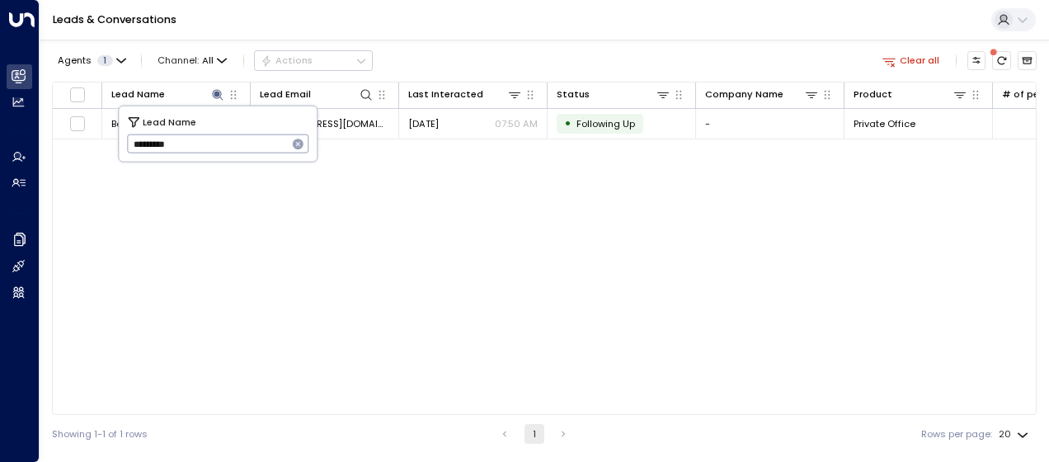
drag, startPoint x: 130, startPoint y: 144, endPoint x: 203, endPoint y: 141, distance: 72.6
click at [203, 141] on input "*********" at bounding box center [207, 143] width 161 height 27
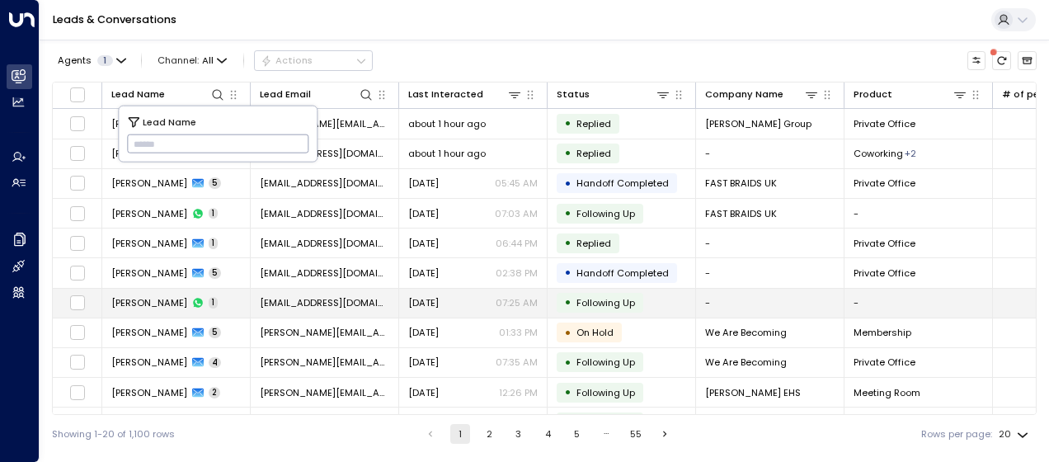
type input "**********"
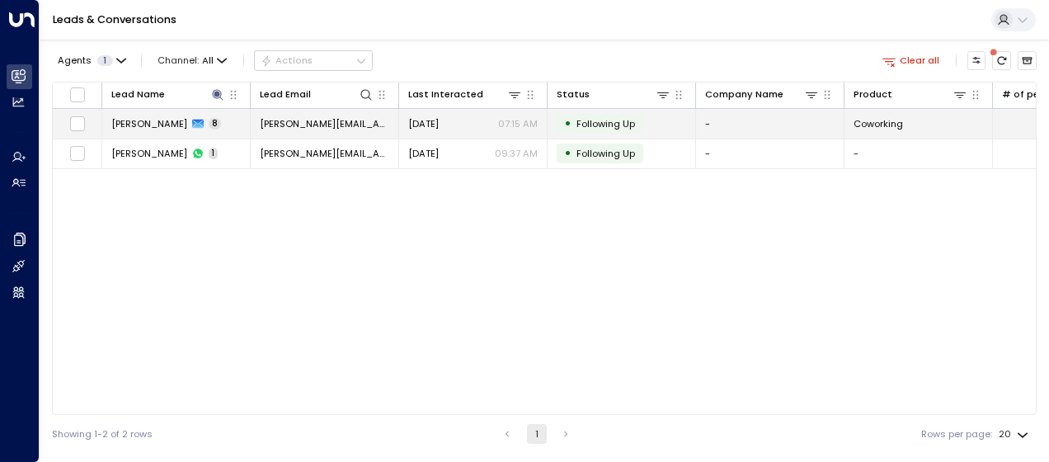
click at [351, 118] on span "[PERSON_NAME][EMAIL_ADDRESS][PERSON_NAME][DOMAIN_NAME]" at bounding box center [324, 123] width 129 height 13
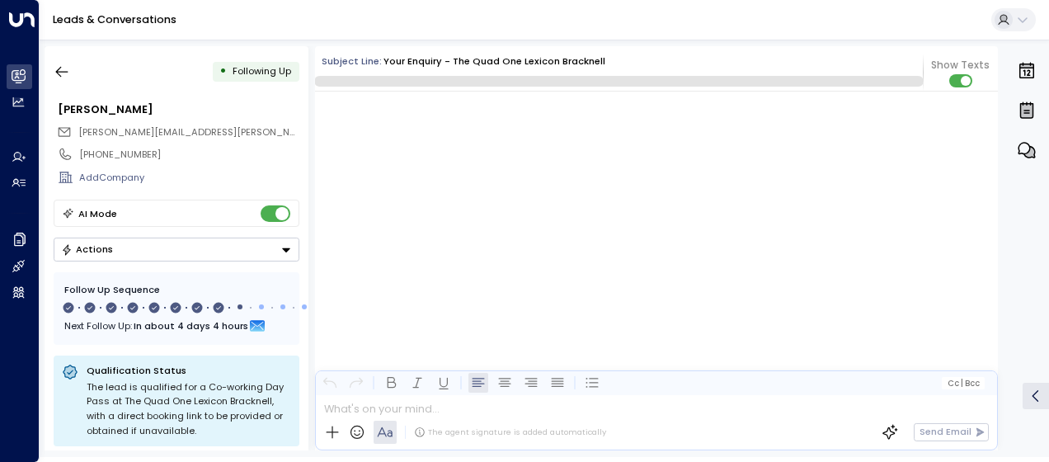
scroll to position [5317, 0]
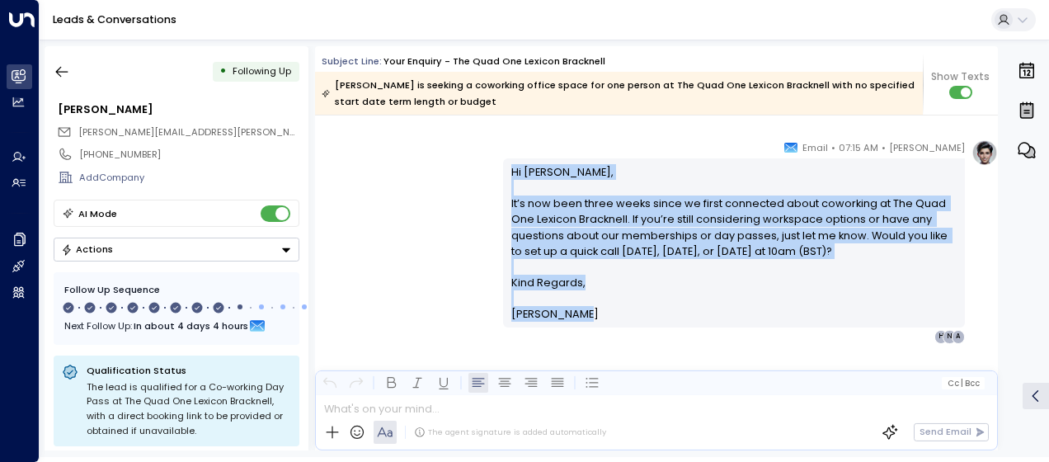
drag, startPoint x: 507, startPoint y: 167, endPoint x: 587, endPoint y: 313, distance: 167.2
click at [587, 313] on div "Hi [PERSON_NAME], It’s now been three weeks since we first connected about cowo…" at bounding box center [734, 243] width 446 height 158
drag, startPoint x: 587, startPoint y: 313, endPoint x: 531, endPoint y: 247, distance: 86.6
click at [58, 69] on icon "button" at bounding box center [62, 72] width 12 height 11
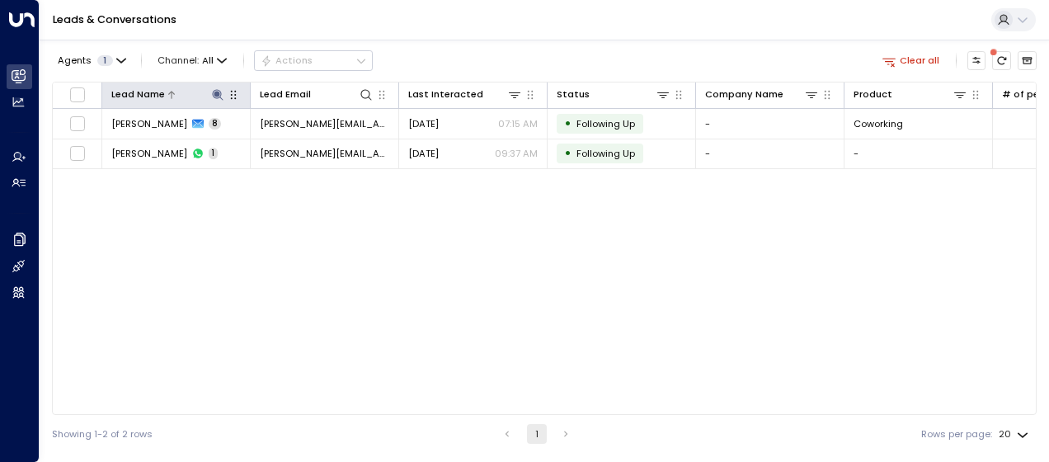
click at [219, 90] on icon at bounding box center [217, 94] width 11 height 11
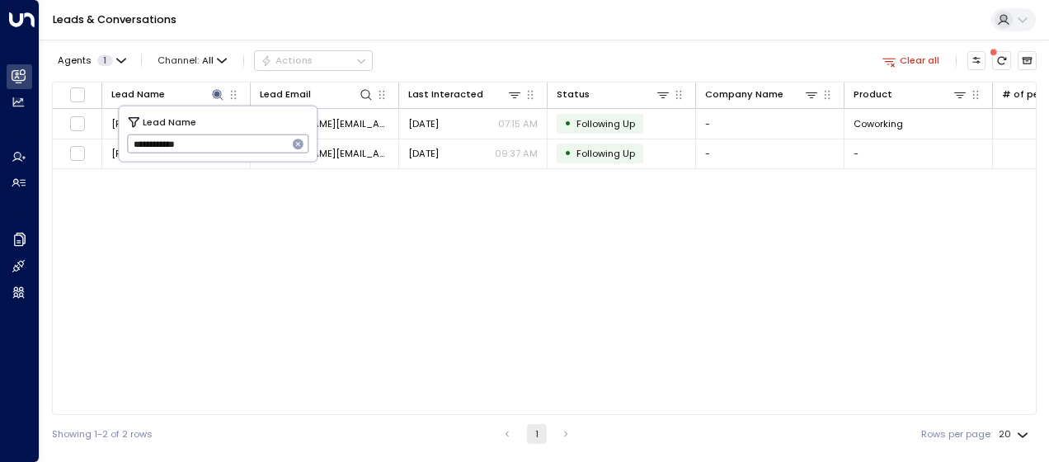
drag, startPoint x: 129, startPoint y: 144, endPoint x: 235, endPoint y: 138, distance: 106.6
click at [235, 138] on input "**********" at bounding box center [207, 143] width 161 height 27
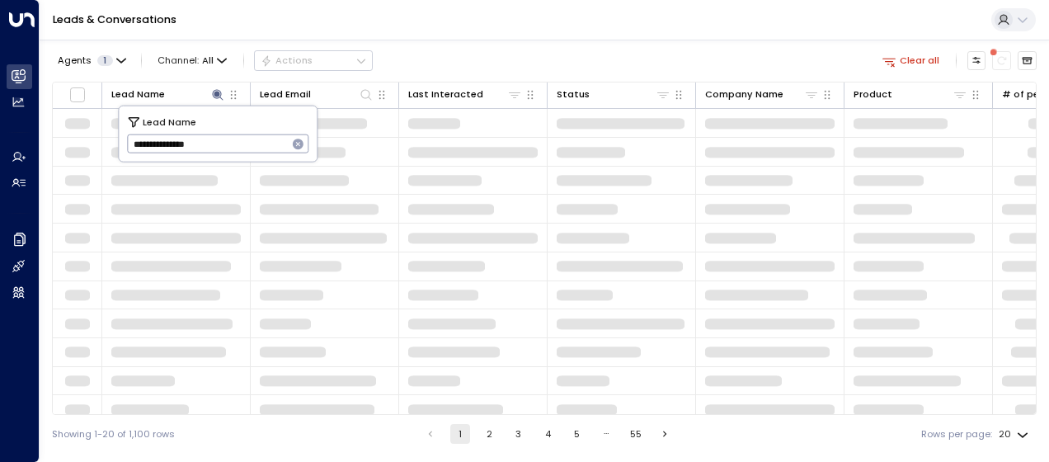
type input "**********"
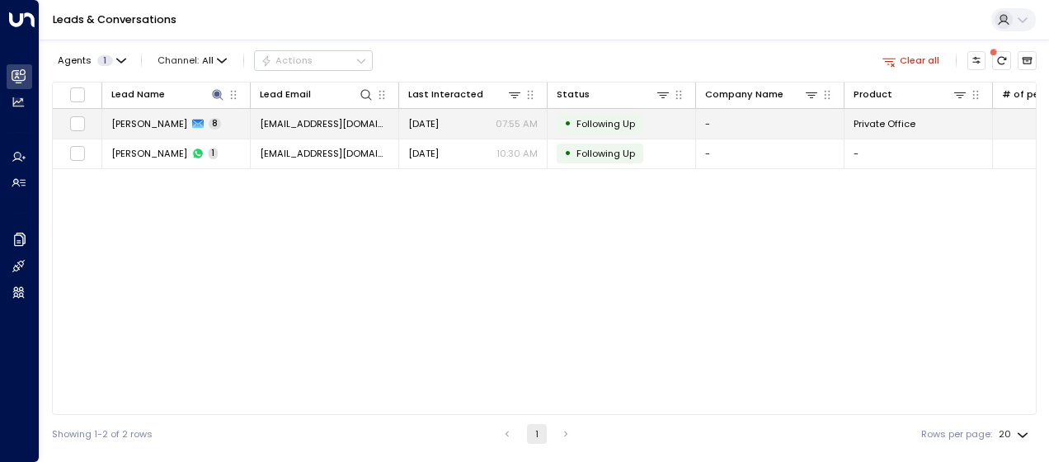
click at [437, 122] on span "[DATE]" at bounding box center [423, 123] width 31 height 13
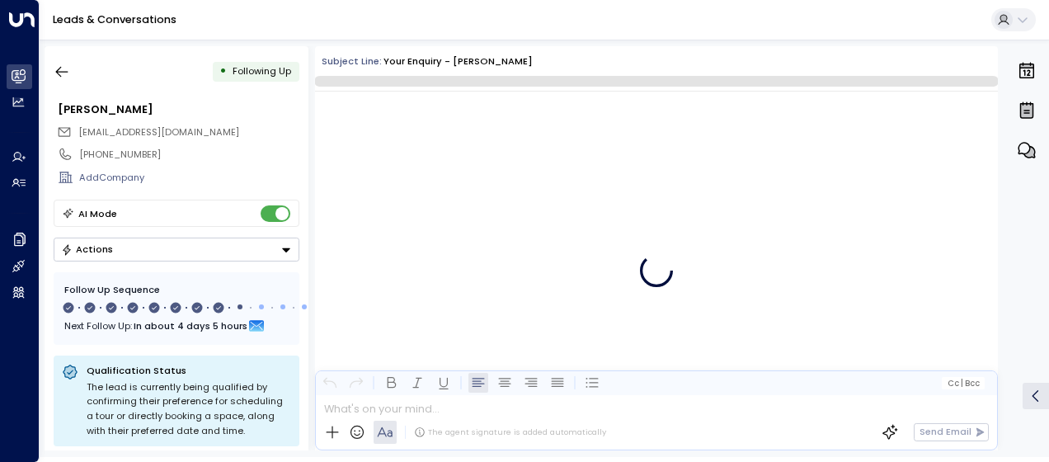
scroll to position [5826, 0]
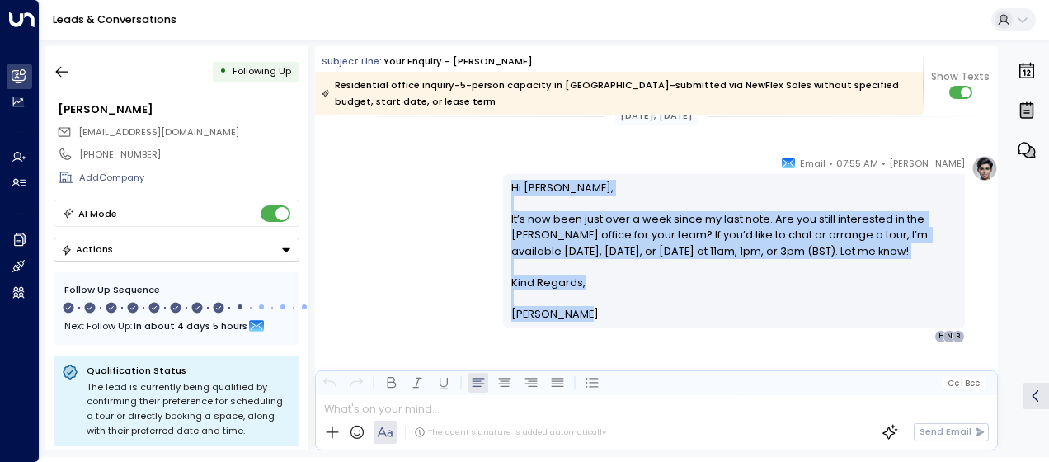
drag, startPoint x: 508, startPoint y: 185, endPoint x: 602, endPoint y: 323, distance: 167.4
click at [602, 323] on div "Hi [PERSON_NAME], It’s now been just over a week since my last note. Are you st…" at bounding box center [734, 250] width 462 height 153
drag, startPoint x: 602, startPoint y: 323, endPoint x: 533, endPoint y: 256, distance: 96.8
click at [65, 74] on icon "button" at bounding box center [62, 72] width 16 height 16
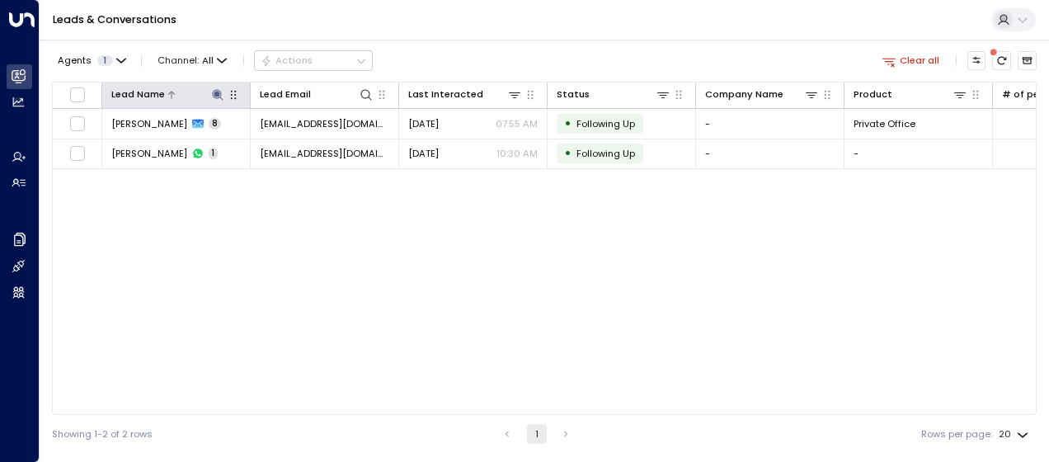
click at [215, 87] on button at bounding box center [217, 95] width 16 height 16
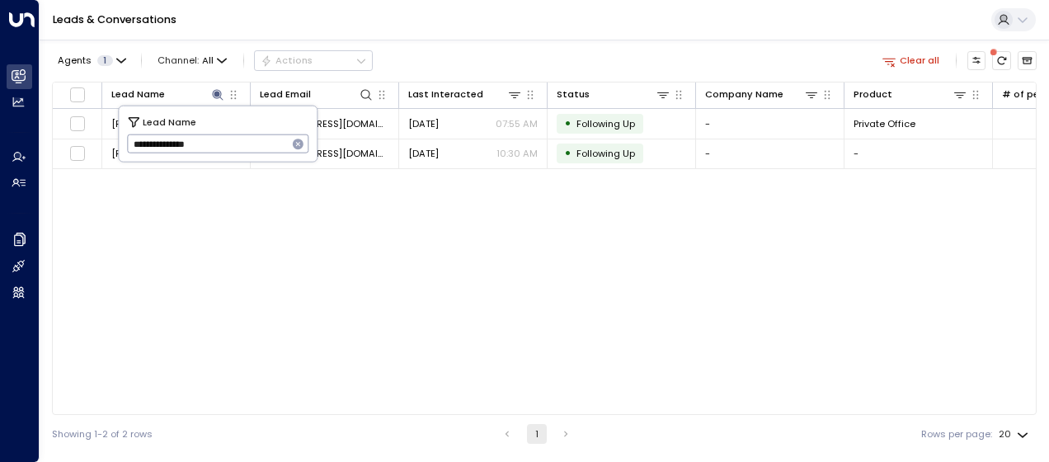
drag, startPoint x: 127, startPoint y: 139, endPoint x: 239, endPoint y: 137, distance: 112.2
click at [239, 137] on input "**********" at bounding box center [207, 143] width 161 height 27
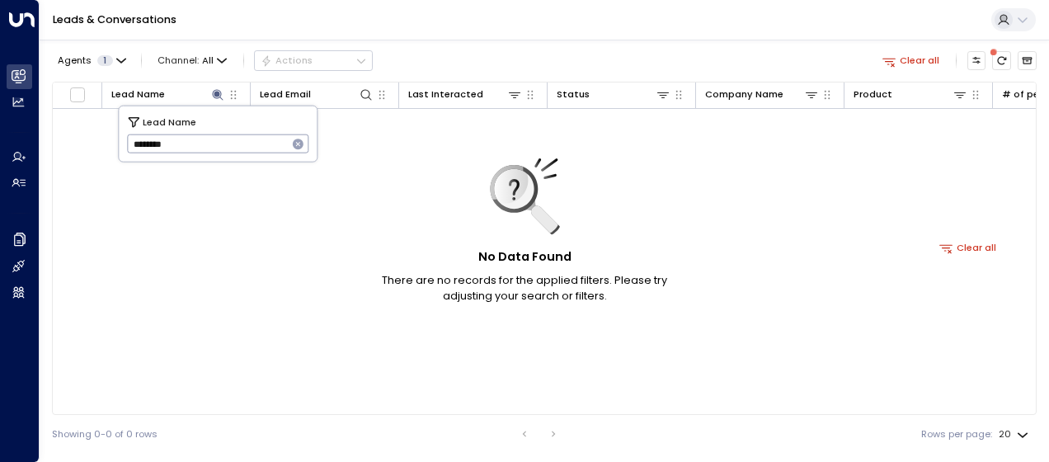
type input "********"
drag, startPoint x: 125, startPoint y: 136, endPoint x: 201, endPoint y: 142, distance: 76.1
click at [201, 142] on div "Lead Name ******** ​" at bounding box center [218, 133] width 198 height 55
drag, startPoint x: 129, startPoint y: 143, endPoint x: 210, endPoint y: 135, distance: 81.2
click at [210, 135] on input "********" at bounding box center [207, 143] width 161 height 27
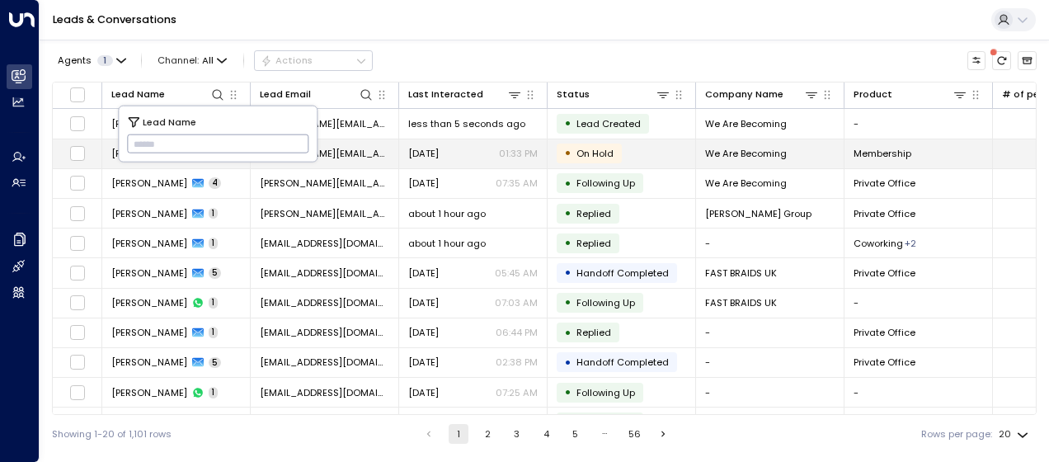
click at [429, 151] on span "[DATE]" at bounding box center [423, 153] width 31 height 13
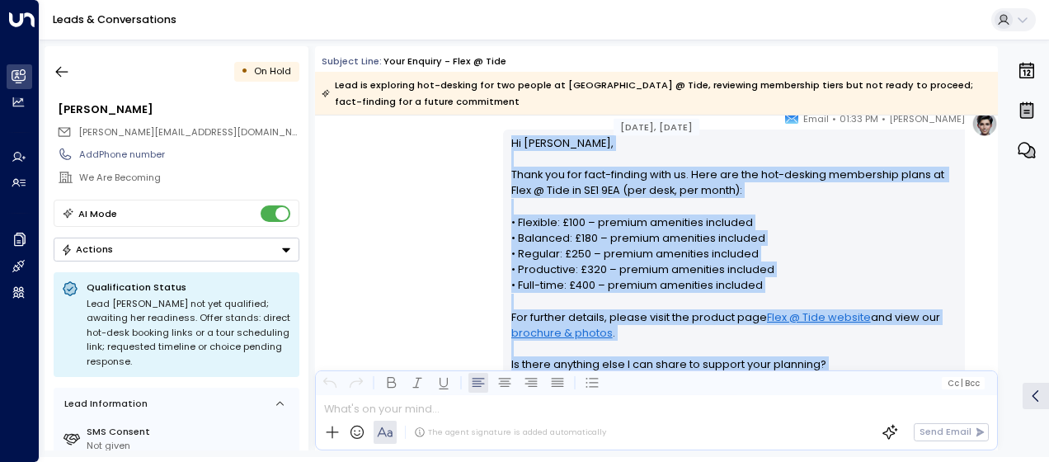
scroll to position [2597, 0]
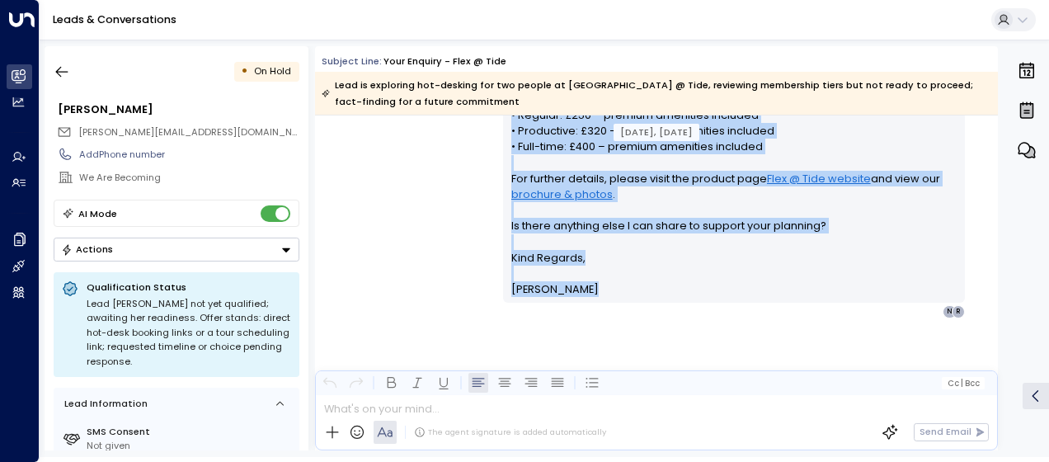
drag, startPoint x: 505, startPoint y: 247, endPoint x: 623, endPoint y: 459, distance: 242.9
click at [623, 457] on html "Overview Leads & Conversations Leads & Conversations Analytics Analytics Agents…" at bounding box center [524, 228] width 1049 height 457
drag, startPoint x: 623, startPoint y: 459, endPoint x: 577, endPoint y: 238, distance: 225.0
click at [440, 193] on div "[PERSON_NAME] • 01:33 PM • Email Hi [PERSON_NAME], Thank you for fact-finding w…" at bounding box center [656, 145] width 683 height 346
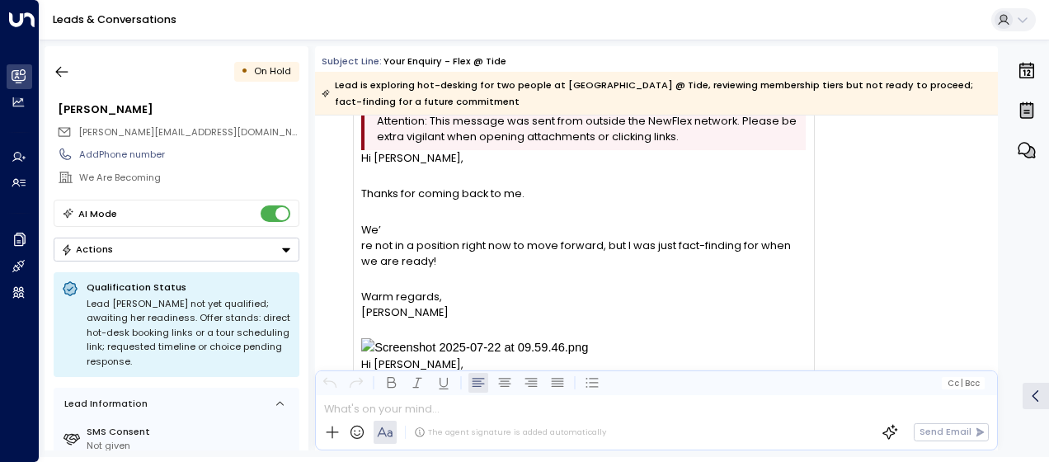
scroll to position [1640, 0]
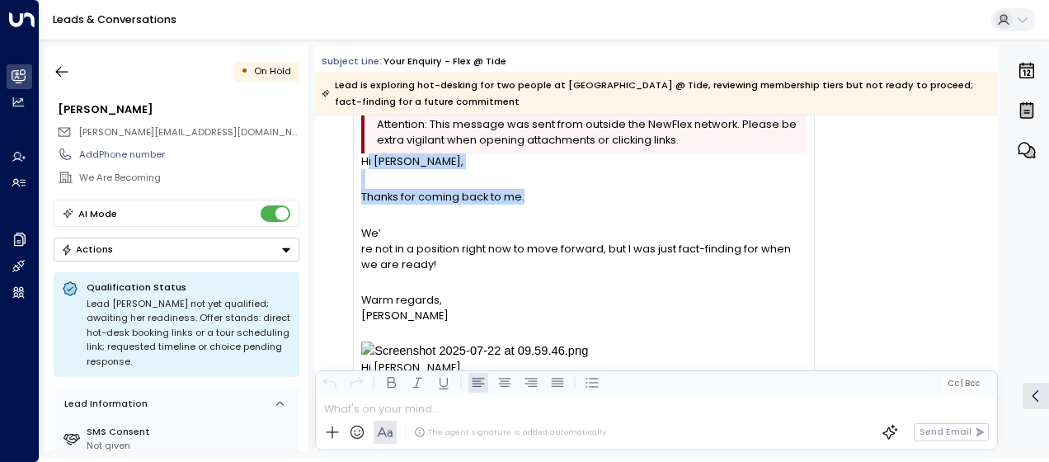
drag, startPoint x: 365, startPoint y: 160, endPoint x: 395, endPoint y: 206, distance: 55.4
drag, startPoint x: 395, startPoint y: 206, endPoint x: 346, endPoint y: 174, distance: 58.3
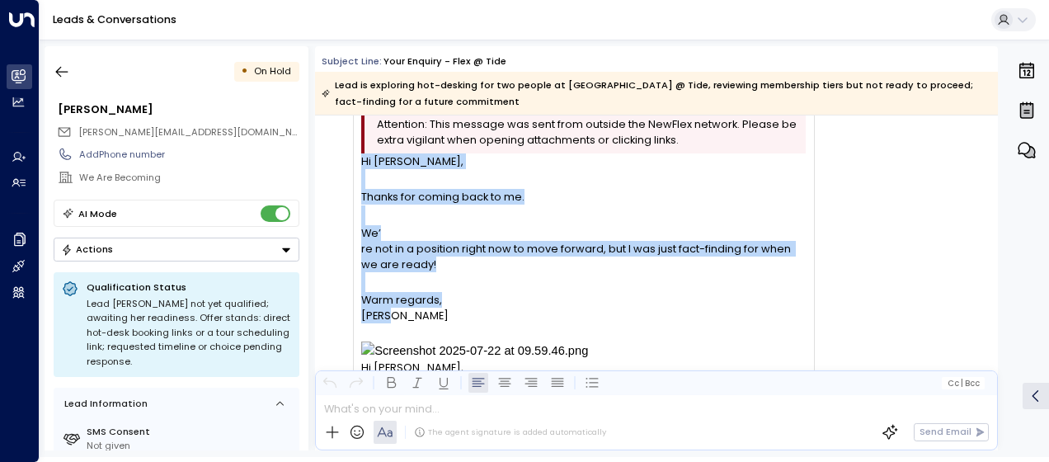
drag, startPoint x: 361, startPoint y: 157, endPoint x: 502, endPoint y: 314, distance: 211.4
drag, startPoint x: 502, startPoint y: 314, endPoint x: 386, endPoint y: 263, distance: 127.0
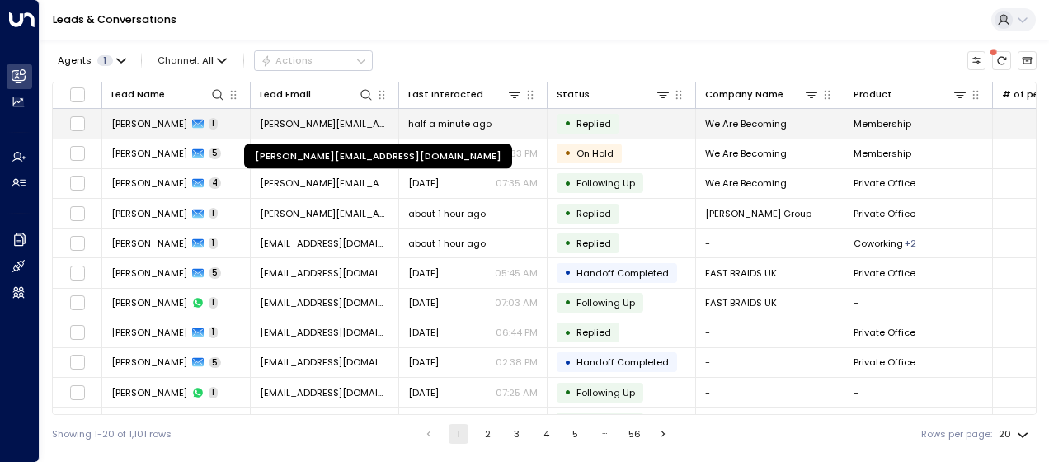
click at [351, 127] on span "[PERSON_NAME][EMAIL_ADDRESS][DOMAIN_NAME]" at bounding box center [324, 123] width 129 height 13
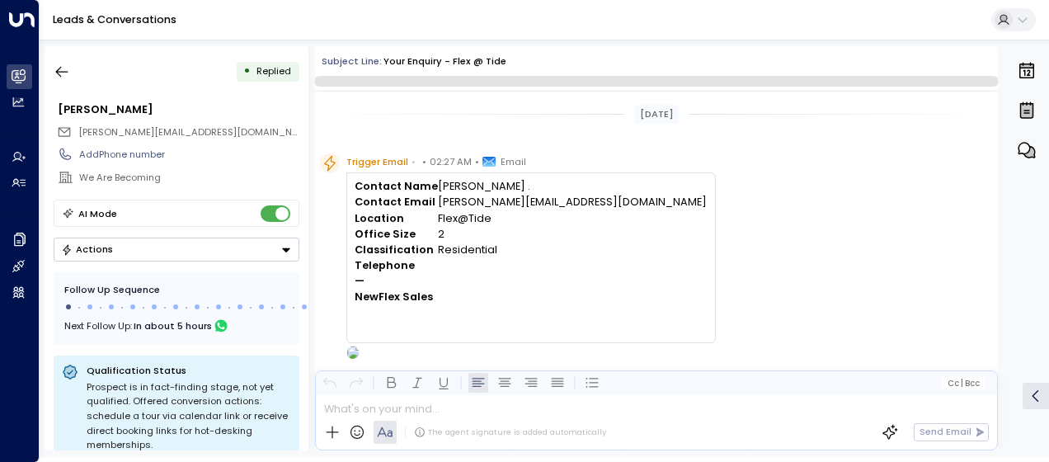
scroll to position [465, 0]
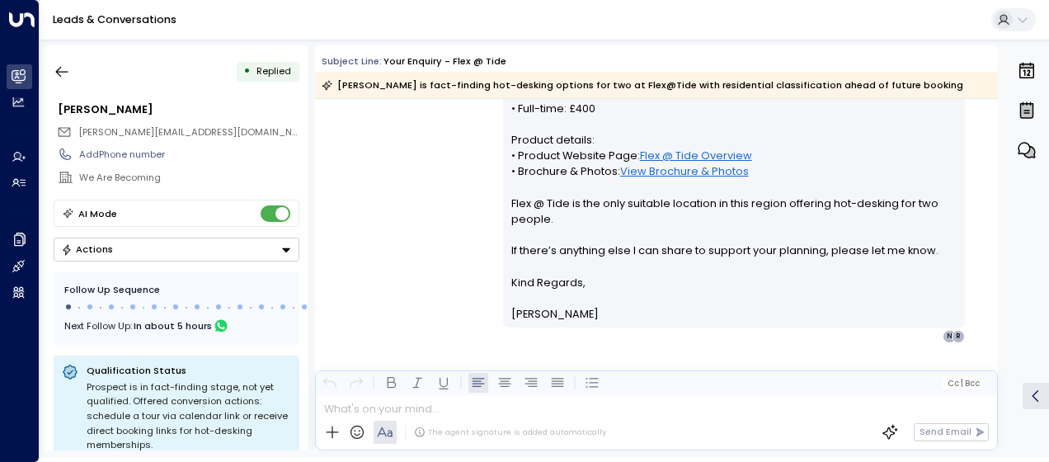
click at [423, 203] on div "[PERSON_NAME] • 02:29 AM • Email Hi [PERSON_NAME], Thanks for fact-finding the …" at bounding box center [656, 131] width 683 height 426
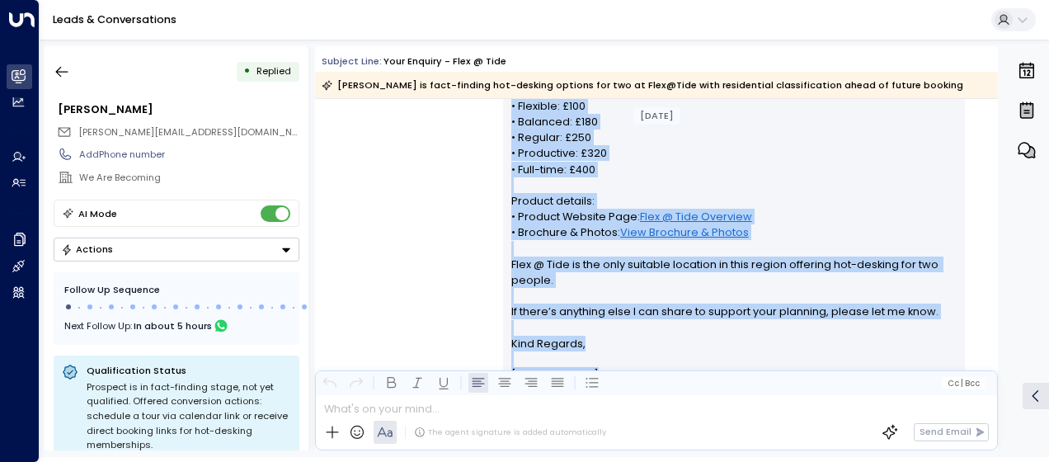
scroll to position [473, 0]
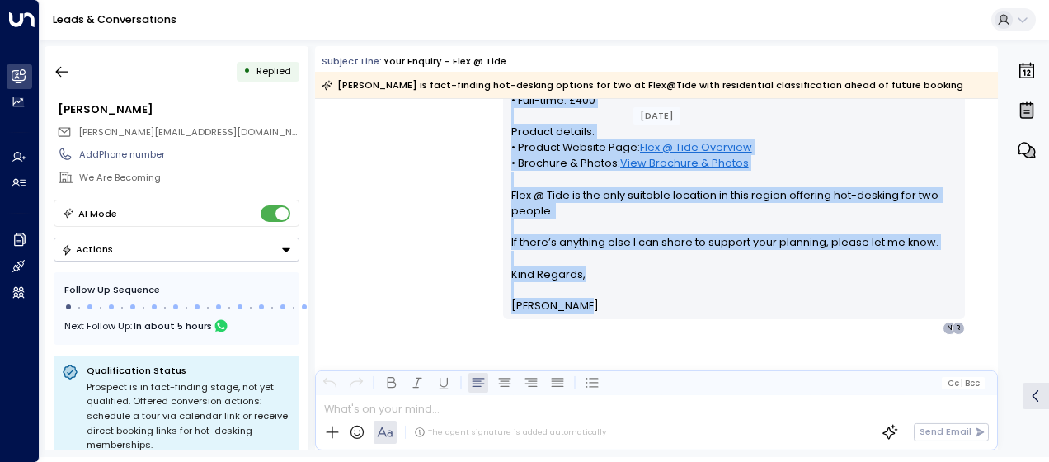
drag, startPoint x: 508, startPoint y: 178, endPoint x: 597, endPoint y: 297, distance: 148.4
click at [597, 297] on div "Hi [PERSON_NAME], Thanks for fact-finding the hot-desking options at Flex @ Tid…" at bounding box center [734, 123] width 462 height 390
drag, startPoint x: 597, startPoint y: 297, endPoint x: 565, endPoint y: 238, distance: 66.8
click at [61, 69] on icon "button" at bounding box center [62, 72] width 16 height 16
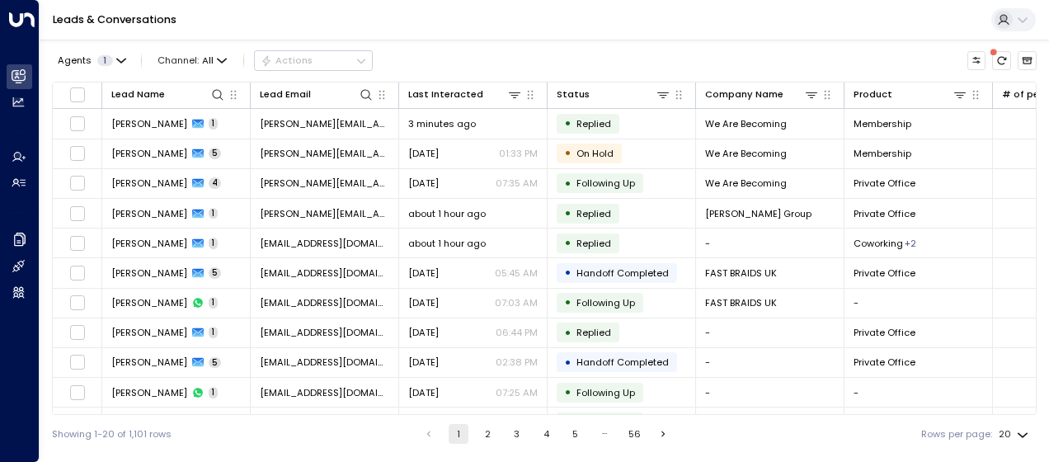
click at [209, 76] on div "Agents 1 Channel: All Actions Lead Name Lead Email Last Interacted Status Compa…" at bounding box center [544, 246] width 985 height 413
click at [216, 92] on icon at bounding box center [217, 94] width 13 height 13
click at [132, 147] on input "text" at bounding box center [218, 143] width 182 height 27
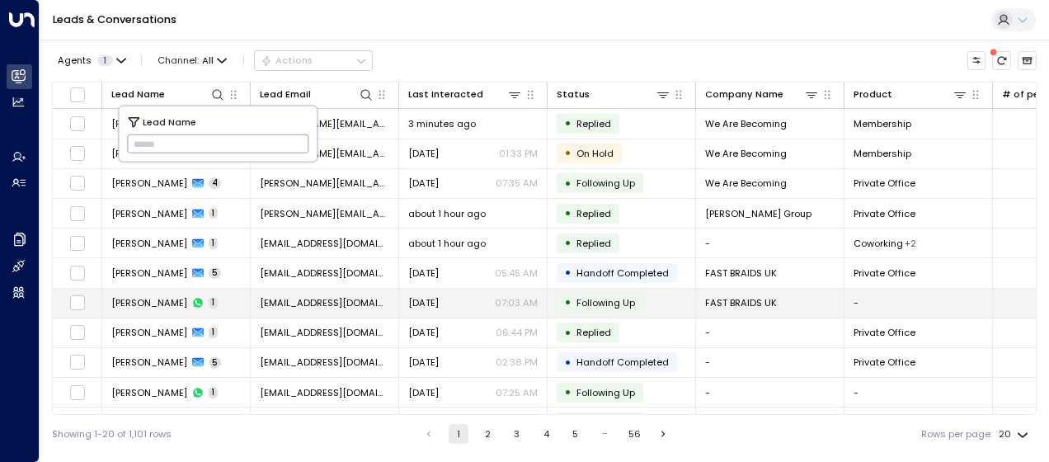
type input "**********"
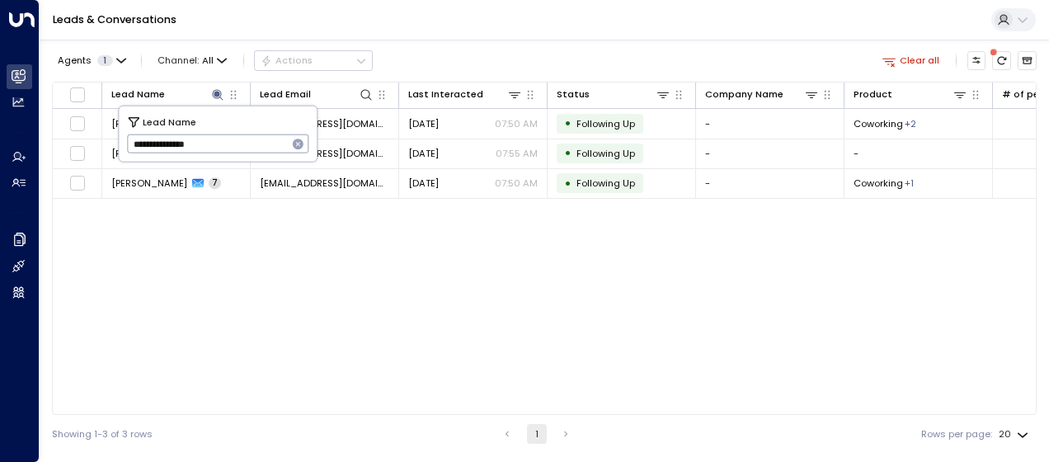
click at [223, 280] on div "Lead Name Lead Email Last Interacted Status Company Name Product # of people AI…" at bounding box center [544, 248] width 985 height 333
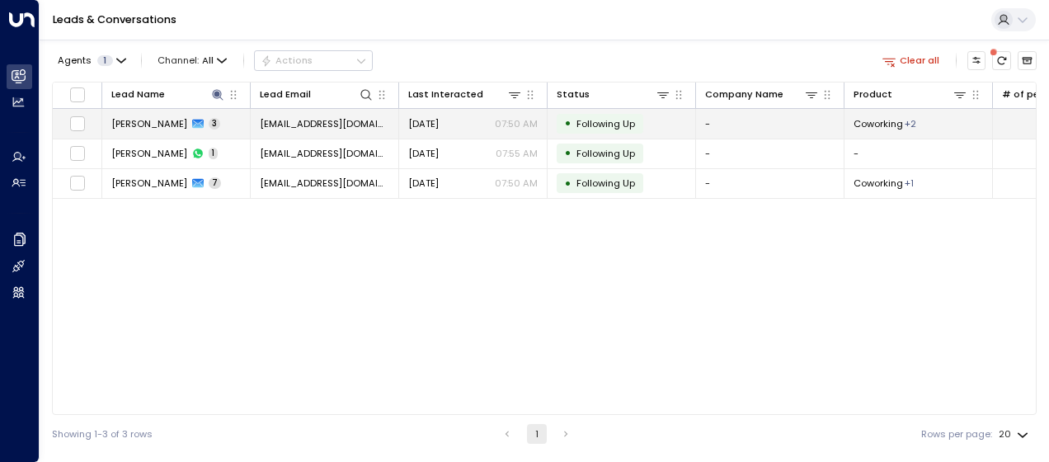
click at [300, 117] on span "[EMAIL_ADDRESS][DOMAIN_NAME]" at bounding box center [324, 123] width 129 height 13
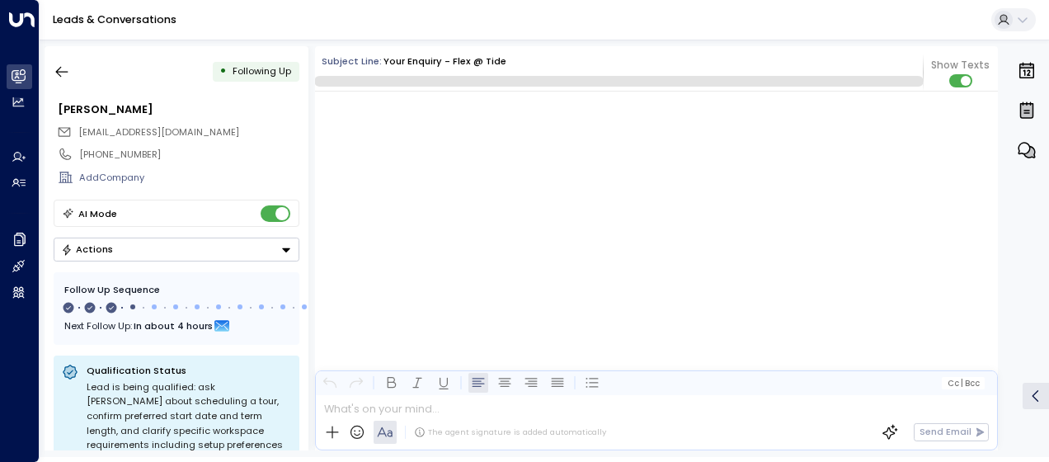
scroll to position [1141, 0]
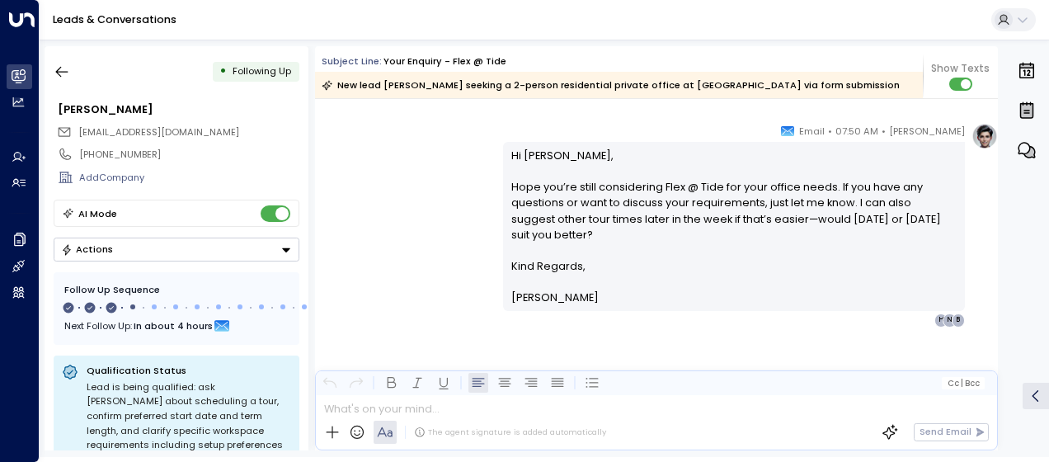
click at [398, 196] on div "[PERSON_NAME] • 07:50 AM • Email Hi [PERSON_NAME], Hope you’re still considerin…" at bounding box center [656, 225] width 683 height 204
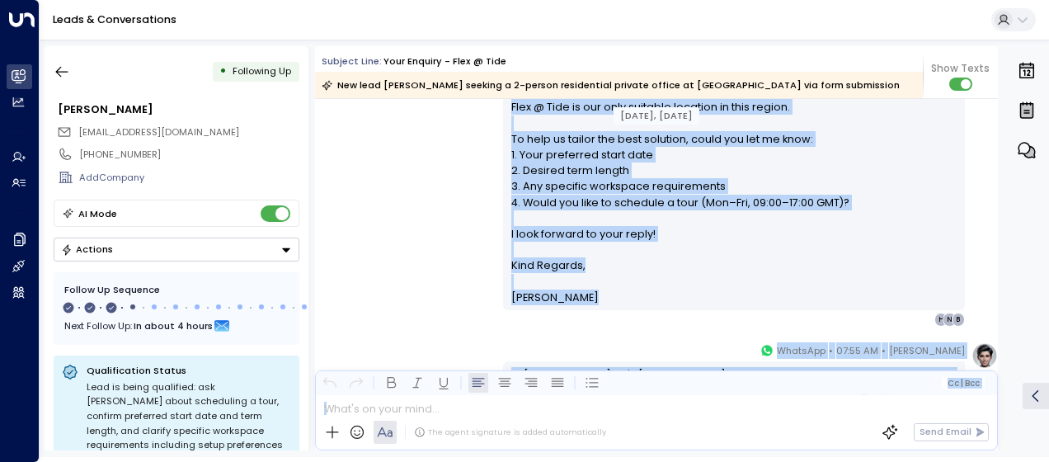
scroll to position [473, 0]
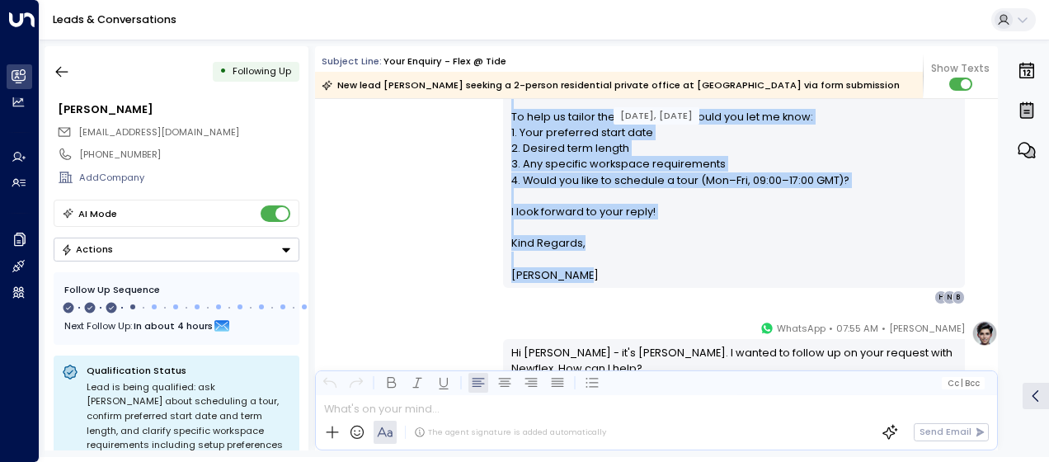
drag, startPoint x: 505, startPoint y: 165, endPoint x: 623, endPoint y: 297, distance: 177.5
click at [623, 297] on div "[PERSON_NAME] • 03:38 AM • Email Hi [PERSON_NAME], Thank you for your interest …" at bounding box center [734, 107] width 462 height 394
drag, startPoint x: 623, startPoint y: 297, endPoint x: 516, endPoint y: 205, distance: 141.5
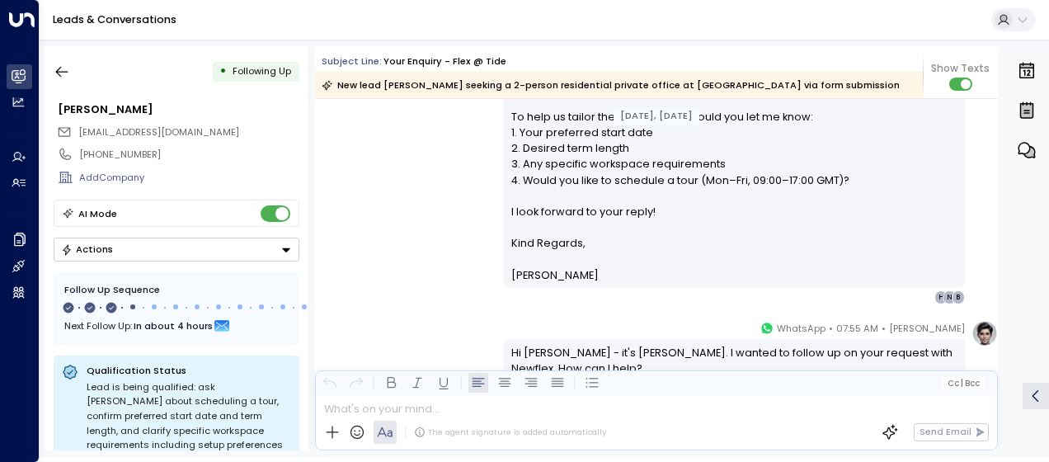
click at [447, 308] on div "[DATE], [DATE] [DATE], [DATE] Trigger Email • • 03:36 AM • Email Contact Name […" at bounding box center [656, 342] width 683 height 1432
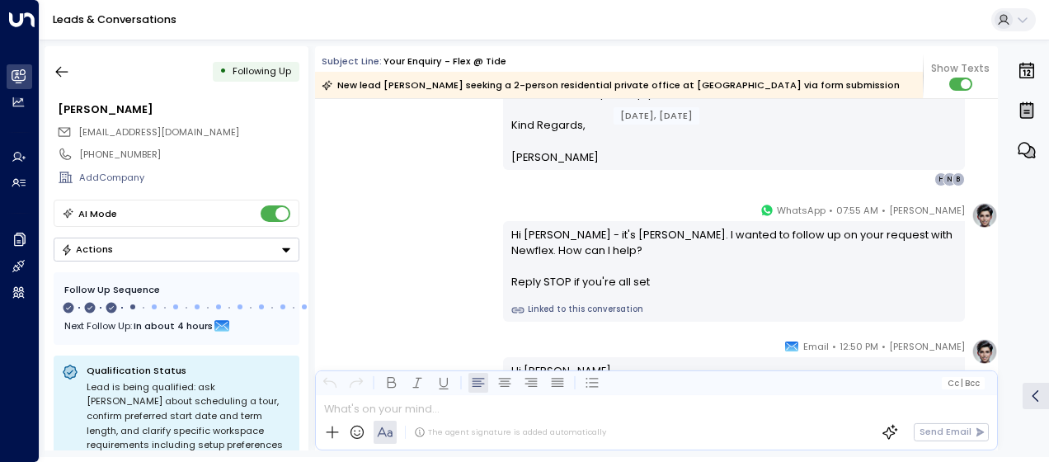
scroll to position [605, 0]
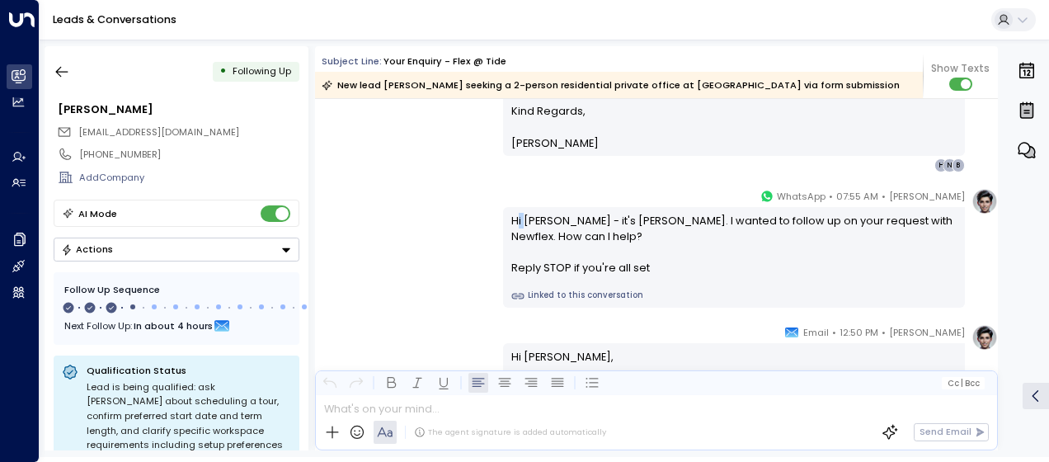
click at [518, 219] on div "Hi [PERSON_NAME] - it's [PERSON_NAME]. I wanted to follow up on your request wi…" at bounding box center [734, 245] width 446 height 64
drag, startPoint x: 518, startPoint y: 219, endPoint x: 487, endPoint y: 219, distance: 30.5
click at [487, 219] on div "[PERSON_NAME] • 07:55 AM • WhatsApp Hi [PERSON_NAME] - it's [PERSON_NAME]. I wa…" at bounding box center [656, 248] width 683 height 120
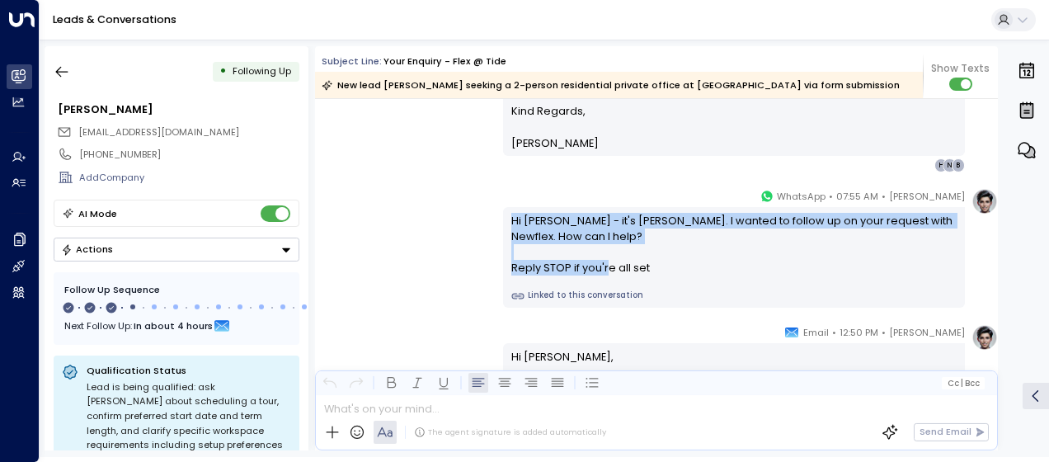
drag, startPoint x: 507, startPoint y: 219, endPoint x: 652, endPoint y: 266, distance: 152.6
click at [652, 266] on div "Hi [PERSON_NAME] - it's [PERSON_NAME]. I wanted to follow up on your request wi…" at bounding box center [734, 245] width 446 height 64
drag, startPoint x: 652, startPoint y: 266, endPoint x: 567, endPoint y: 245, distance: 87.4
click at [442, 236] on div "[PERSON_NAME] • 07:55 AM • WhatsApp Hi [PERSON_NAME] - it's [PERSON_NAME]. I wa…" at bounding box center [656, 248] width 683 height 120
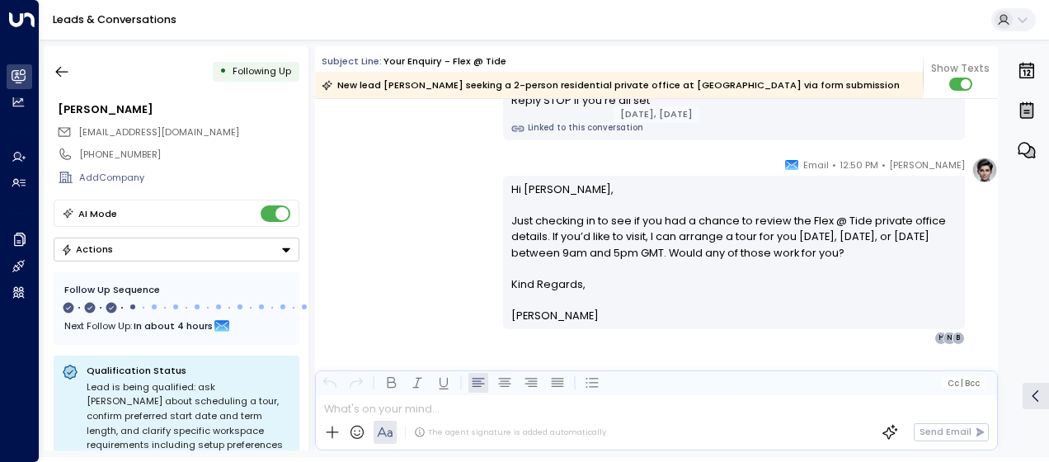
scroll to position [802, 0]
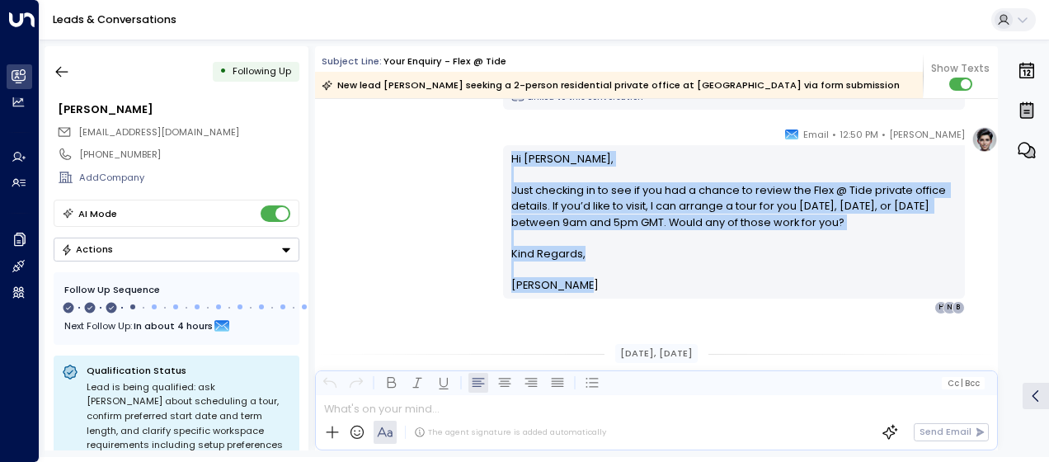
drag, startPoint x: 509, startPoint y: 155, endPoint x: 586, endPoint y: 282, distance: 148.4
click at [586, 282] on div "Hi [PERSON_NAME], Just checking in to see if you had a chance to review the Fle…" at bounding box center [734, 222] width 446 height 143
drag, startPoint x: 586, startPoint y: 282, endPoint x: 529, endPoint y: 213, distance: 89.1
click at [445, 219] on div "[PERSON_NAME] • 12:50 PM • Email Hi [PERSON_NAME], Just checking in to see if y…" at bounding box center [656, 220] width 683 height 188
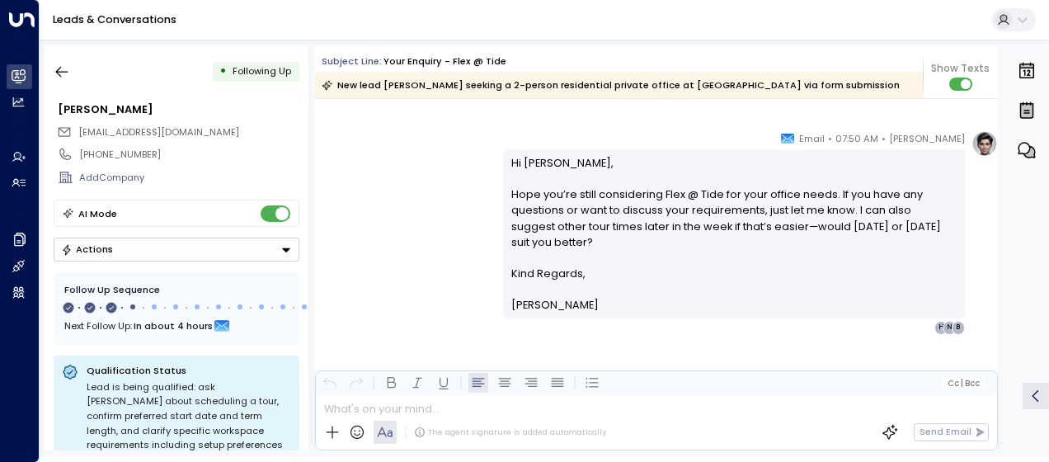
scroll to position [1066, 0]
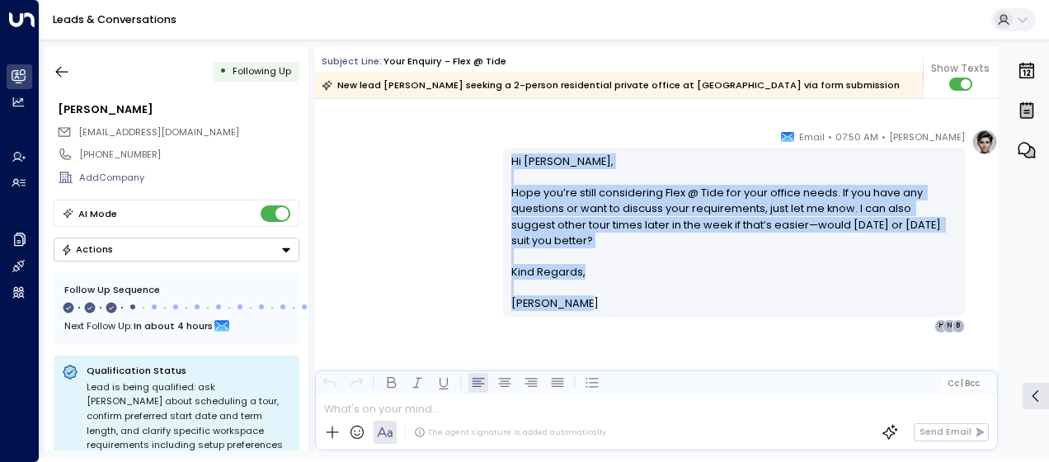
drag, startPoint x: 508, startPoint y: 158, endPoint x: 576, endPoint y: 332, distance: 187.0
click at [576, 332] on div "[PERSON_NAME] • 07:50 AM • Email Hi [PERSON_NAME], Hope you’re still considerin…" at bounding box center [656, 297] width 683 height 336
drag, startPoint x: 576, startPoint y: 332, endPoint x: 521, endPoint y: 218, distance: 126.5
click at [59, 68] on icon "button" at bounding box center [62, 72] width 12 height 11
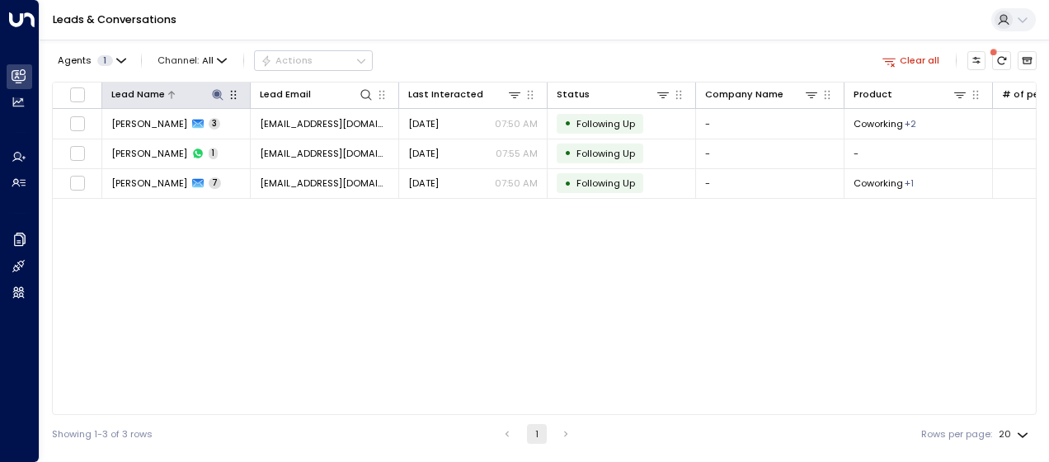
click at [211, 92] on icon at bounding box center [217, 94] width 13 height 13
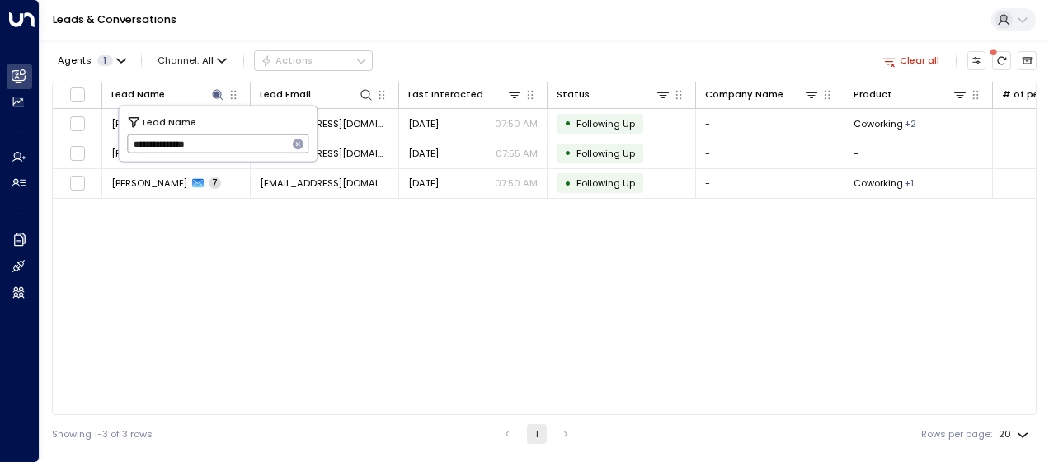
drag, startPoint x: 125, startPoint y: 144, endPoint x: 246, endPoint y: 136, distance: 120.7
click at [246, 136] on div "**********" at bounding box center [218, 133] width 198 height 55
drag, startPoint x: 130, startPoint y: 141, endPoint x: 252, endPoint y: 142, distance: 121.2
click at [252, 142] on input "**********" at bounding box center [207, 143] width 161 height 27
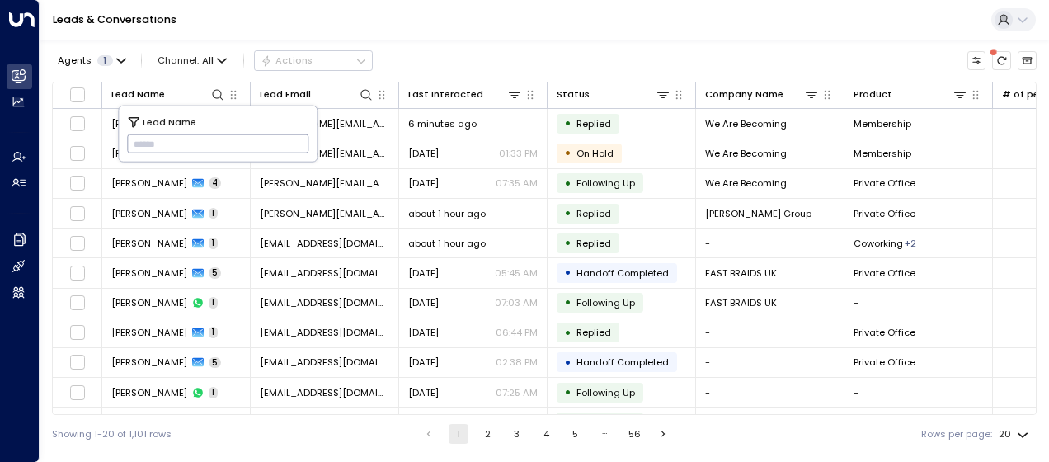
type input "**********"
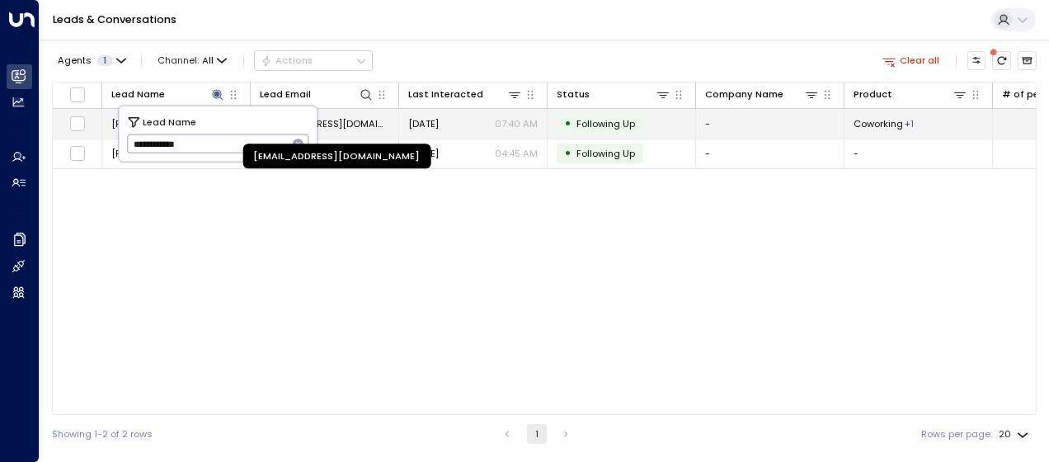
click at [343, 118] on span "[EMAIL_ADDRESS][DOMAIN_NAME]" at bounding box center [324, 123] width 129 height 13
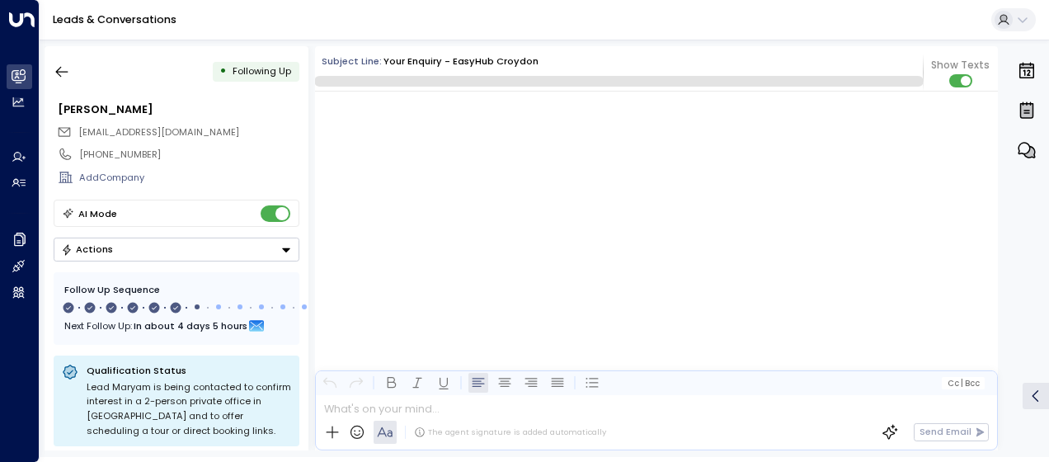
scroll to position [3426, 0]
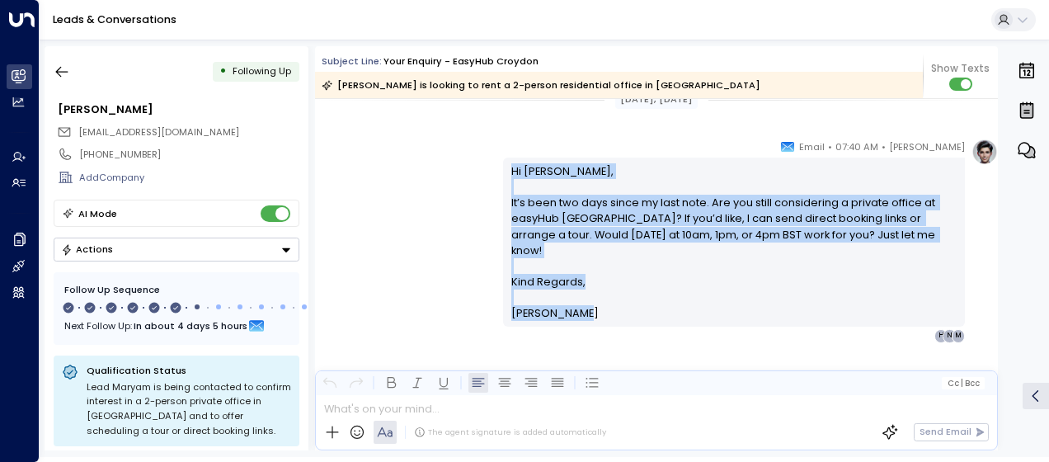
drag, startPoint x: 508, startPoint y: 165, endPoint x: 604, endPoint y: 294, distance: 161.0
click at [604, 294] on div "Hi [PERSON_NAME], It’s been two days since my last note. Are you still consider…" at bounding box center [734, 242] width 446 height 158
drag, startPoint x: 604, startPoint y: 294, endPoint x: 538, endPoint y: 216, distance: 102.4
click at [61, 68] on icon "button" at bounding box center [62, 72] width 16 height 16
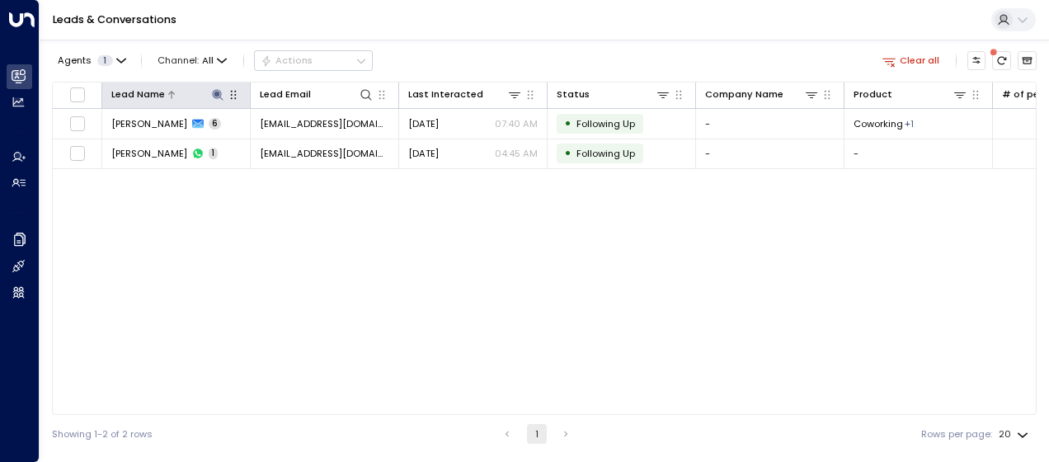
click at [219, 92] on icon at bounding box center [217, 94] width 13 height 13
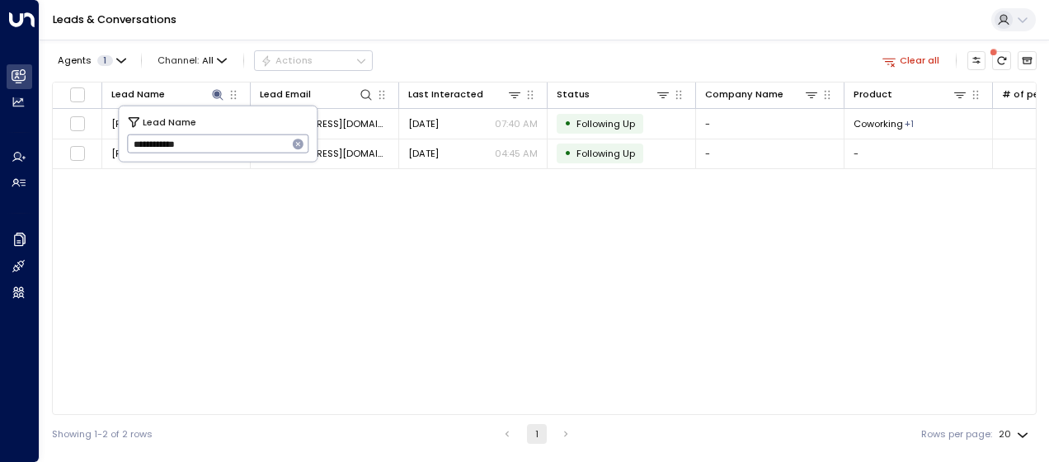
drag, startPoint x: 127, startPoint y: 141, endPoint x: 221, endPoint y: 138, distance: 94.1
click at [221, 138] on input "**********" at bounding box center [207, 143] width 161 height 27
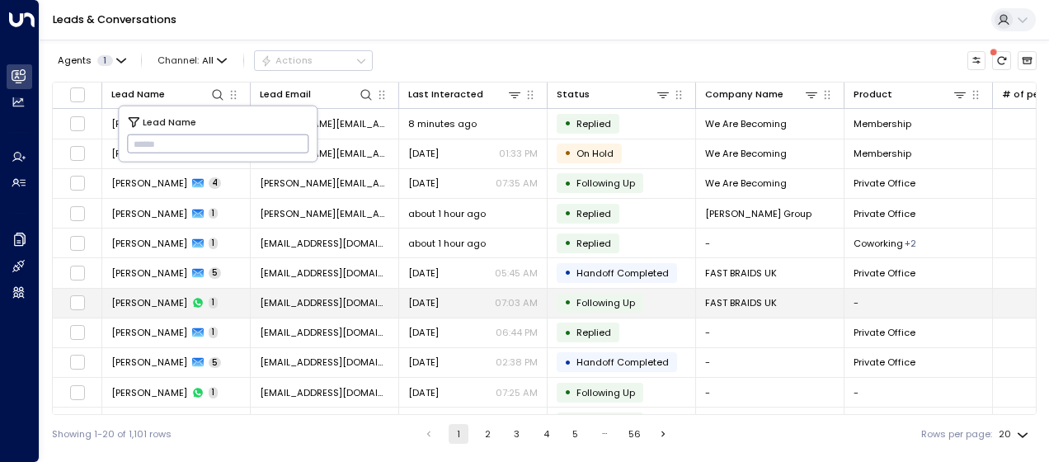
type input "**********"
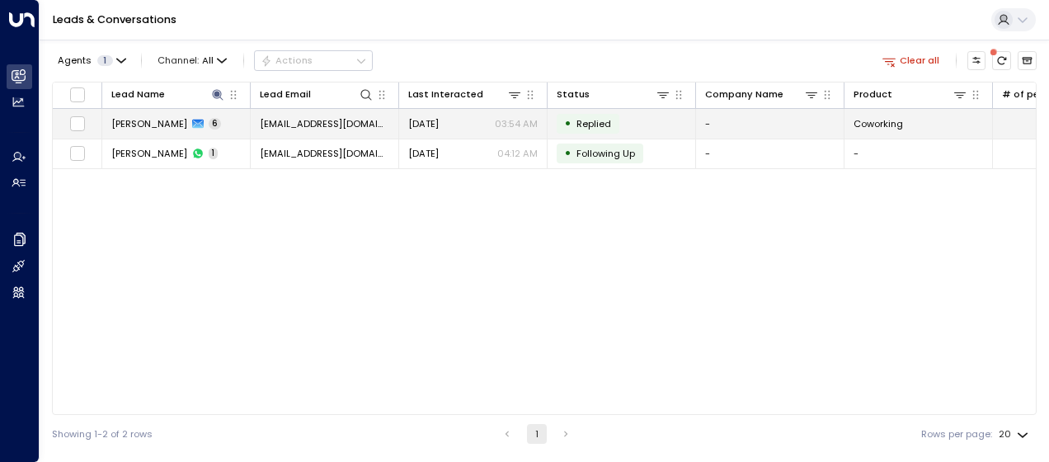
click at [351, 122] on span "[EMAIL_ADDRESS][DOMAIN_NAME]" at bounding box center [324, 123] width 129 height 13
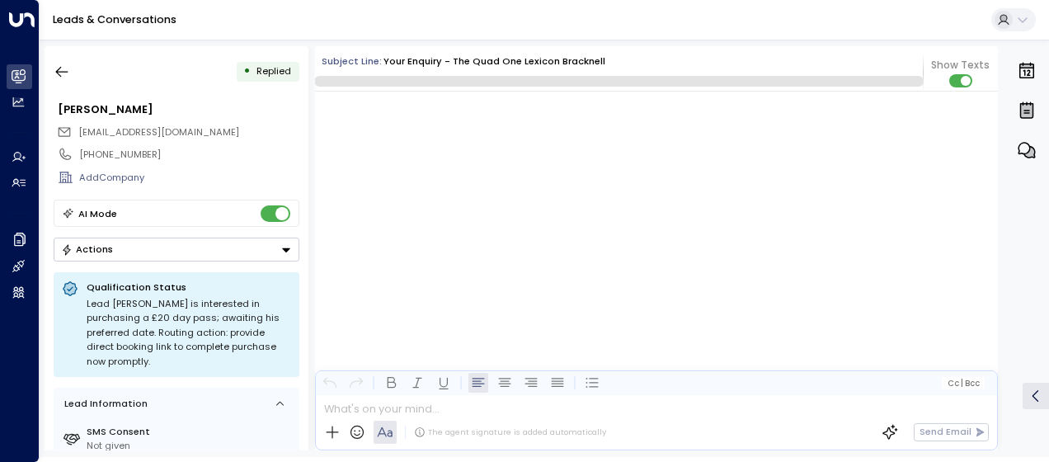
scroll to position [1743, 0]
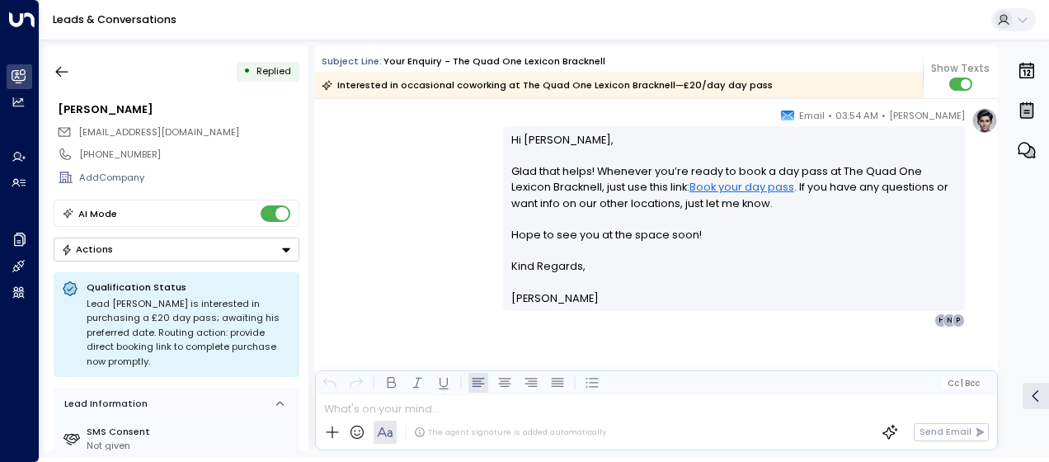
click at [468, 135] on div "[PERSON_NAME] • 03:54 AM • Email Hi [PERSON_NAME], Glad that helps! Whenever yo…" at bounding box center [656, 217] width 683 height 220
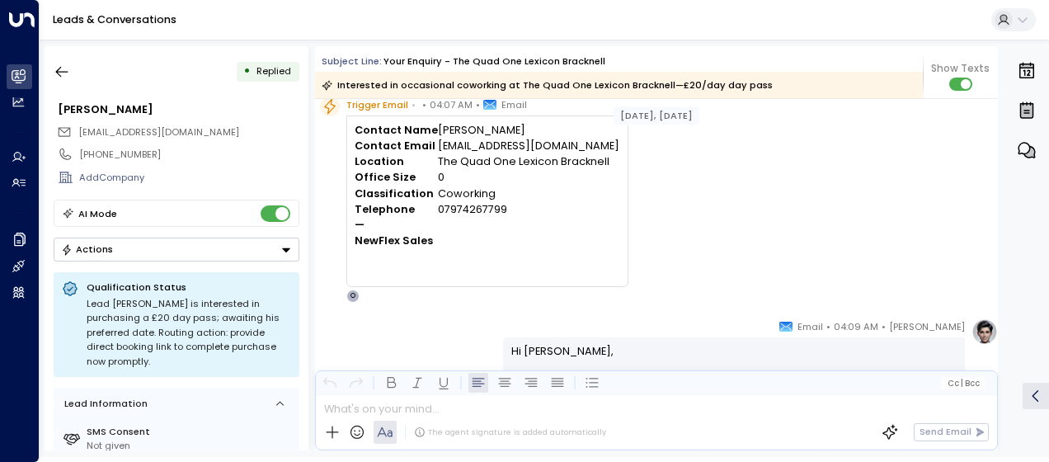
scroll to position [3, 0]
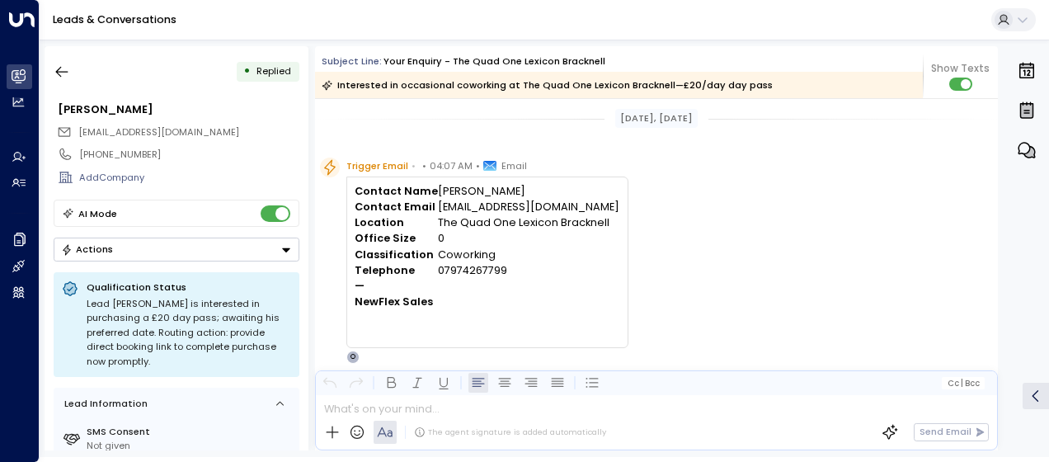
click at [708, 210] on div "Trigger Email • • 04:07 AM • Email Contact Name [PERSON_NAME] Contact Email [EM…" at bounding box center [659, 261] width 678 height 206
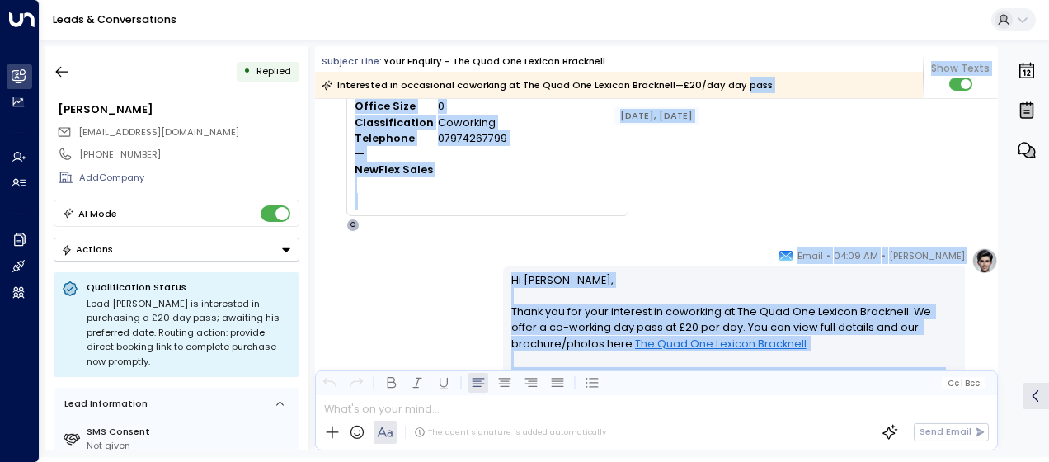
scroll to position [0, 0]
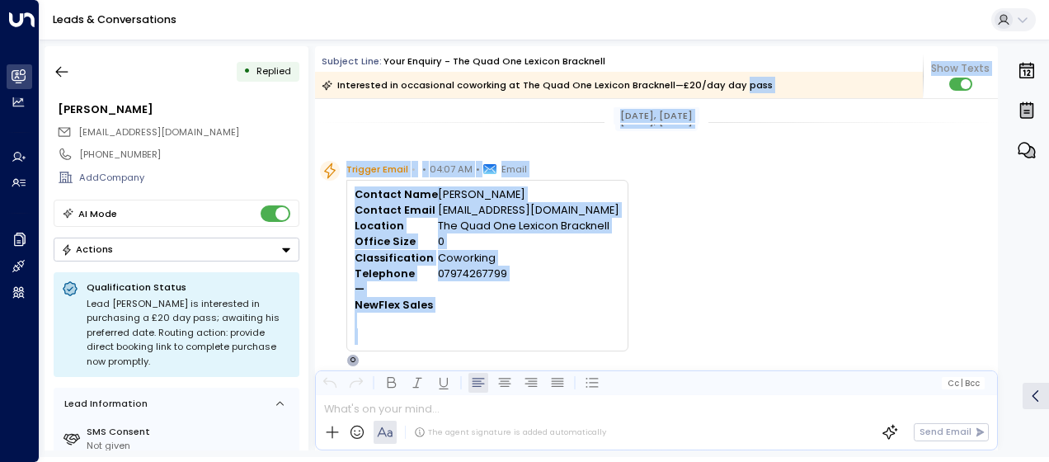
drag, startPoint x: 506, startPoint y: 211, endPoint x: 736, endPoint y: 91, distance: 259.0
click at [63, 69] on icon "button" at bounding box center [62, 72] width 16 height 16
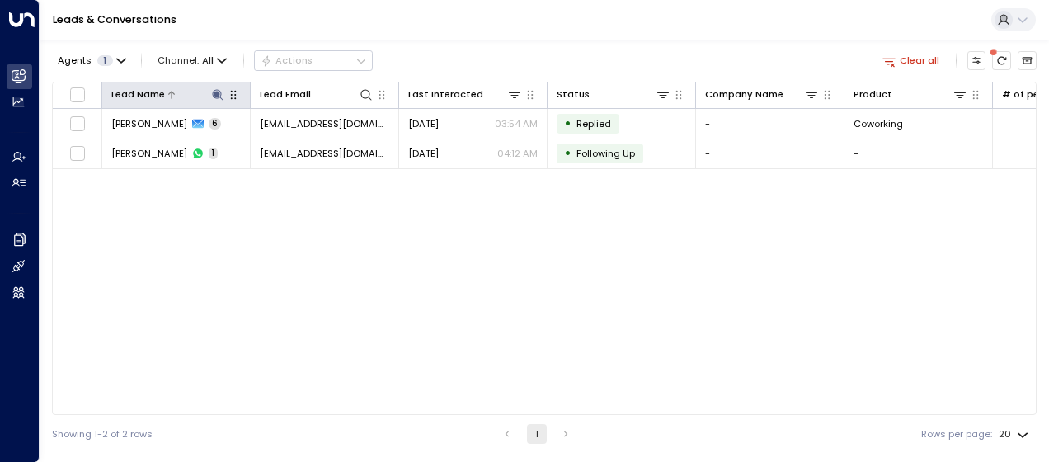
click at [218, 96] on icon at bounding box center [217, 94] width 11 height 11
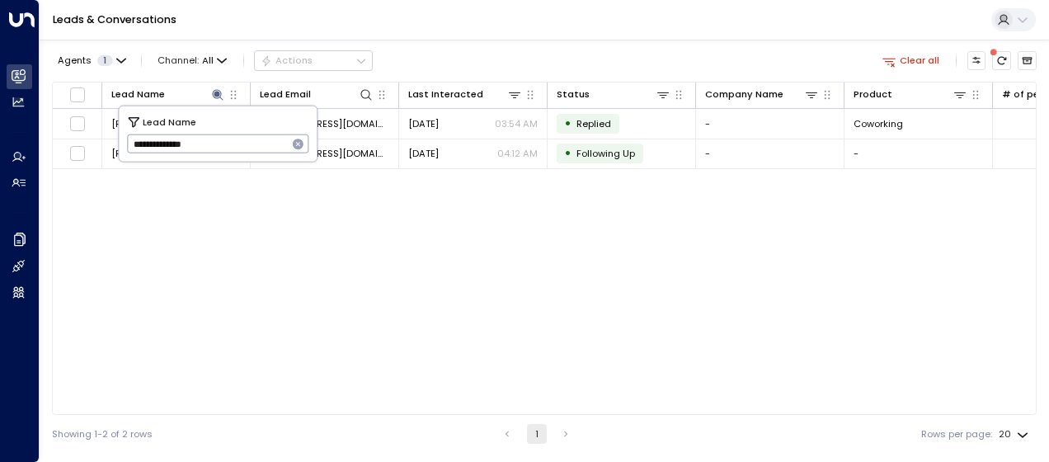
drag, startPoint x: 127, startPoint y: 142, endPoint x: 218, endPoint y: 145, distance: 90.8
click at [218, 145] on input "**********" at bounding box center [207, 143] width 161 height 27
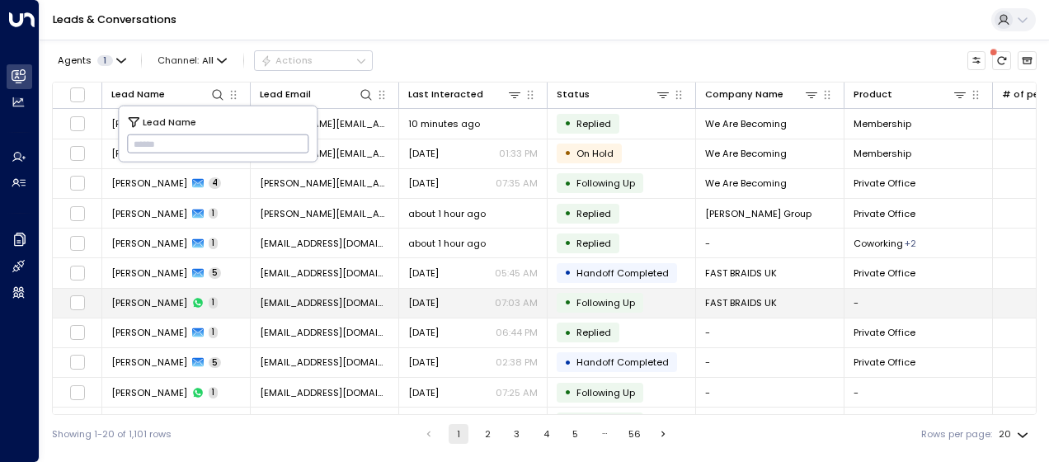
type input "**********"
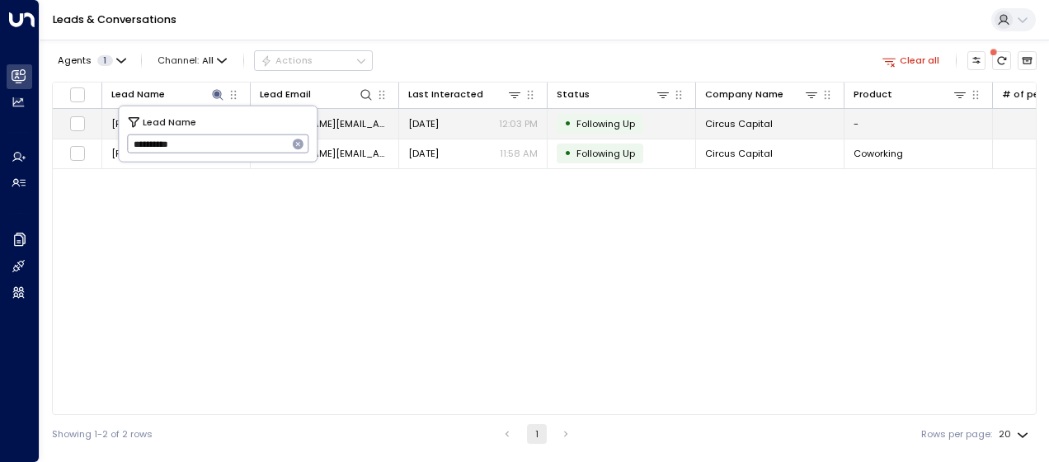
click at [349, 124] on span "[PERSON_NAME][EMAIL_ADDRESS][DOMAIN_NAME]" at bounding box center [324, 123] width 129 height 13
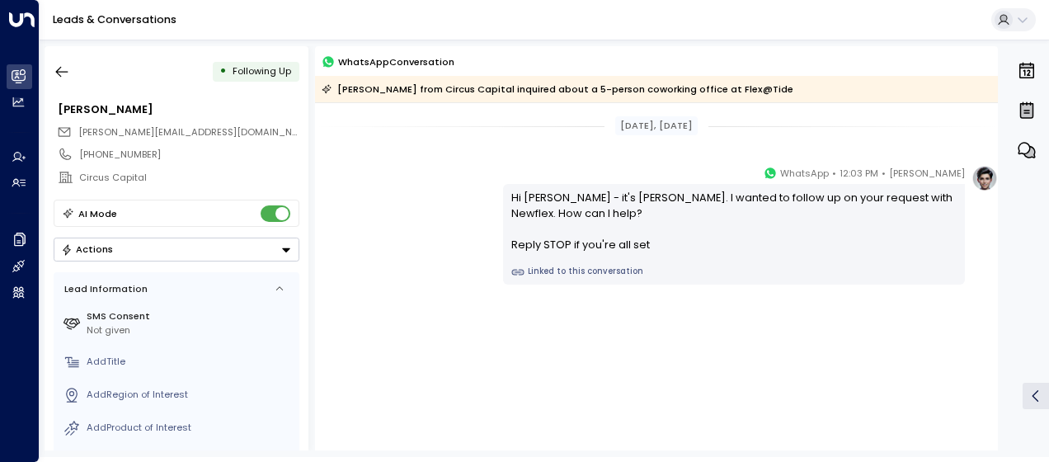
click at [410, 168] on div "[PERSON_NAME] • 12:03 PM • WhatsApp Hi [PERSON_NAME] - it's [PERSON_NAME]. I wa…" at bounding box center [656, 225] width 683 height 120
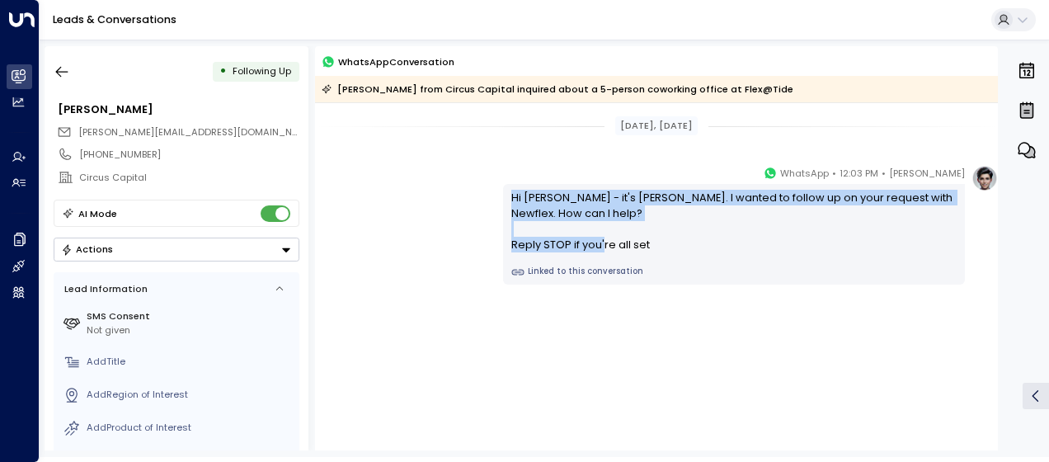
drag, startPoint x: 506, startPoint y: 195, endPoint x: 689, endPoint y: 252, distance: 192.8
click at [689, 252] on div "Hi [PERSON_NAME] - it's [PERSON_NAME]. I wanted to follow up on your request wi…" at bounding box center [734, 234] width 462 height 101
drag, startPoint x: 689, startPoint y: 252, endPoint x: 587, endPoint y: 240, distance: 103.0
click at [61, 73] on icon "button" at bounding box center [62, 72] width 16 height 16
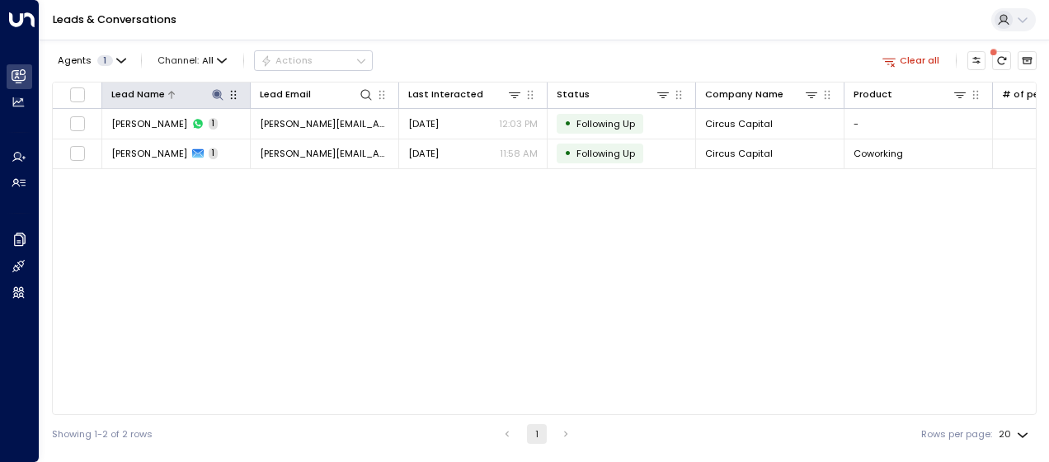
click at [215, 92] on icon at bounding box center [217, 94] width 11 height 11
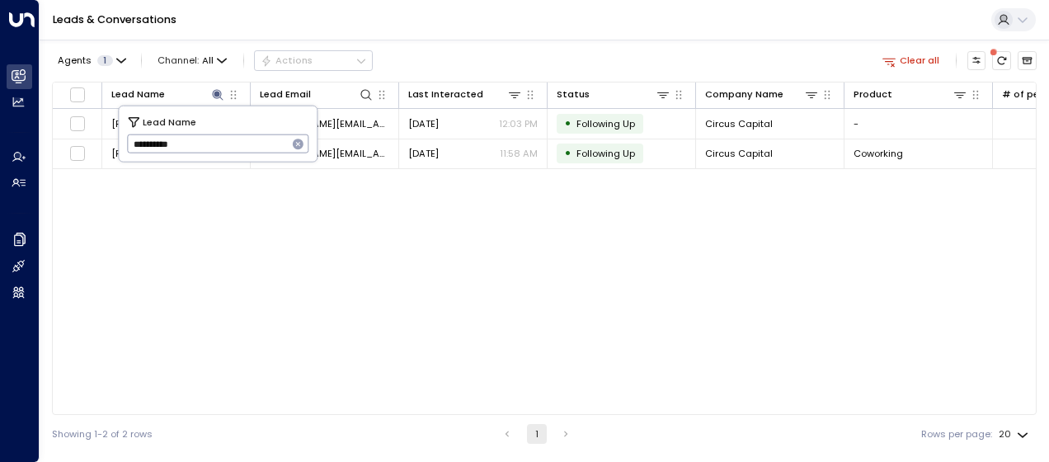
drag, startPoint x: 127, startPoint y: 142, endPoint x: 217, endPoint y: 139, distance: 90.0
click at [217, 139] on input "**********" at bounding box center [207, 143] width 161 height 27
type input "**********"
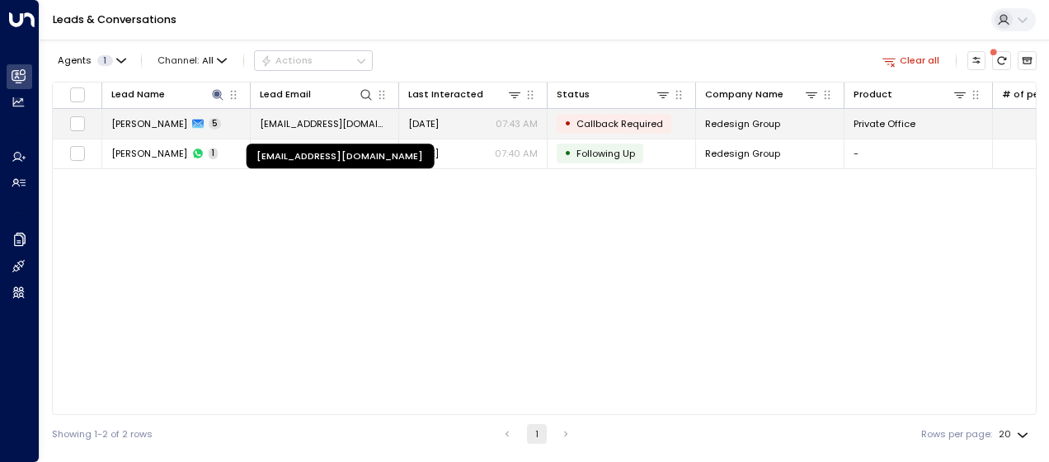
click at [358, 121] on span "[EMAIL_ADDRESS][DOMAIN_NAME]" at bounding box center [324, 123] width 129 height 13
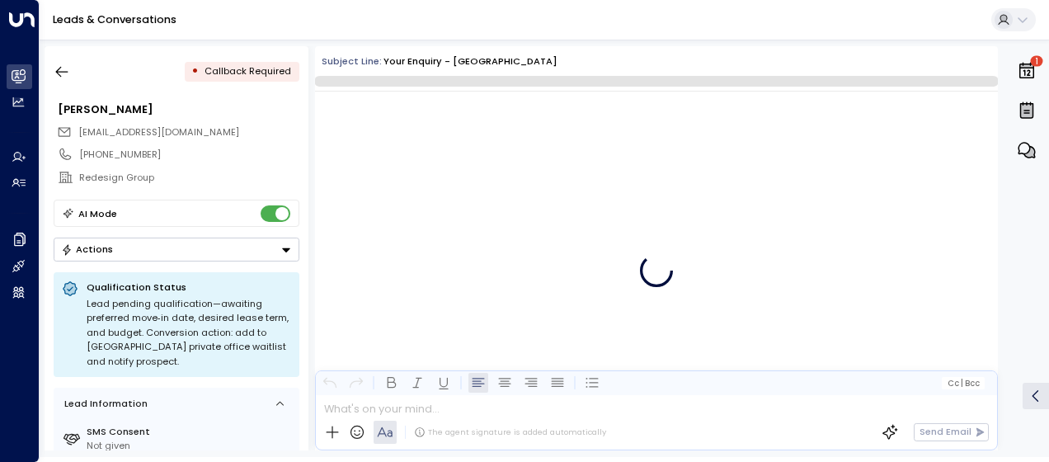
scroll to position [1882, 0]
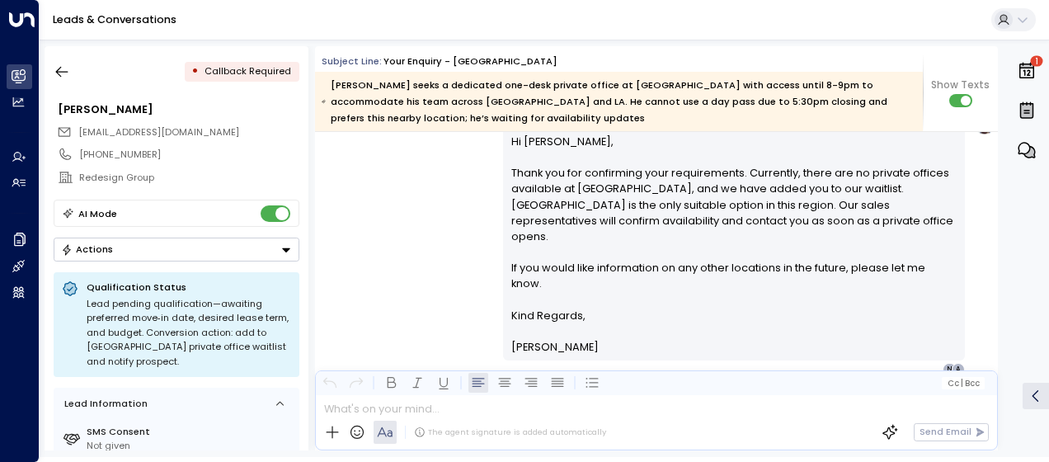
click at [383, 186] on div "[PERSON_NAME] • 07:43 AM • Email Hi [PERSON_NAME], Thank you for confirming you…" at bounding box center [656, 242] width 683 height 267
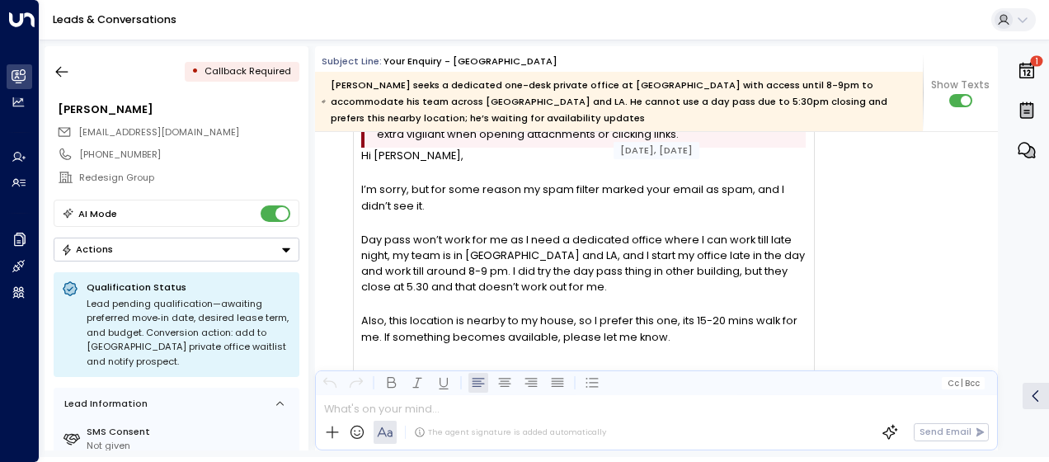
scroll to position [1387, 0]
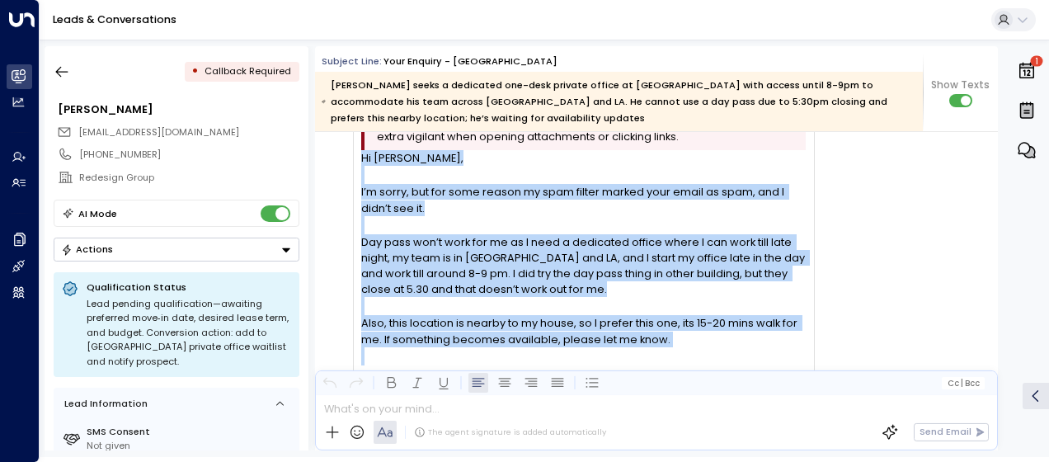
drag, startPoint x: 361, startPoint y: 156, endPoint x: 785, endPoint y: 364, distance: 472.1
click at [785, 364] on div "Hi [PERSON_NAME], I’m sorry, but for some reason my spam filter marked your ema…" at bounding box center [583, 358] width 445 height 416
click at [753, 330] on span "Also, this location is nearby to my house, so I prefer this one, its 15-20 mins…" at bounding box center [583, 330] width 445 height 31
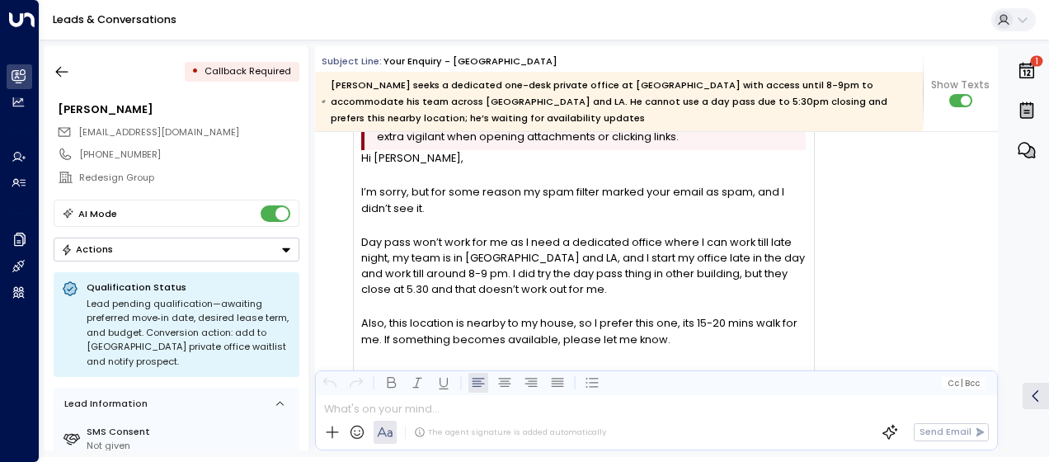
click at [856, 246] on div "AG [PERSON_NAME] • 07:41 AM • Email Attention: This message was sent from outsi…" at bounding box center [659, 335] width 678 height 506
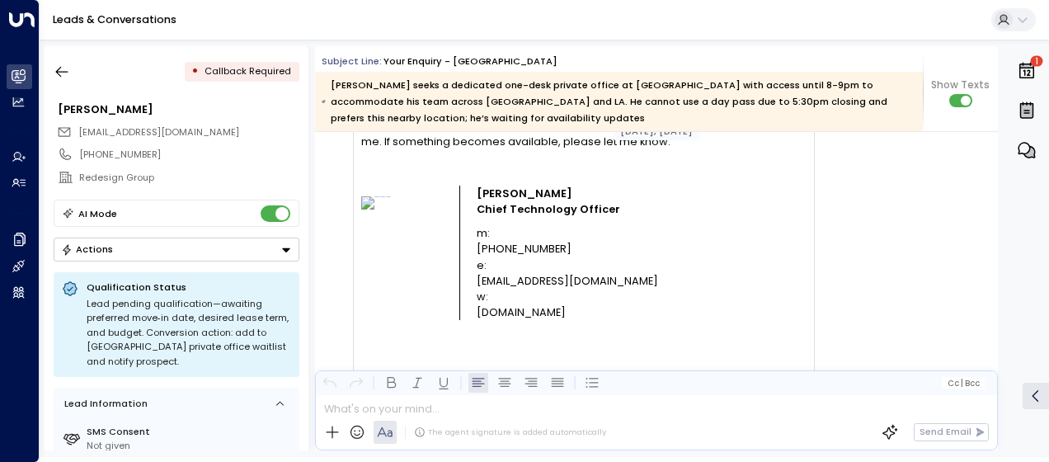
scroll to position [1618, 0]
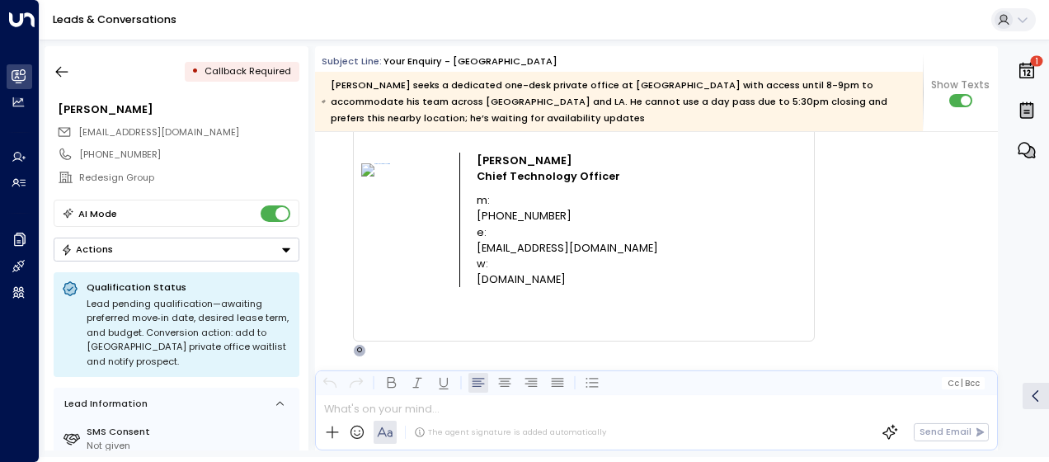
click at [874, 176] on div "AG [PERSON_NAME] • 07:41 AM • Email Attention: This message was sent from outsi…" at bounding box center [659, 104] width 678 height 506
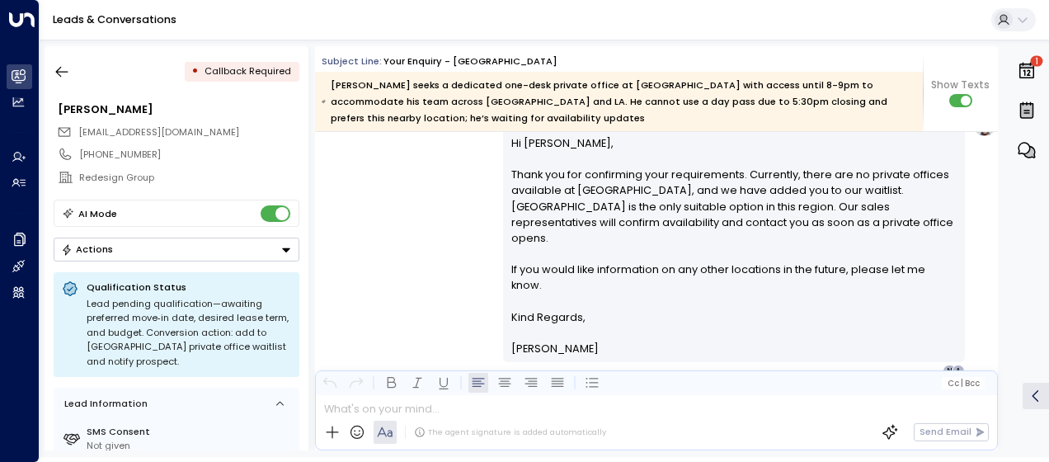
scroll to position [1882, 0]
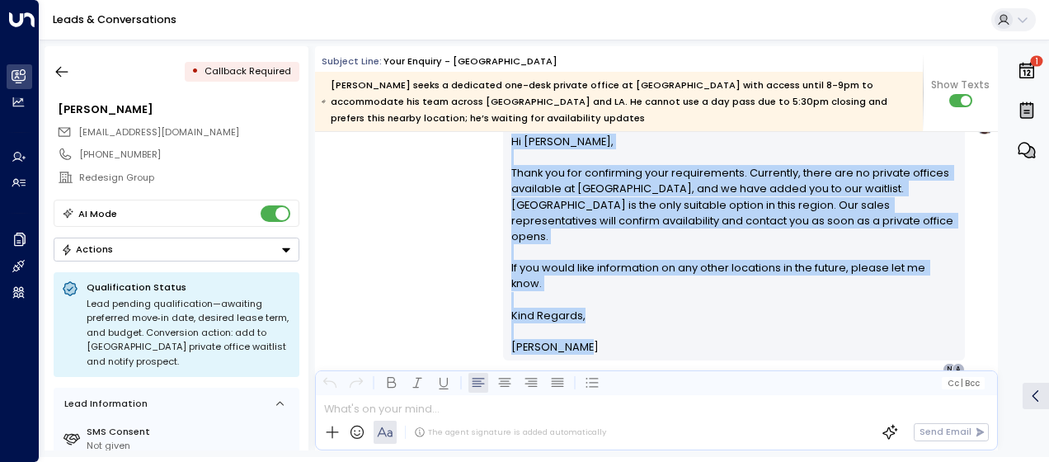
drag, startPoint x: 508, startPoint y: 142, endPoint x: 604, endPoint y: 331, distance: 211.7
click at [604, 331] on div "Hi [PERSON_NAME], Thank you for confirming your requirements. Currently, there …" at bounding box center [734, 245] width 446 height 222
drag, startPoint x: 604, startPoint y: 331, endPoint x: 521, endPoint y: 252, distance: 114.3
click at [58, 65] on icon "button" at bounding box center [62, 72] width 16 height 16
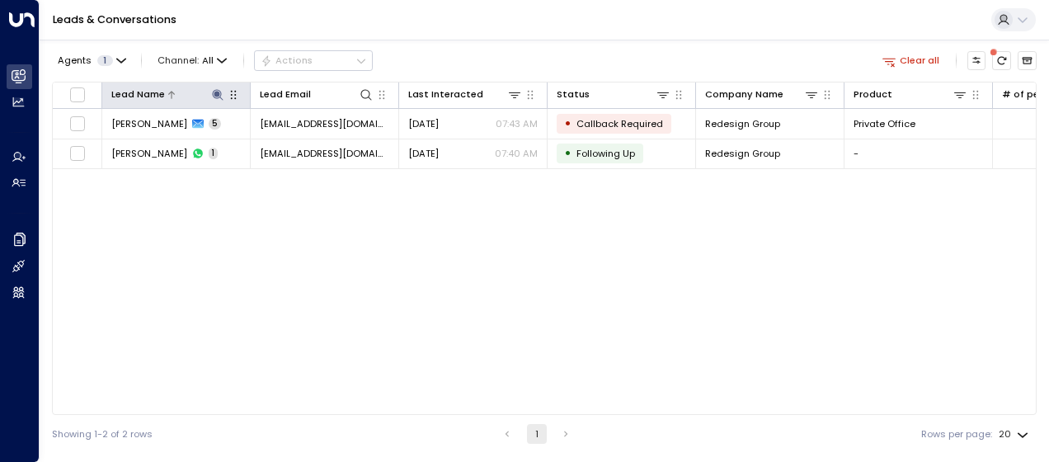
click at [217, 89] on icon at bounding box center [217, 94] width 11 height 11
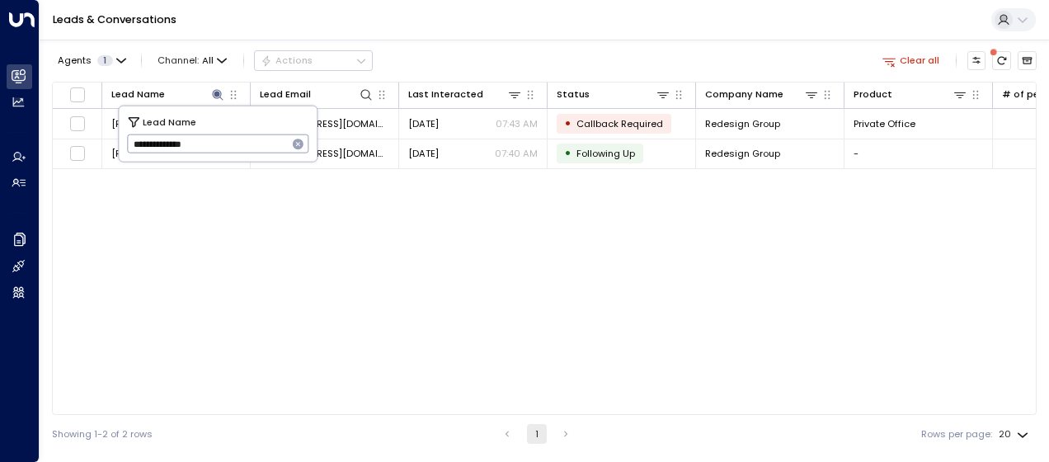
drag, startPoint x: 134, startPoint y: 141, endPoint x: 226, endPoint y: 139, distance: 92.4
click at [226, 139] on input "**********" at bounding box center [207, 143] width 161 height 27
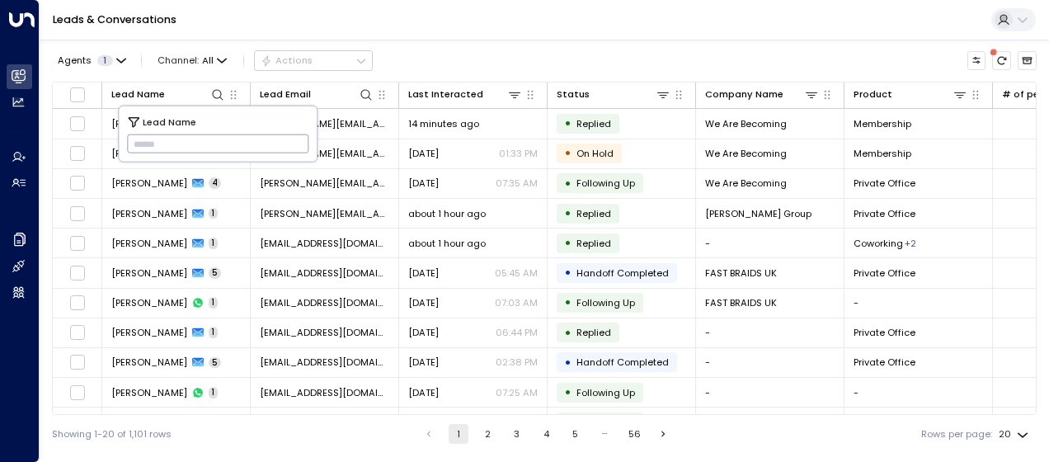
type input "*****"
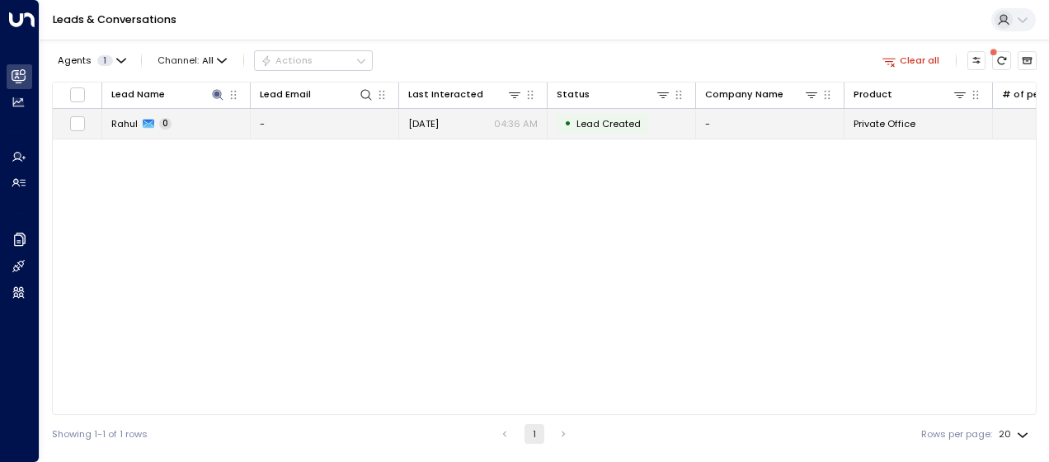
click at [439, 121] on span "[DATE]" at bounding box center [423, 123] width 31 height 13
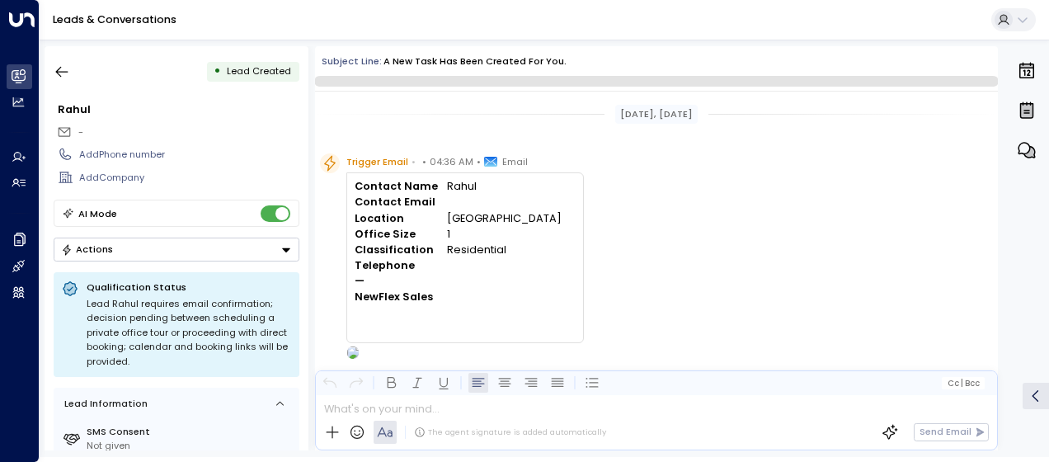
scroll to position [40, 0]
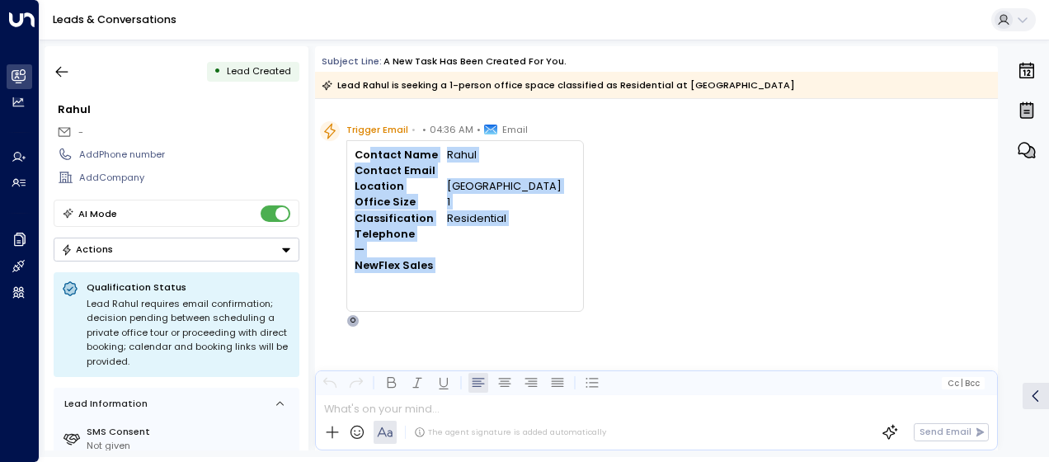
drag, startPoint x: 369, startPoint y: 152, endPoint x: 470, endPoint y: 277, distance: 161.3
click at [470, 277] on div "Contact Name [PERSON_NAME] Contact Email Location [GEOGRAPHIC_DATA] Office Size…" at bounding box center [465, 226] width 220 height 159
drag, startPoint x: 470, startPoint y: 277, endPoint x: 375, endPoint y: 219, distance: 111.0
click at [63, 68] on icon "button" at bounding box center [62, 72] width 16 height 16
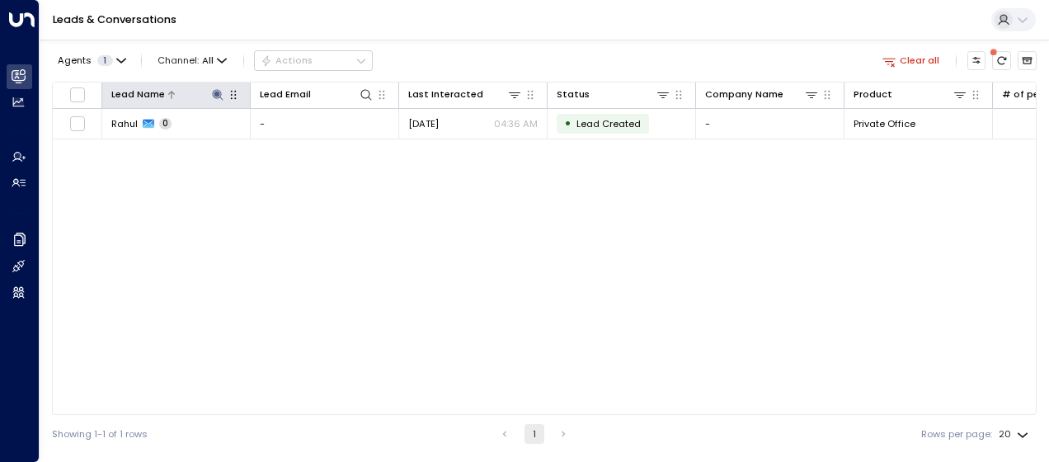
click at [215, 91] on icon at bounding box center [217, 94] width 13 height 13
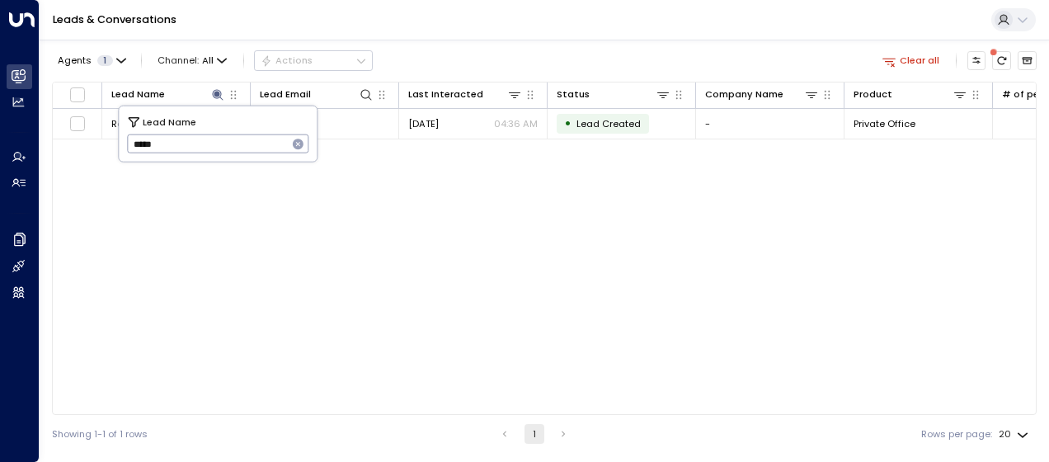
drag, startPoint x: 129, startPoint y: 143, endPoint x: 200, endPoint y: 137, distance: 72.0
click at [200, 137] on input "*****" at bounding box center [207, 143] width 161 height 27
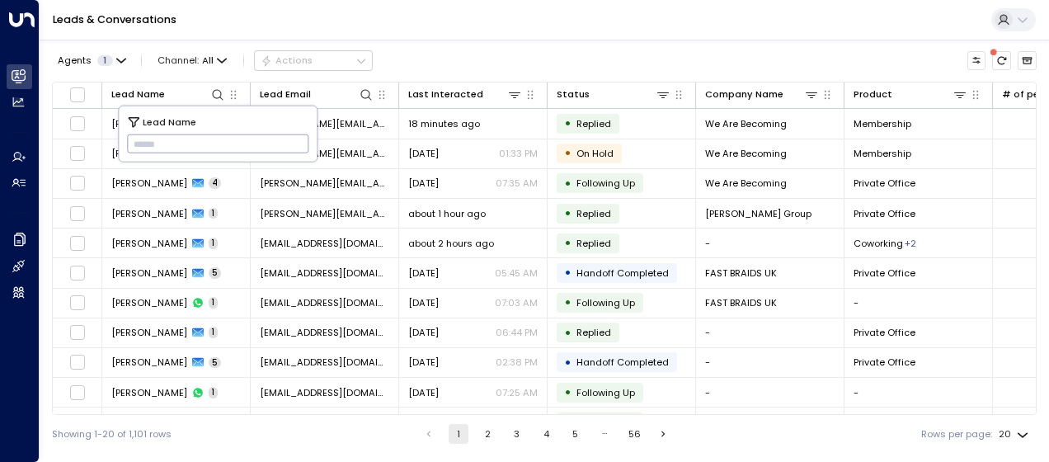
type input "**********"
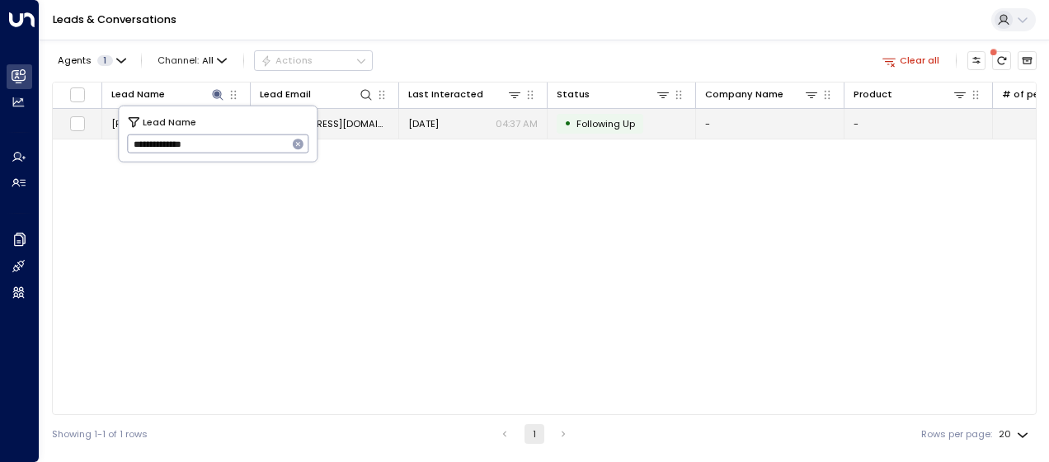
click at [426, 124] on span "[DATE]" at bounding box center [423, 123] width 31 height 13
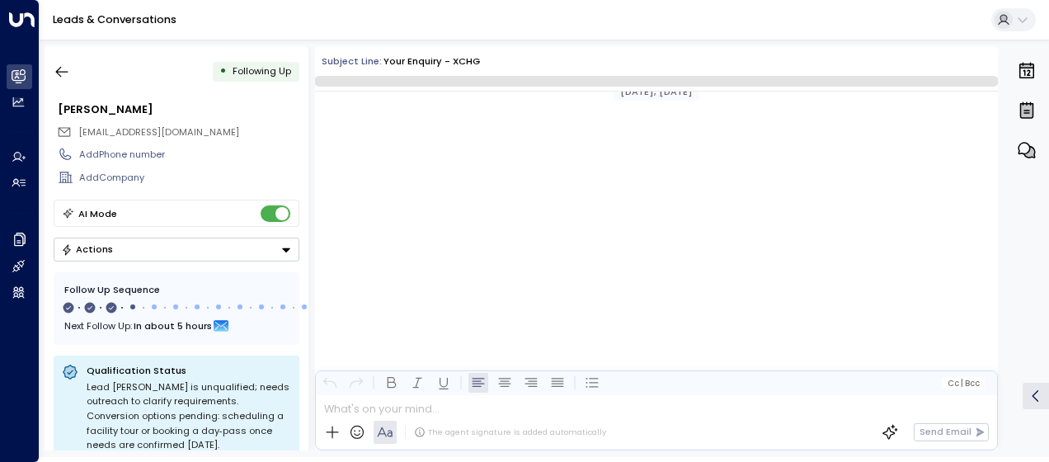
scroll to position [952, 0]
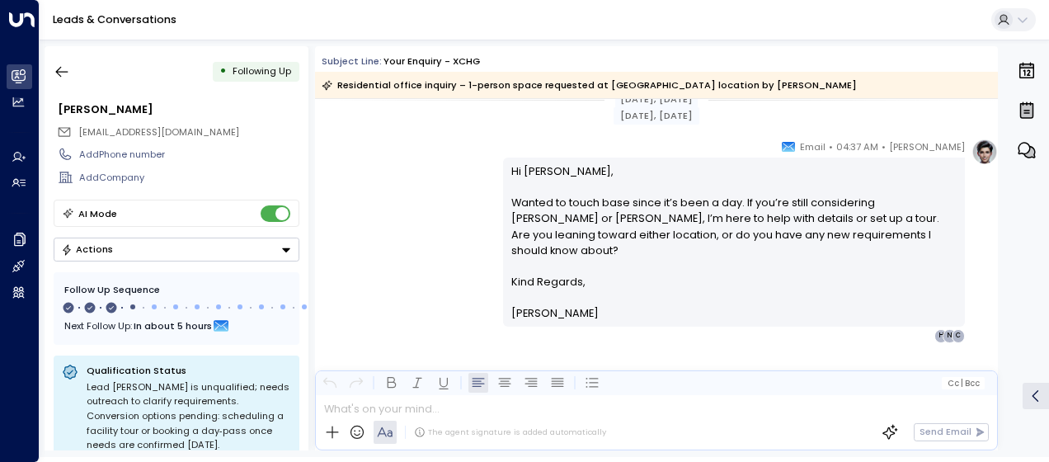
click at [430, 223] on div "[PERSON_NAME] • 04:37 AM • Email Hi [PERSON_NAME], Wanted to touch base since i…" at bounding box center [656, 241] width 683 height 204
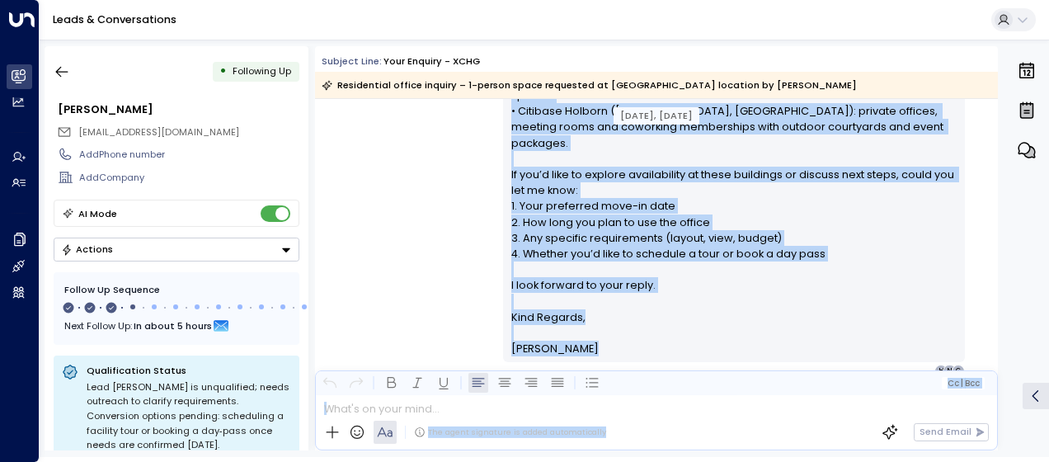
scroll to position [472, 0]
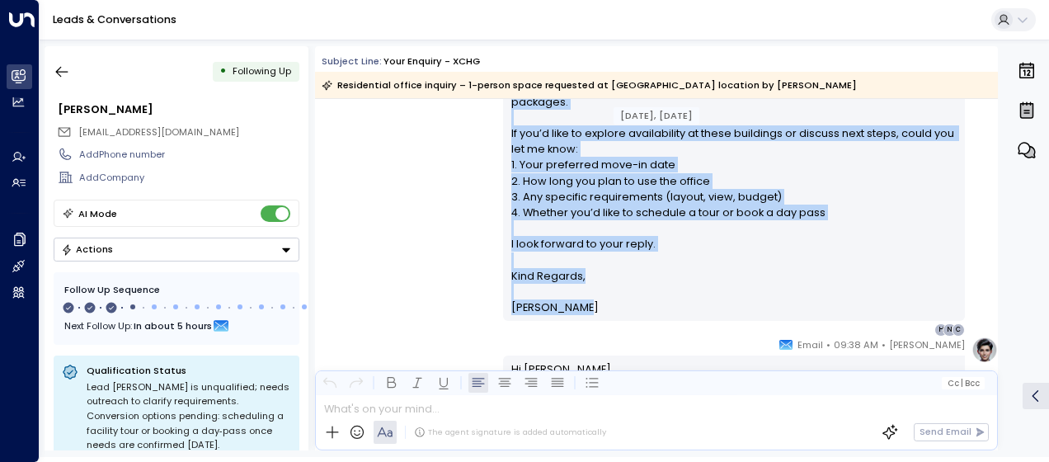
drag, startPoint x: 506, startPoint y: 154, endPoint x: 630, endPoint y: 294, distance: 186.4
click at [630, 294] on div "Hi [PERSON_NAME], Thanks for your interest in a private office for one person a…" at bounding box center [734, 125] width 462 height 390
drag, startPoint x: 630, startPoint y: 294, endPoint x: 539, endPoint y: 184, distance: 142.3
click at [368, 143] on div "[PERSON_NAME] • 04:39 AM • Email Hi [PERSON_NAME], Thanks for your interest in …" at bounding box center [656, 124] width 683 height 426
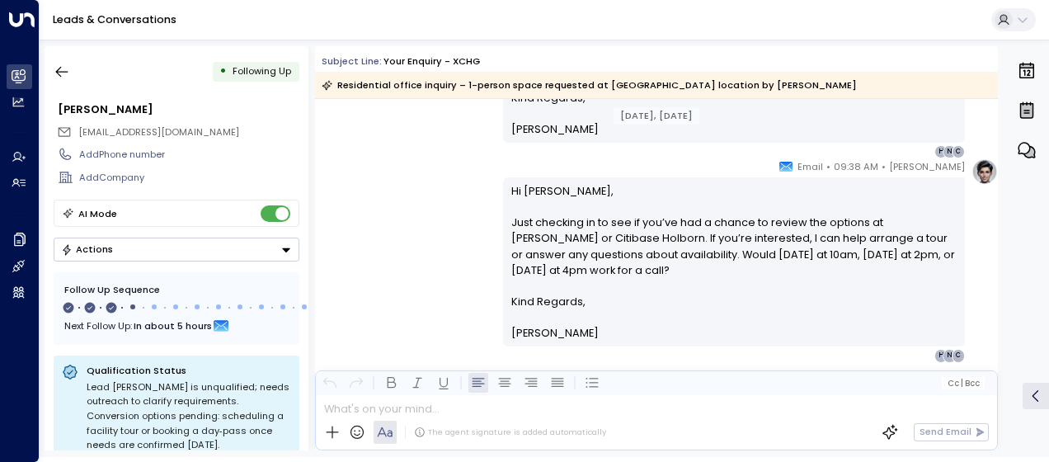
scroll to position [670, 0]
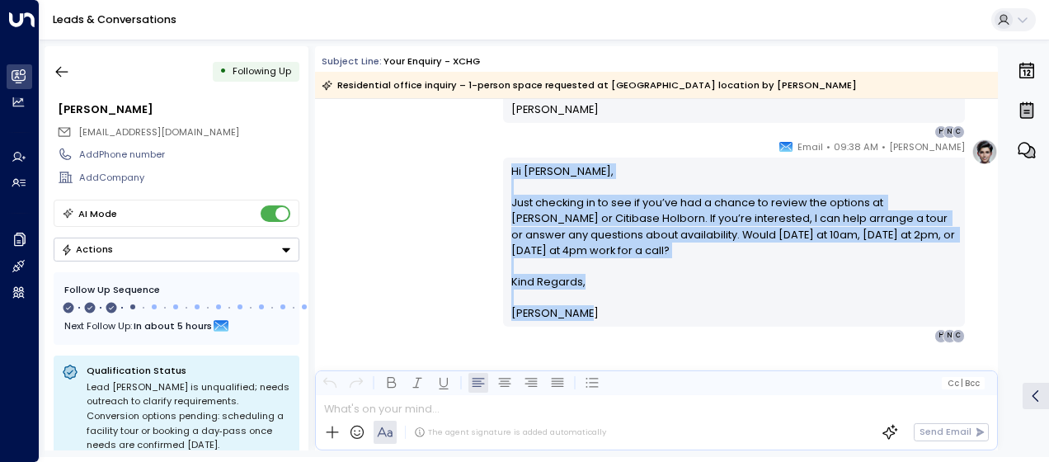
drag, startPoint x: 506, startPoint y: 163, endPoint x: 587, endPoint y: 308, distance: 165.4
click at [587, 308] on div "Hi [PERSON_NAME], Just checking in to see if you’ve had a chance to review the …" at bounding box center [734, 242] width 446 height 158
drag, startPoint x: 587, startPoint y: 308, endPoint x: 529, endPoint y: 235, distance: 93.2
click at [529, 235] on p "Hi [PERSON_NAME], Just checking in to see if you’ve had a chance to review the …" at bounding box center [734, 218] width 446 height 111
click at [444, 204] on div "[PERSON_NAME] • 09:38 AM • Email Hi [PERSON_NAME], Just checking in to see if y…" at bounding box center [656, 241] width 683 height 204
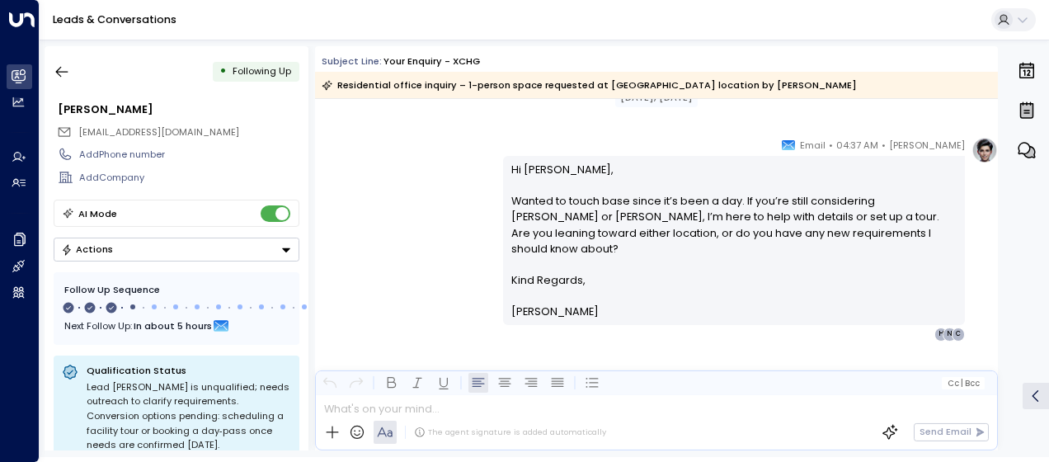
scroll to position [960, 0]
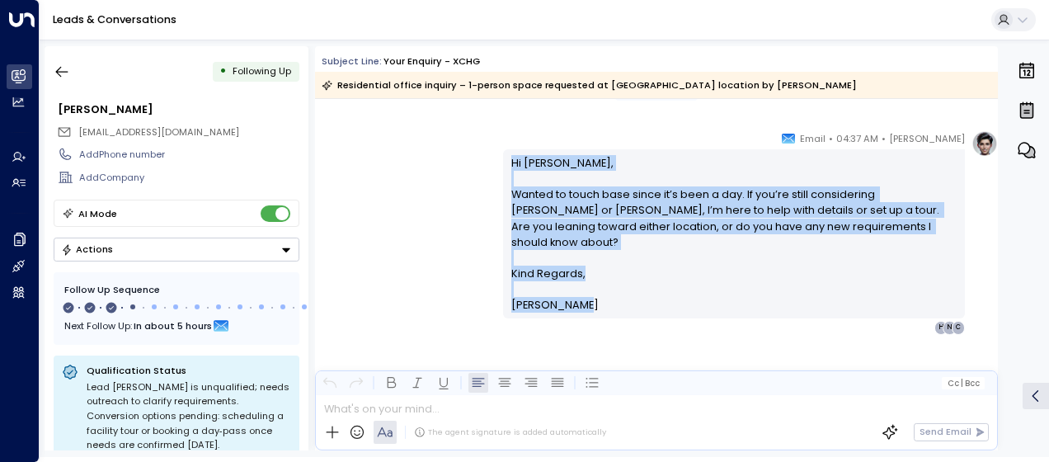
drag, startPoint x: 506, startPoint y: 157, endPoint x: 591, endPoint y: 287, distance: 155.5
click at [591, 287] on div "Hi [PERSON_NAME], Wanted to touch base since it’s been a day. If you’re still c…" at bounding box center [734, 233] width 462 height 169
drag, startPoint x: 591, startPoint y: 287, endPoint x: 544, endPoint y: 238, distance: 68.3
click at [445, 198] on div "[PERSON_NAME] • 04:37 AM • Email Hi [PERSON_NAME], Wanted to touch base since i…" at bounding box center [656, 232] width 683 height 204
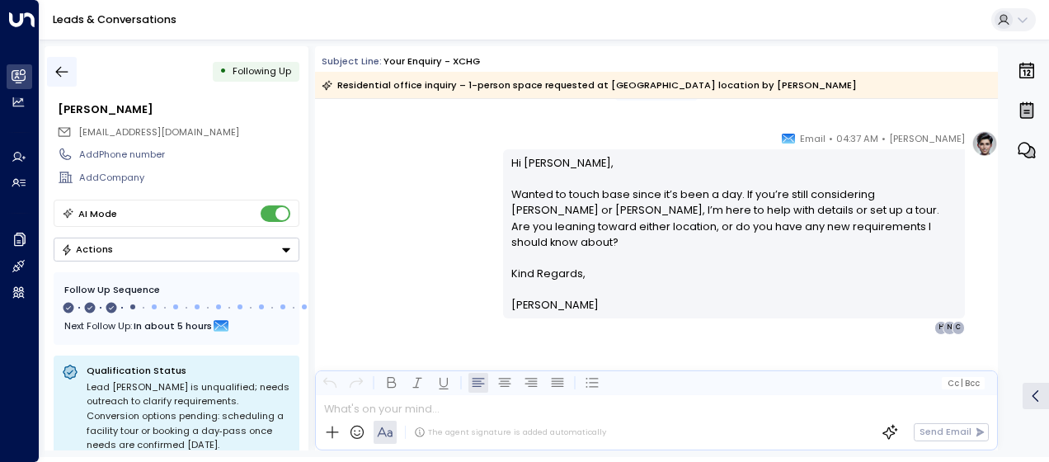
click at [61, 67] on icon "button" at bounding box center [62, 72] width 16 height 16
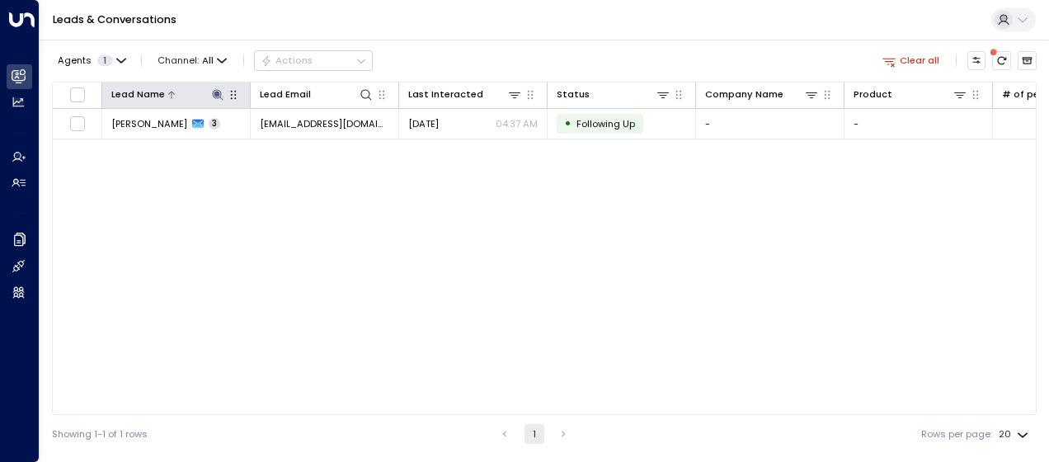
click at [214, 94] on icon at bounding box center [217, 94] width 11 height 11
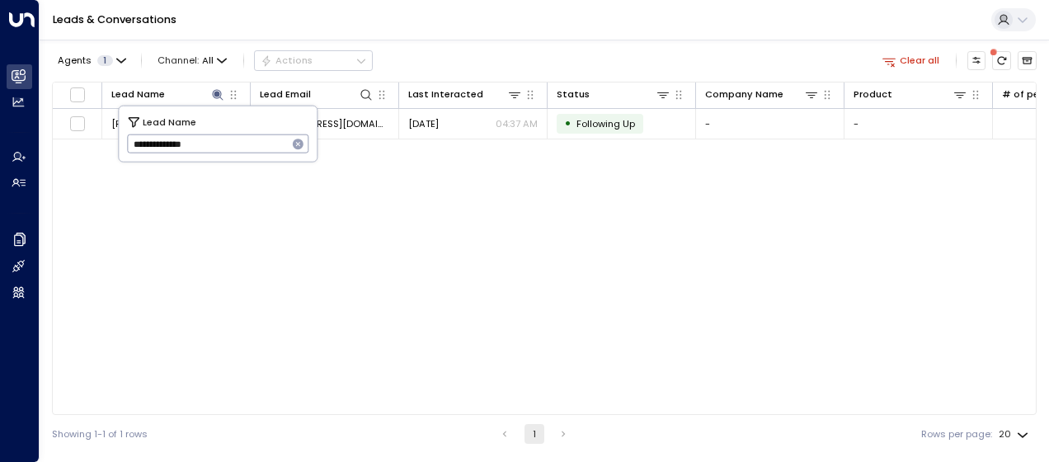
drag, startPoint x: 131, startPoint y: 143, endPoint x: 231, endPoint y: 135, distance: 100.1
click at [231, 135] on input "**********" at bounding box center [207, 143] width 161 height 27
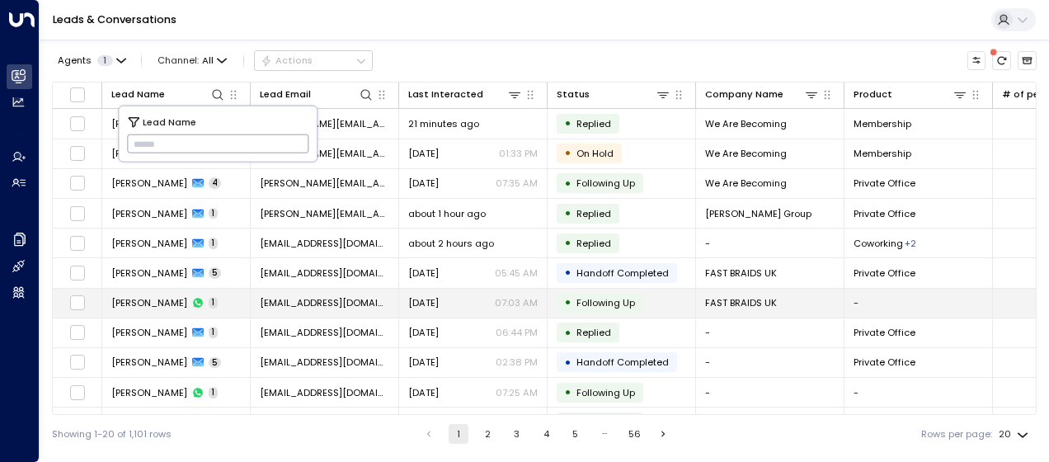
type input "**********"
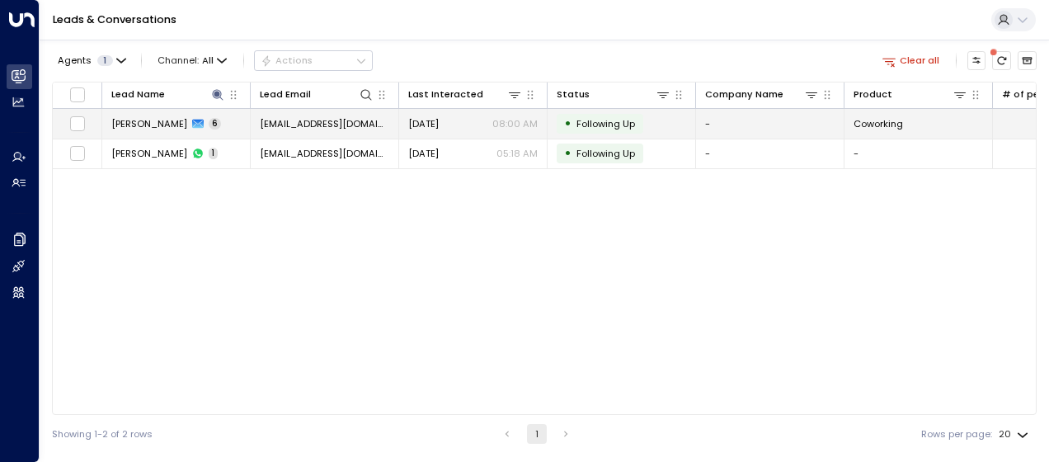
click at [429, 122] on span "[DATE]" at bounding box center [423, 123] width 31 height 13
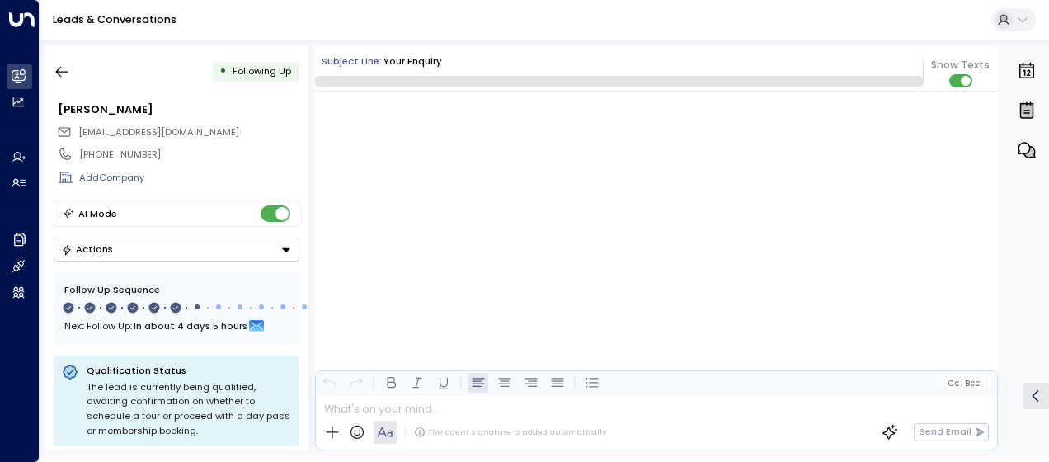
scroll to position [3724, 0]
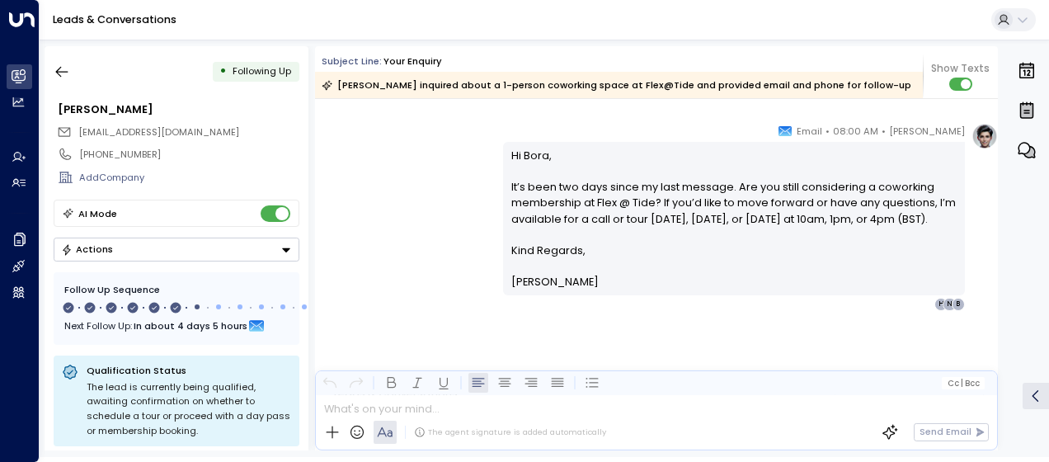
click at [448, 182] on div "[PERSON_NAME] • 08:00 AM • Email Hi Bora, It’s been two days since my last mess…" at bounding box center [656, 217] width 683 height 188
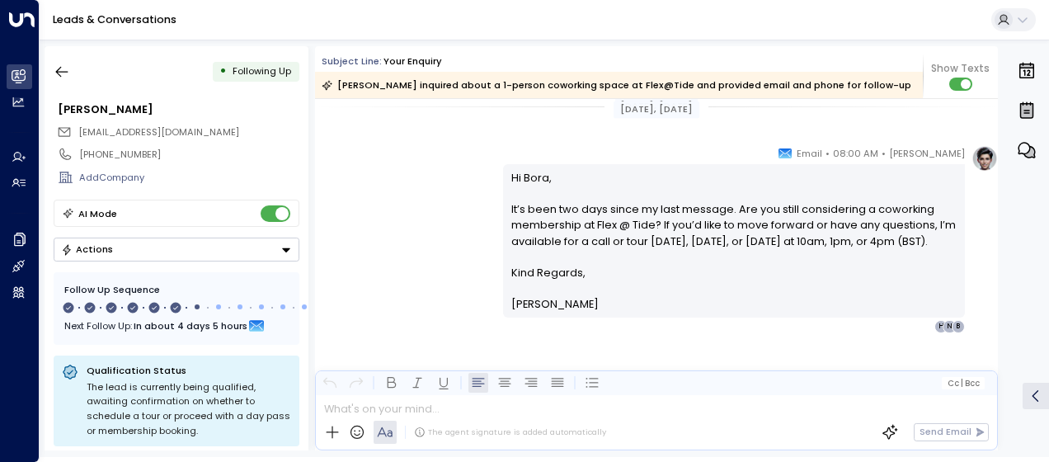
scroll to position [2885, 0]
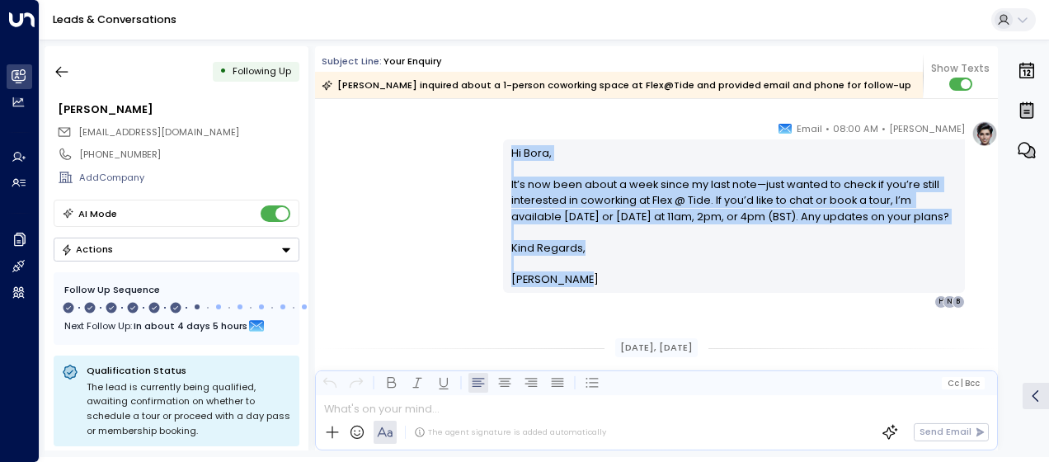
drag, startPoint x: 508, startPoint y: 148, endPoint x: 570, endPoint y: 284, distance: 148.7
click at [570, 284] on div "Hi [PERSON_NAME], It’s now been about a week since my last note—just wanted to …" at bounding box center [734, 216] width 446 height 143
drag, startPoint x: 570, startPoint y: 284, endPoint x: 546, endPoint y: 247, distance: 43.5
click at [388, 247] on div "[PERSON_NAME] • 08:00 AM • Email Hi Bora, It’s now been about a week since my l…" at bounding box center [656, 214] width 683 height 188
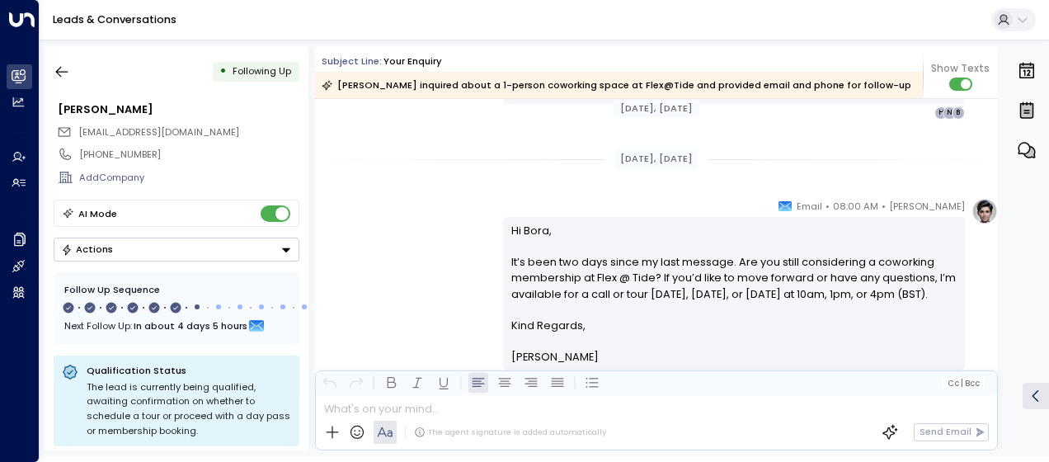
scroll to position [3083, 0]
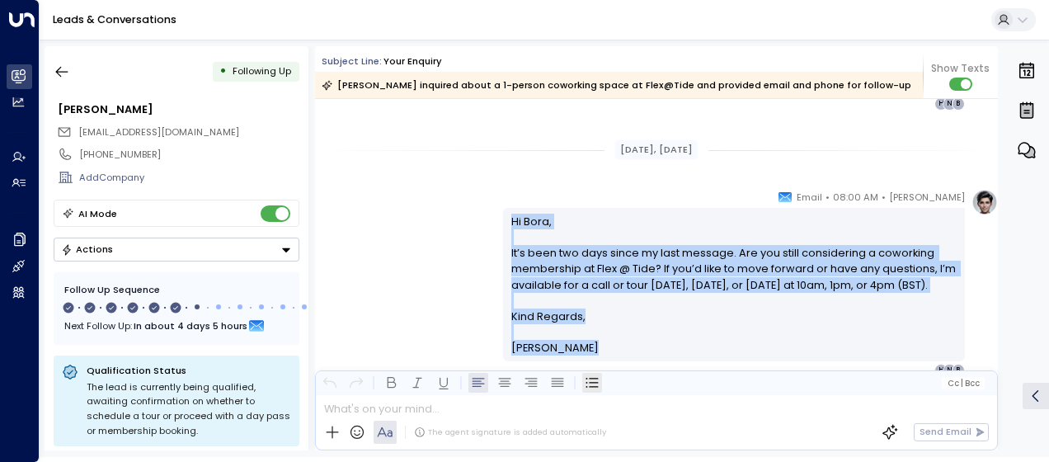
drag, startPoint x: 506, startPoint y: 219, endPoint x: 586, endPoint y: 374, distance: 174.1
click at [586, 374] on div "Subject Line: Your enquiry [PERSON_NAME] inquired about a 1-person coworking sp…" at bounding box center [656, 248] width 683 height 404
drag, startPoint x: 586, startPoint y: 374, endPoint x: 521, endPoint y: 292, distance: 103.9
click at [64, 72] on icon "button" at bounding box center [62, 72] width 12 height 11
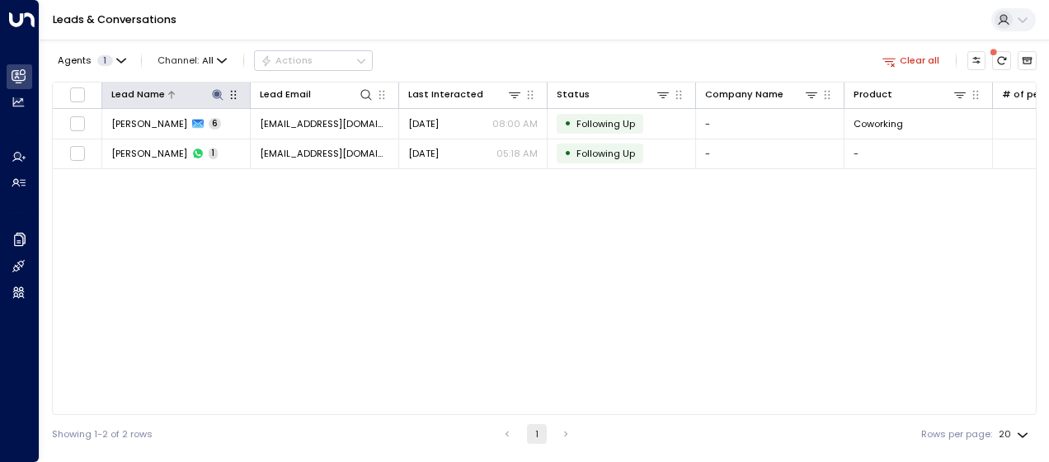
click at [216, 91] on icon at bounding box center [217, 94] width 13 height 13
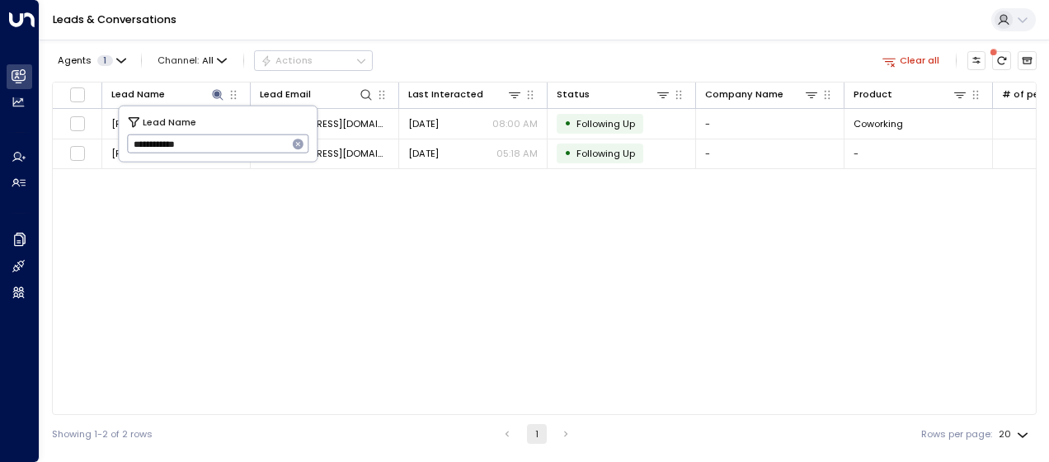
drag, startPoint x: 132, startPoint y: 141, endPoint x: 209, endPoint y: 139, distance: 77.5
click at [209, 139] on input "**********" at bounding box center [207, 143] width 161 height 27
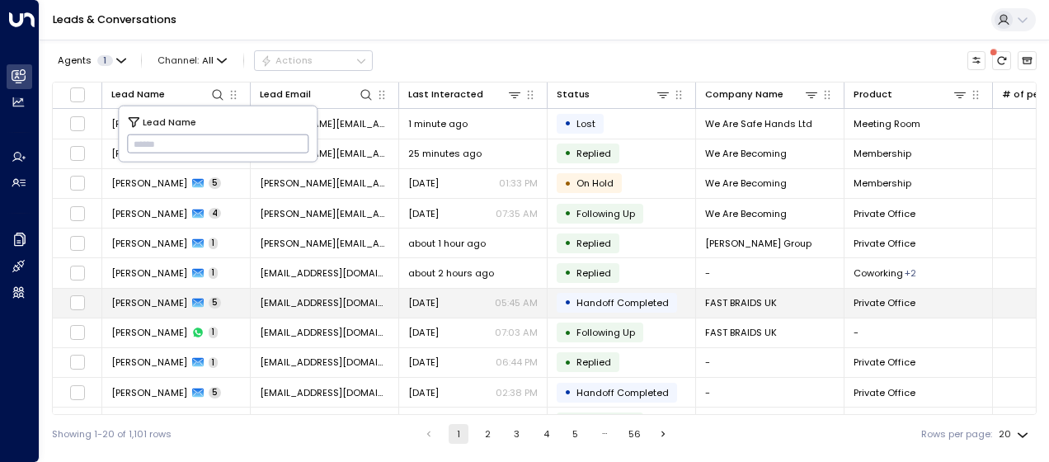
type input "**********"
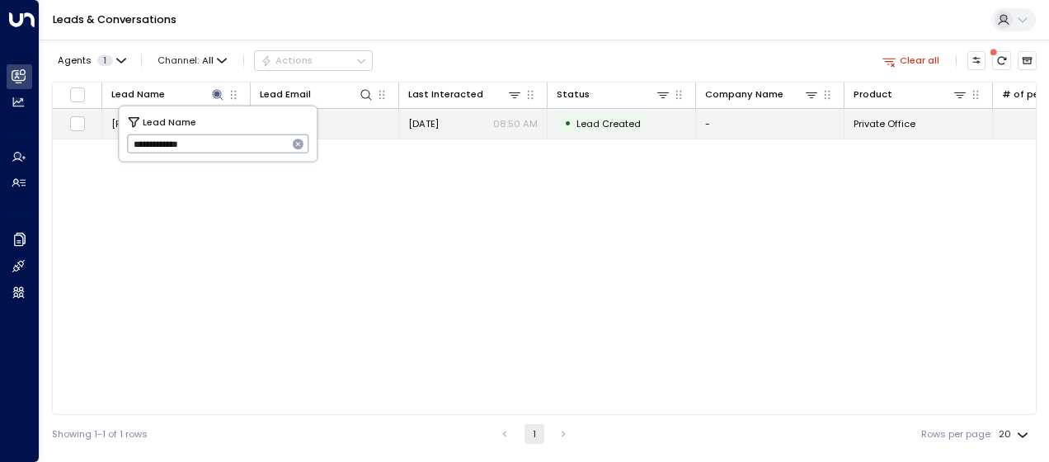
click at [426, 127] on span "[DATE]" at bounding box center [423, 123] width 31 height 13
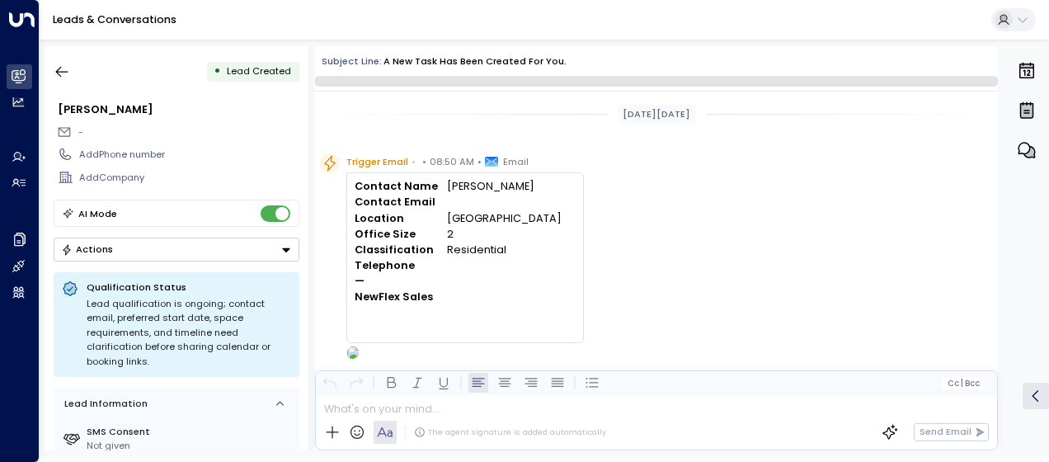
scroll to position [40, 0]
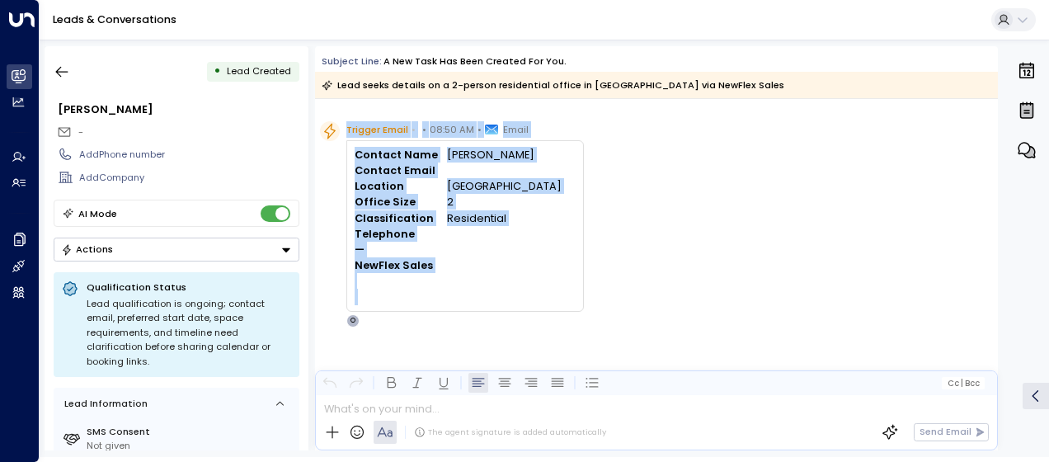
drag, startPoint x: 346, startPoint y: 122, endPoint x: 455, endPoint y: 291, distance: 201.1
click at [455, 291] on div "Trigger Email • • 08:50 AM • Email Contact Name [PERSON_NAME] Contact Email Loc…" at bounding box center [465, 224] width 238 height 206
drag, startPoint x: 455, startPoint y: 291, endPoint x: 381, endPoint y: 231, distance: 95.6
click at [61, 69] on icon "button" at bounding box center [62, 72] width 16 height 16
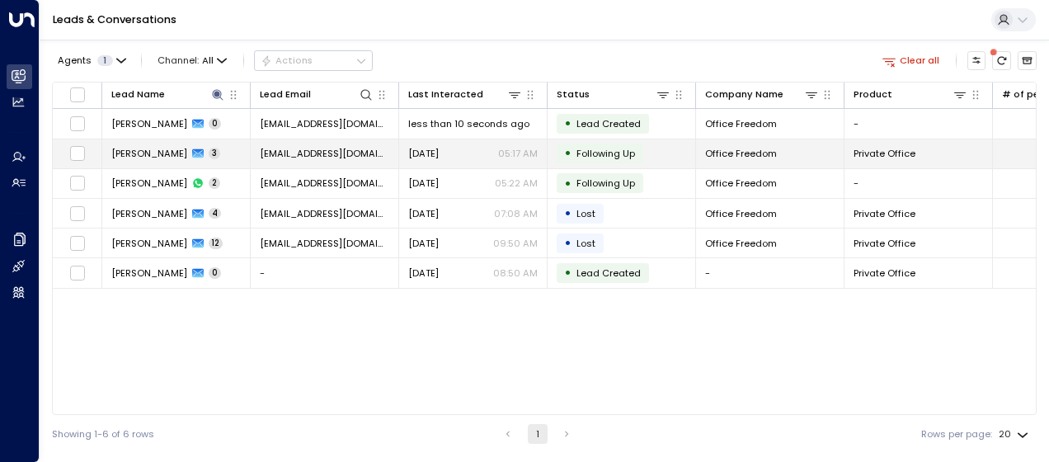
click at [297, 148] on span "[EMAIL_ADDRESS][DOMAIN_NAME]" at bounding box center [324, 153] width 129 height 13
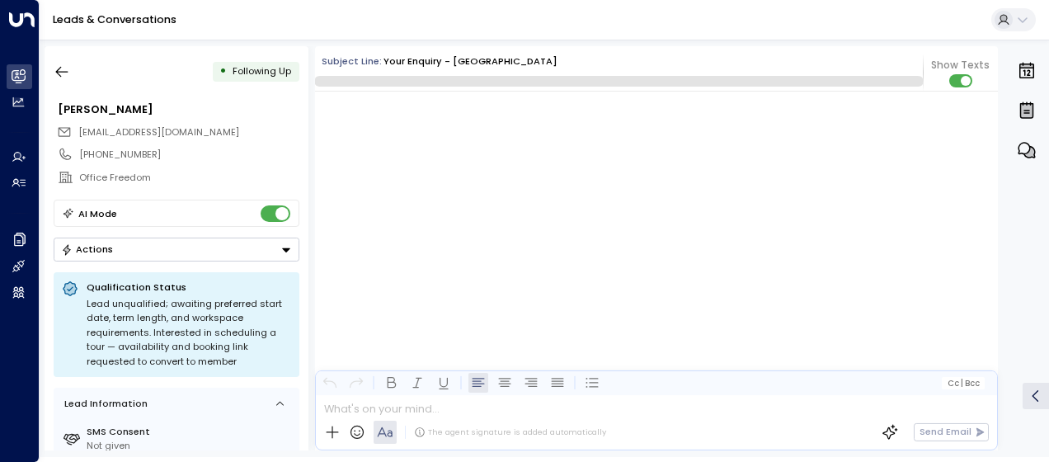
scroll to position [1238, 0]
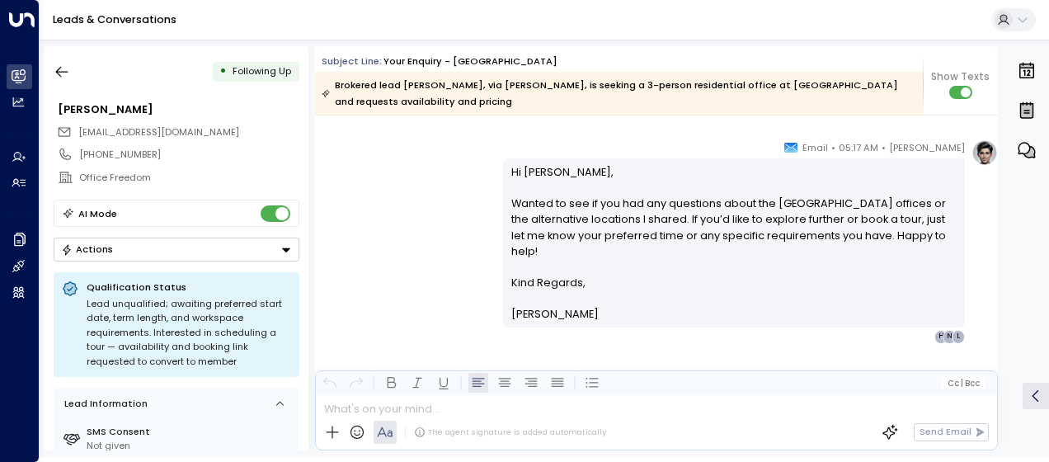
click at [448, 209] on div "[PERSON_NAME] • 05:17 AM • Email Hi [PERSON_NAME], Wanted to see if you had any…" at bounding box center [656, 241] width 683 height 204
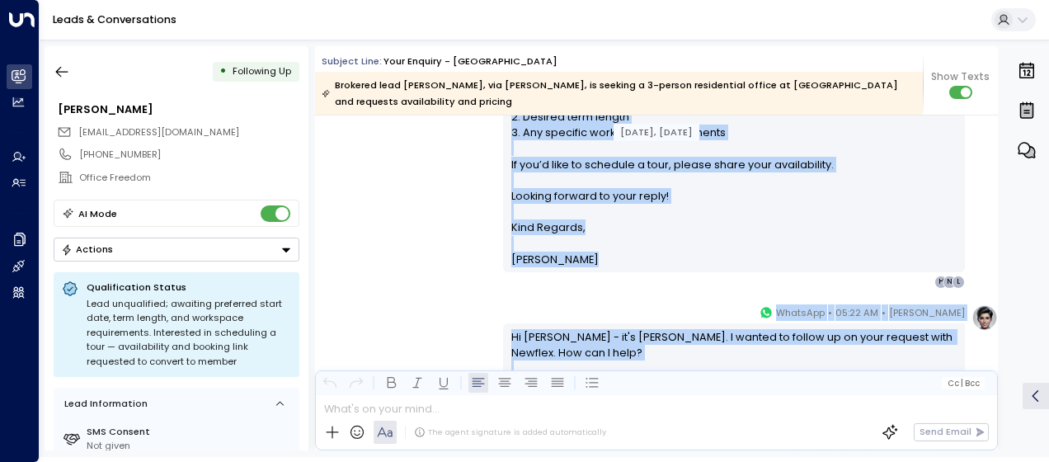
scroll to position [1001, 0]
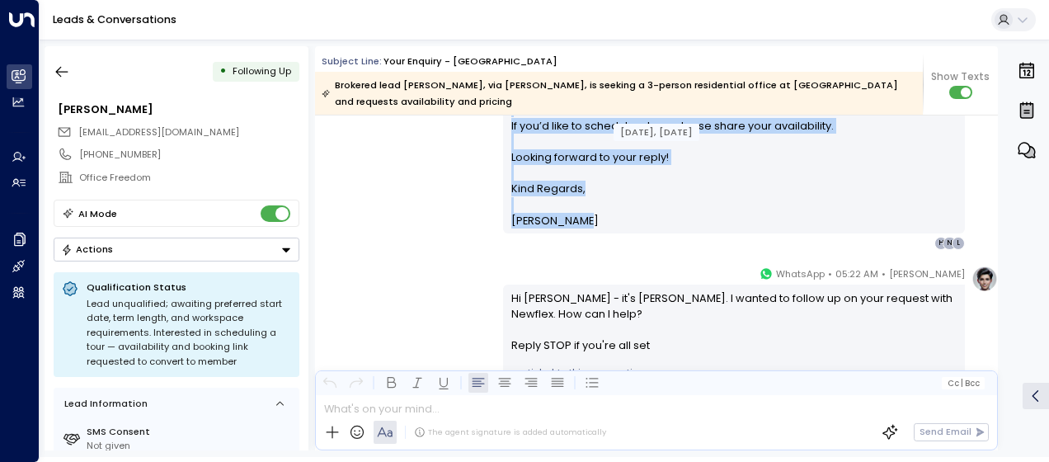
drag, startPoint x: 506, startPoint y: 184, endPoint x: 614, endPoint y: 234, distance: 118.4
drag, startPoint x: 614, startPoint y: 234, endPoint x: 515, endPoint y: 193, distance: 106.4
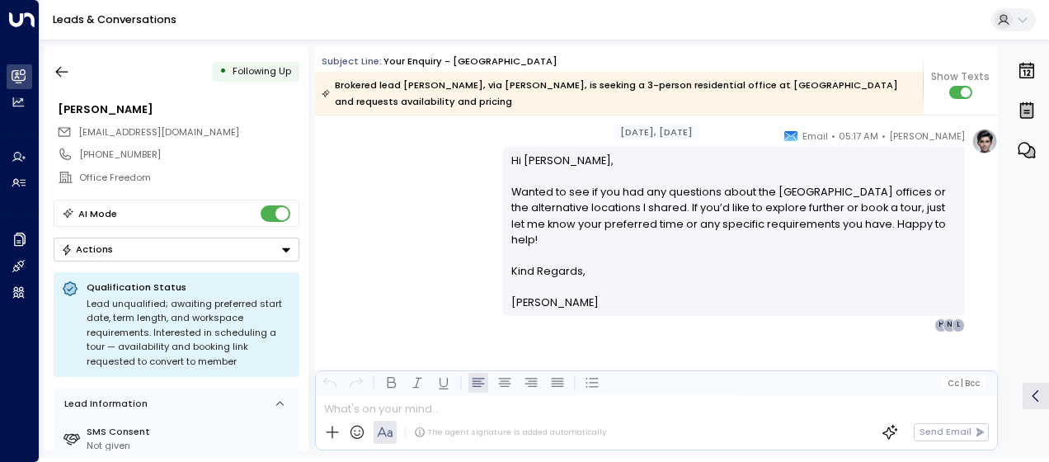
scroll to position [1570, 0]
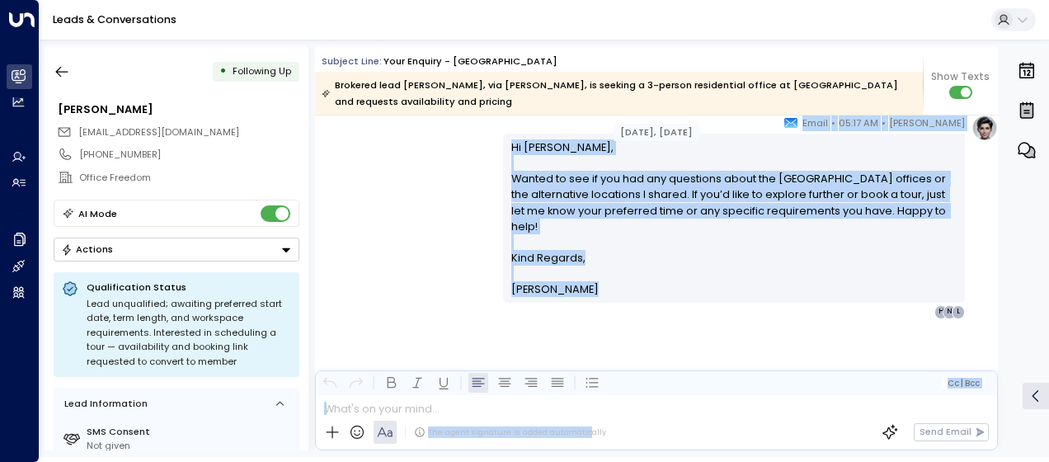
drag, startPoint x: 508, startPoint y: 295, endPoint x: 586, endPoint y: 434, distance: 158.8
drag, startPoint x: 586, startPoint y: 434, endPoint x: 525, endPoint y: 212, distance: 230.1
click at [62, 68] on icon "button" at bounding box center [62, 72] width 16 height 16
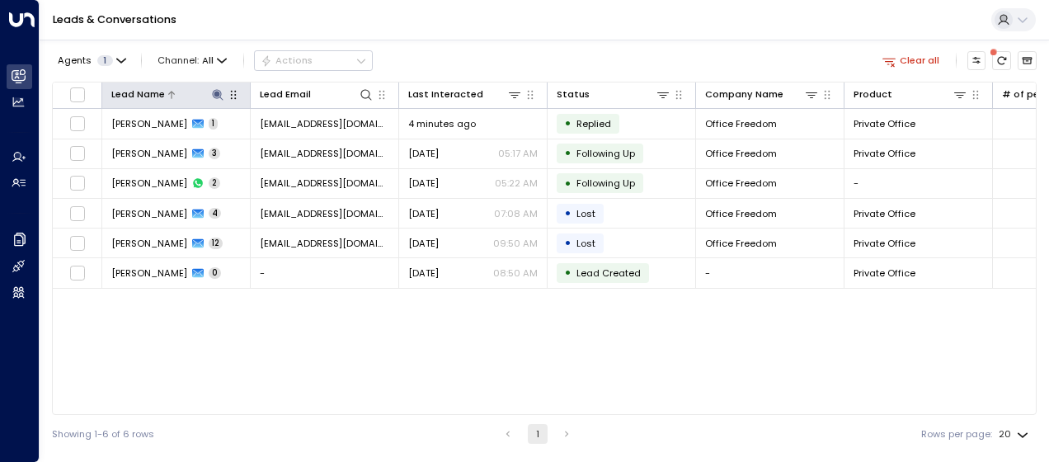
click at [214, 90] on icon at bounding box center [217, 94] width 13 height 13
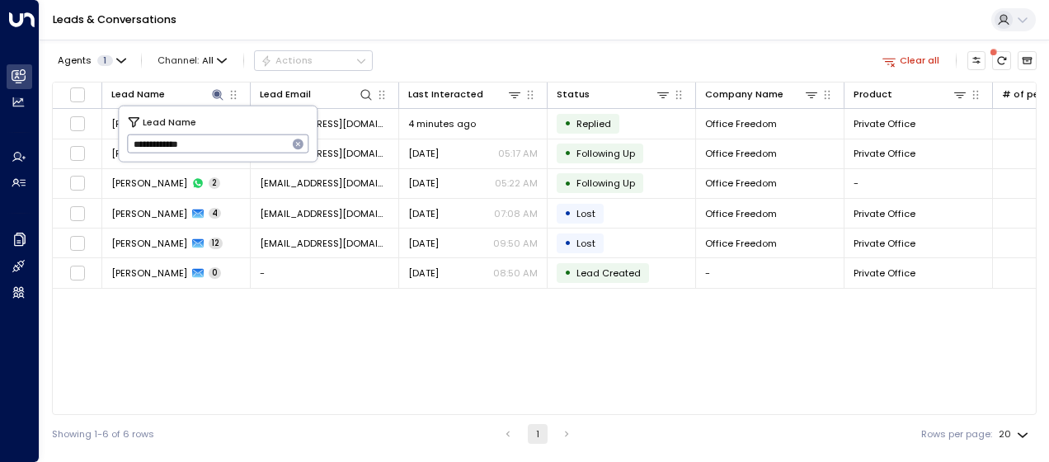
drag, startPoint x: 134, startPoint y: 138, endPoint x: 220, endPoint y: 139, distance: 86.6
click at [220, 139] on input "**********" at bounding box center [207, 143] width 161 height 27
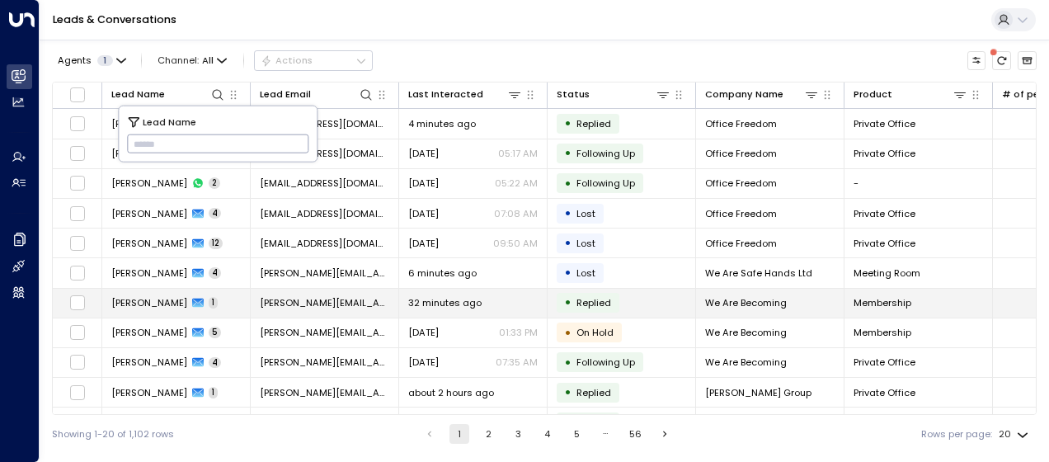
type input "**********"
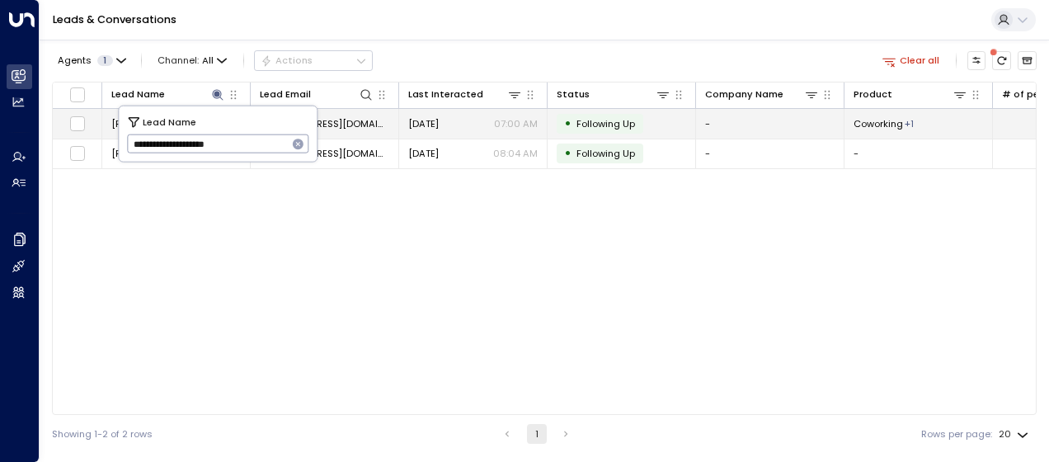
click at [424, 122] on span "[DATE]" at bounding box center [423, 123] width 31 height 13
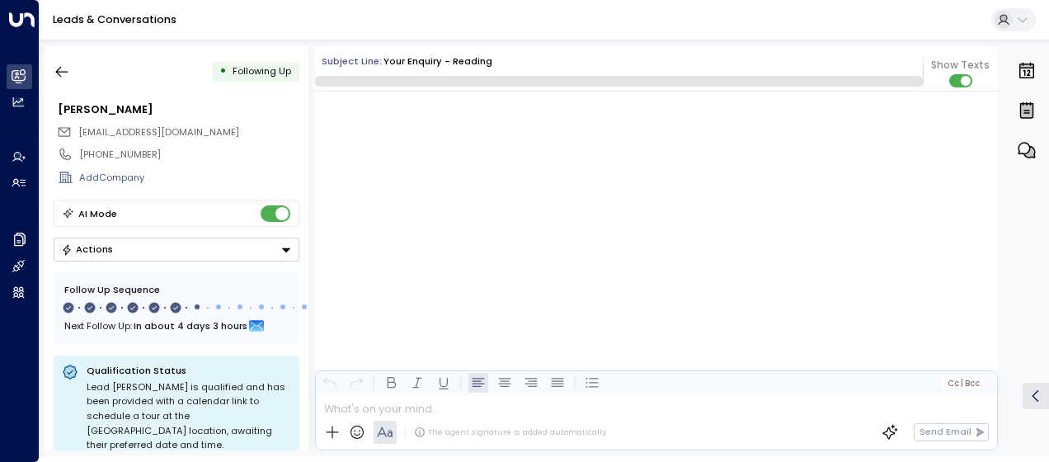
scroll to position [3505, 0]
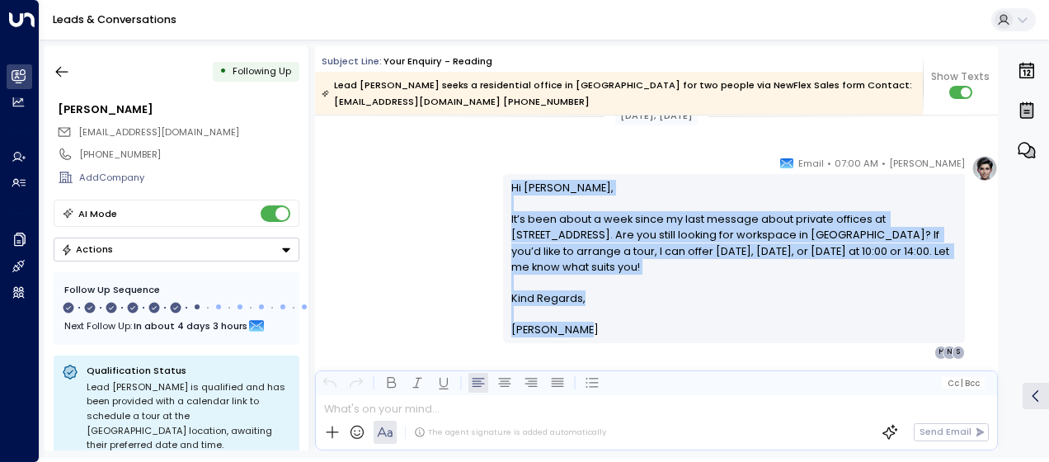
drag, startPoint x: 508, startPoint y: 181, endPoint x: 576, endPoint y: 323, distance: 157.5
click at [576, 323] on div "Hi [PERSON_NAME], It’s been about a week since my last message about private of…" at bounding box center [734, 258] width 462 height 169
drag, startPoint x: 576, startPoint y: 323, endPoint x: 548, endPoint y: 283, distance: 49.2
